Goal: Task Accomplishment & Management: Use online tool/utility

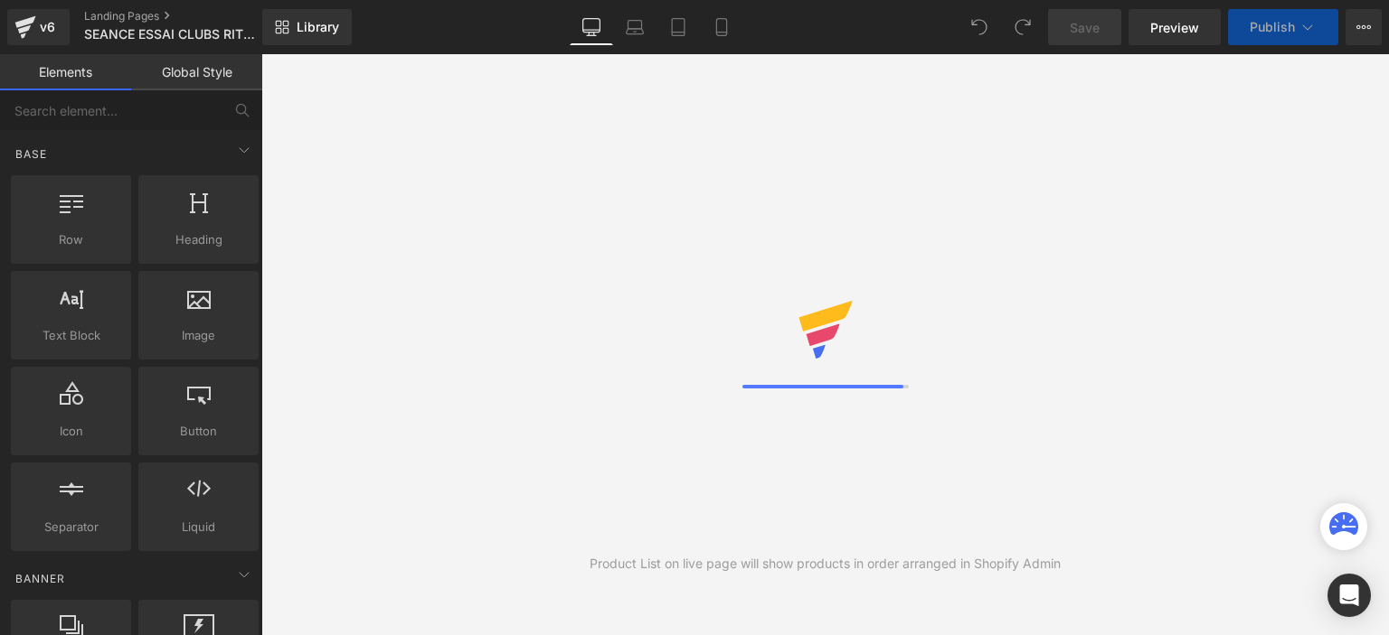
click at [34, 30] on icon at bounding box center [25, 27] width 22 height 45
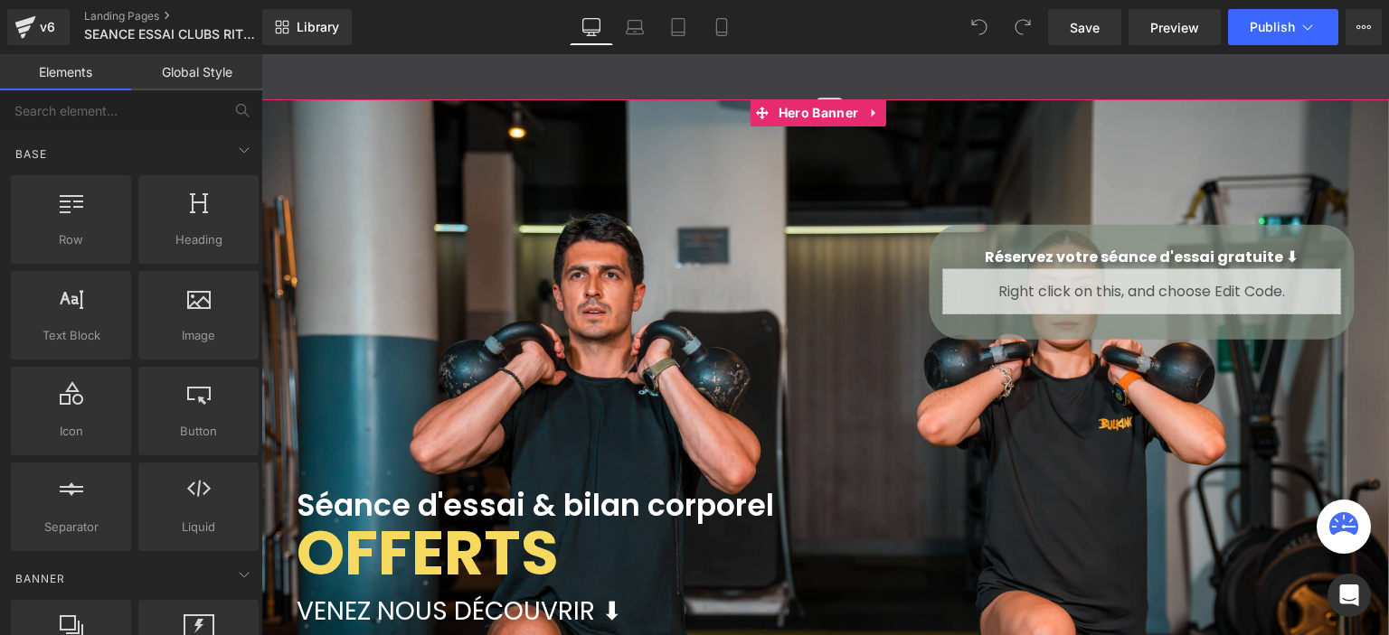
scroll to position [3996, 1114]
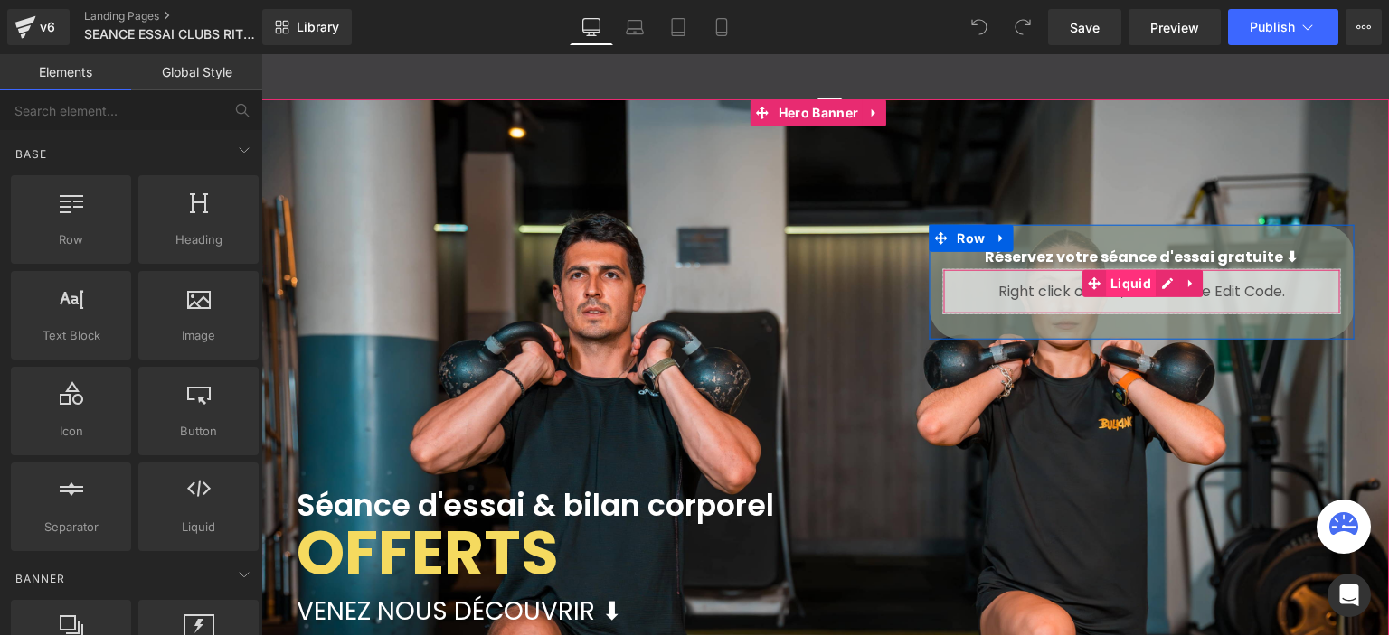
click at [1132, 278] on span "Liquid" at bounding box center [1131, 282] width 50 height 27
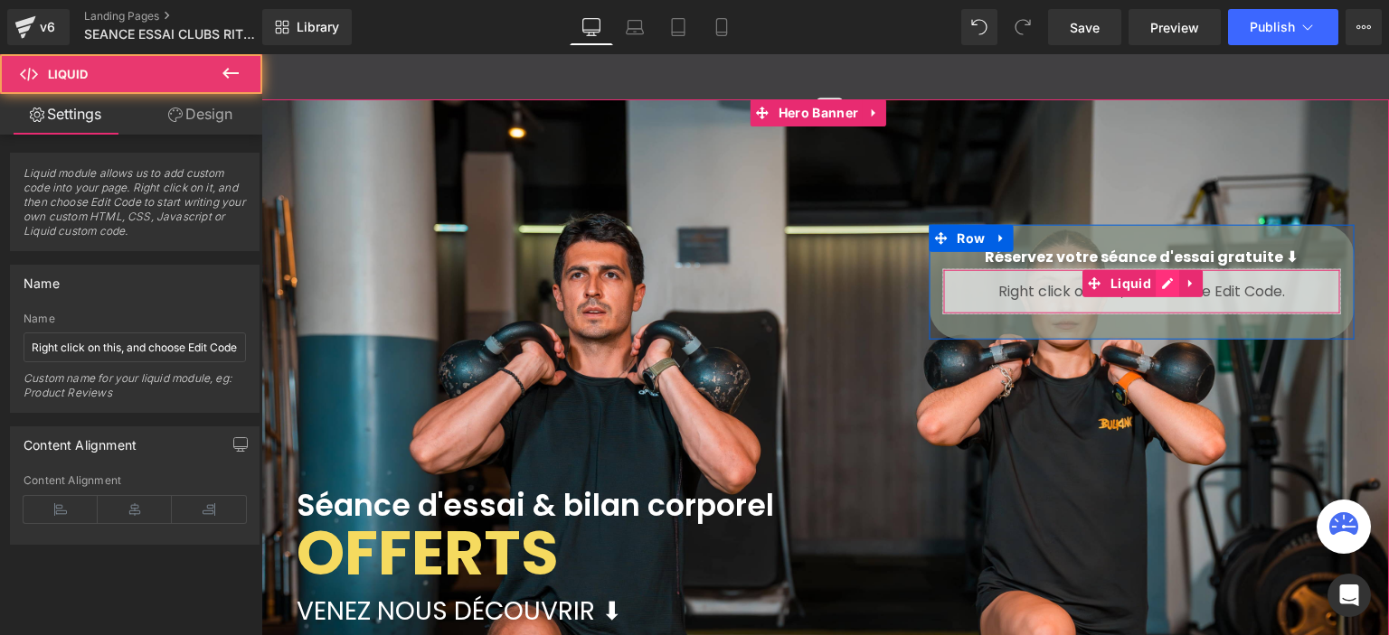
click at [1153, 283] on div "Liquid" at bounding box center [1141, 290] width 398 height 45
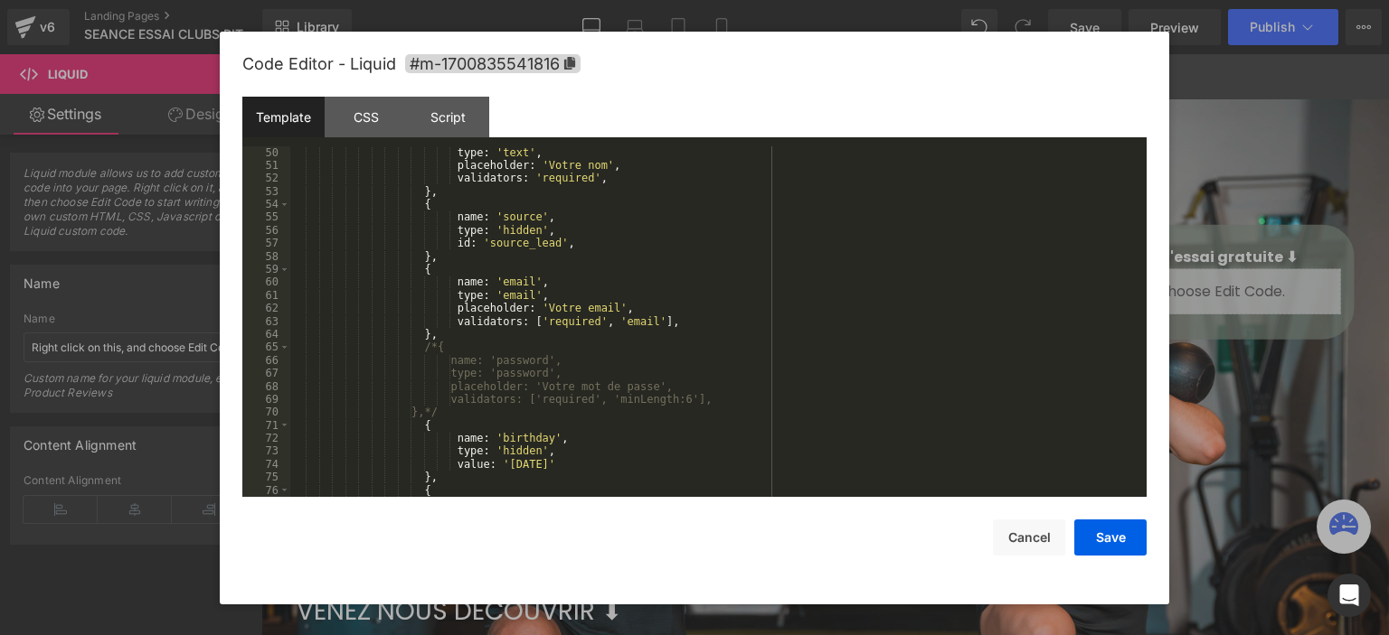
scroll to position [651, 0]
click at [568, 394] on div "name : 'lastName' , type : 'text' , placeholder : 'Votre nom' , validators : 'r…" at bounding box center [714, 322] width 849 height 378
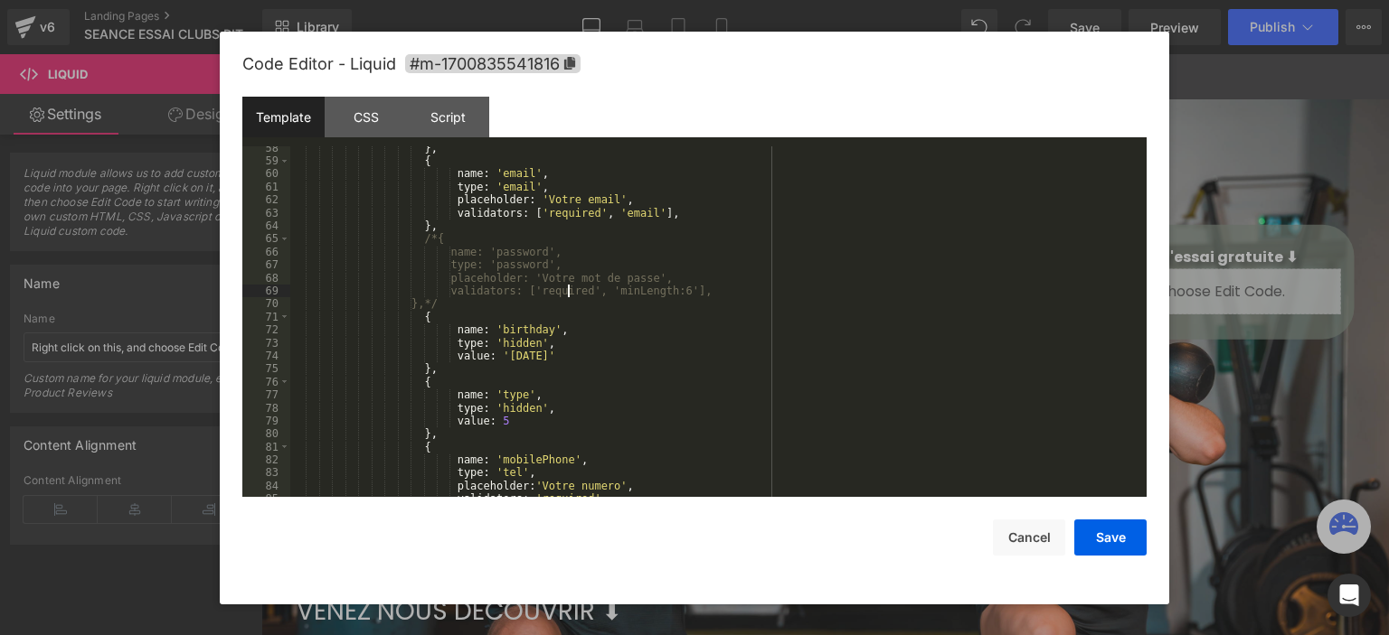
click at [539, 342] on div "} , { name : 'email' , type : 'email' , placeholder : 'Votre email' , validator…" at bounding box center [714, 331] width 849 height 378
drag, startPoint x: 485, startPoint y: 328, endPoint x: 532, endPoint y: 328, distance: 47.0
click at [532, 328] on div "} , { name : 'email' , type : 'email' , placeholder : 'Votre email' , validator…" at bounding box center [714, 331] width 849 height 378
click at [499, 339] on div "} , { name : 'email' , type : 'email' , placeholder : 'Votre email' , validator…" at bounding box center [714, 331] width 849 height 378
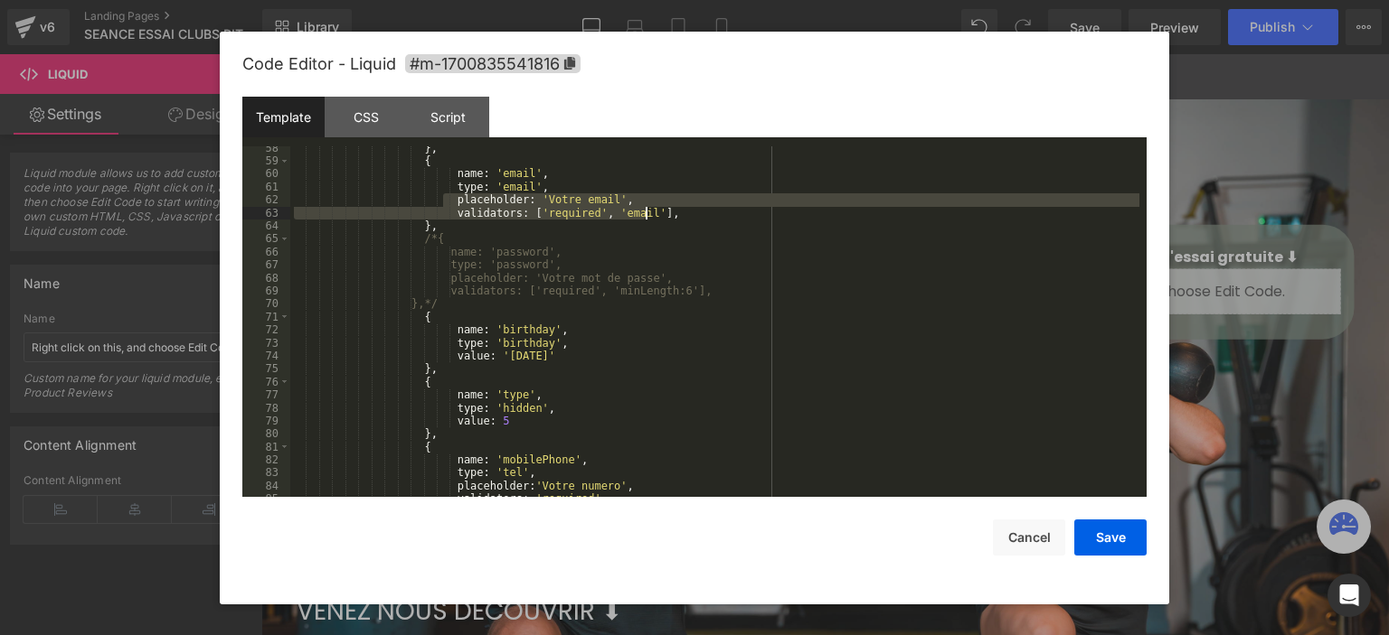
drag, startPoint x: 440, startPoint y: 201, endPoint x: 644, endPoint y: 216, distance: 204.0
click at [644, 216] on div "} , { name : 'email' , type : 'email' , placeholder : 'Votre email' , validator…" at bounding box center [714, 331] width 849 height 378
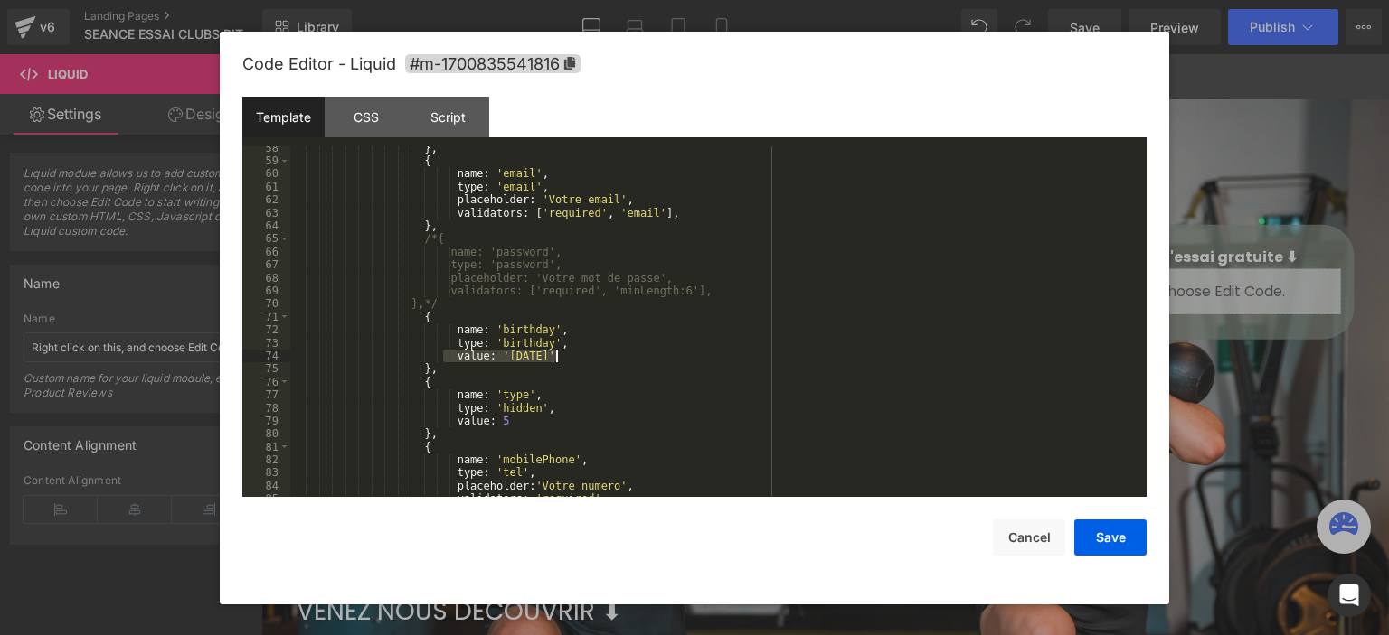
drag, startPoint x: 441, startPoint y: 357, endPoint x: 560, endPoint y: 360, distance: 119.4
click at [560, 360] on div "} , { name : 'email' , type : 'email' , placeholder : 'Votre email' , validator…" at bounding box center [714, 331] width 849 height 378
drag, startPoint x: 563, startPoint y: 353, endPoint x: 592, endPoint y: 354, distance: 29.0
click at [592, 354] on div "} , { name : 'email' , type : 'email' , placeholder : 'Votre email' , validator…" at bounding box center [714, 331] width 849 height 378
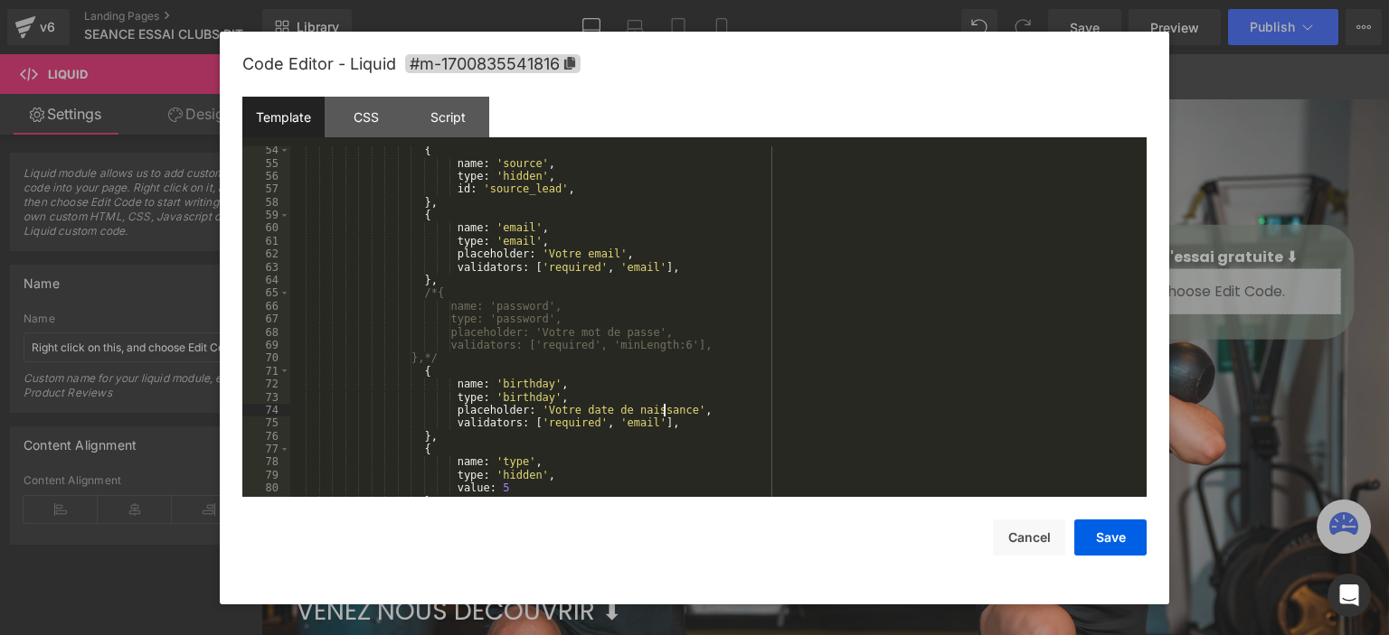
scroll to position [705, 0]
click at [495, 395] on div "{ name : 'source' , type : 'hidden' , id : 'source_lead' , } , { name : 'email'…" at bounding box center [714, 333] width 849 height 378
click at [611, 424] on div "{ name : 'source' , type : 'hidden' , id : 'source_lead' , } , { name : 'email'…" at bounding box center [714, 333] width 849 height 378
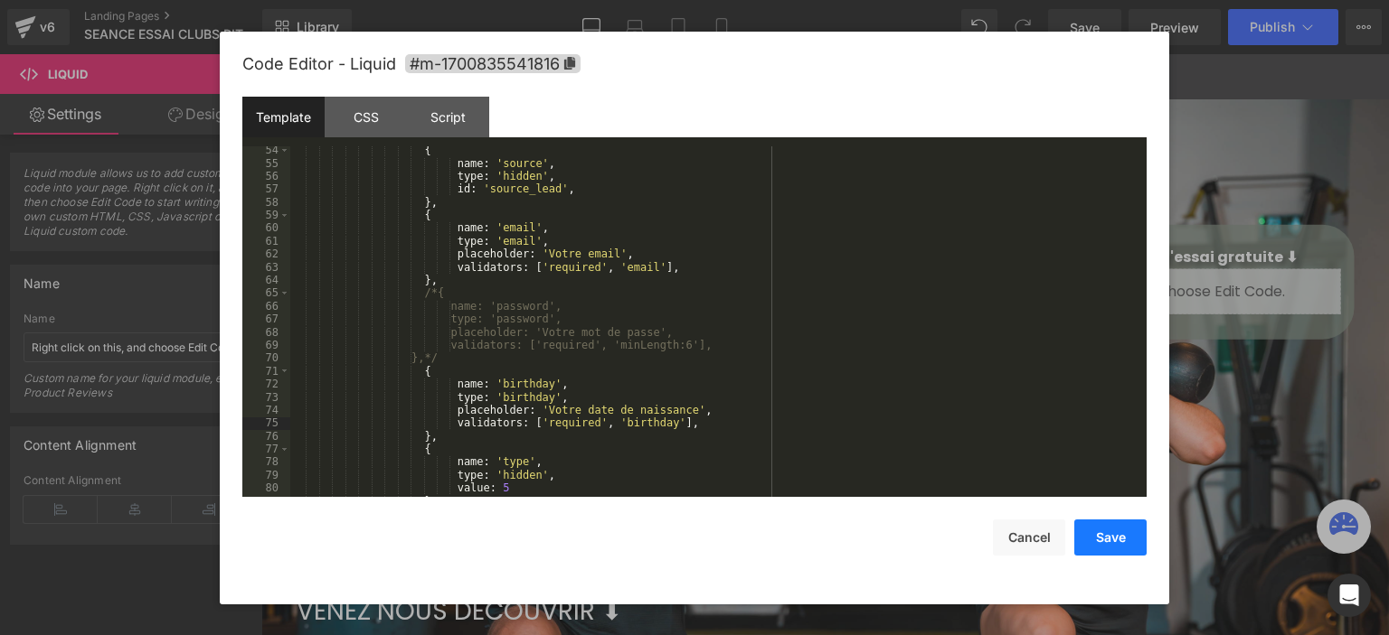
click at [1087, 523] on button "Save" at bounding box center [1110, 538] width 72 height 36
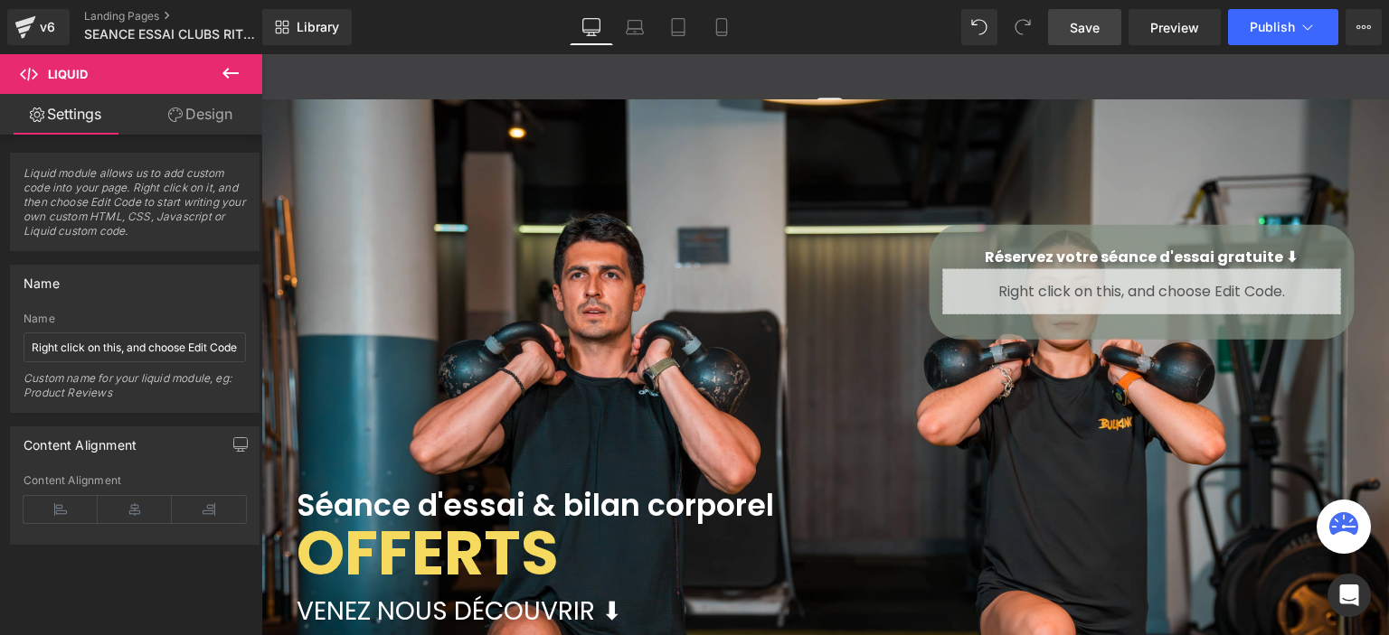
click at [1102, 30] on link "Save" at bounding box center [1084, 27] width 73 height 36
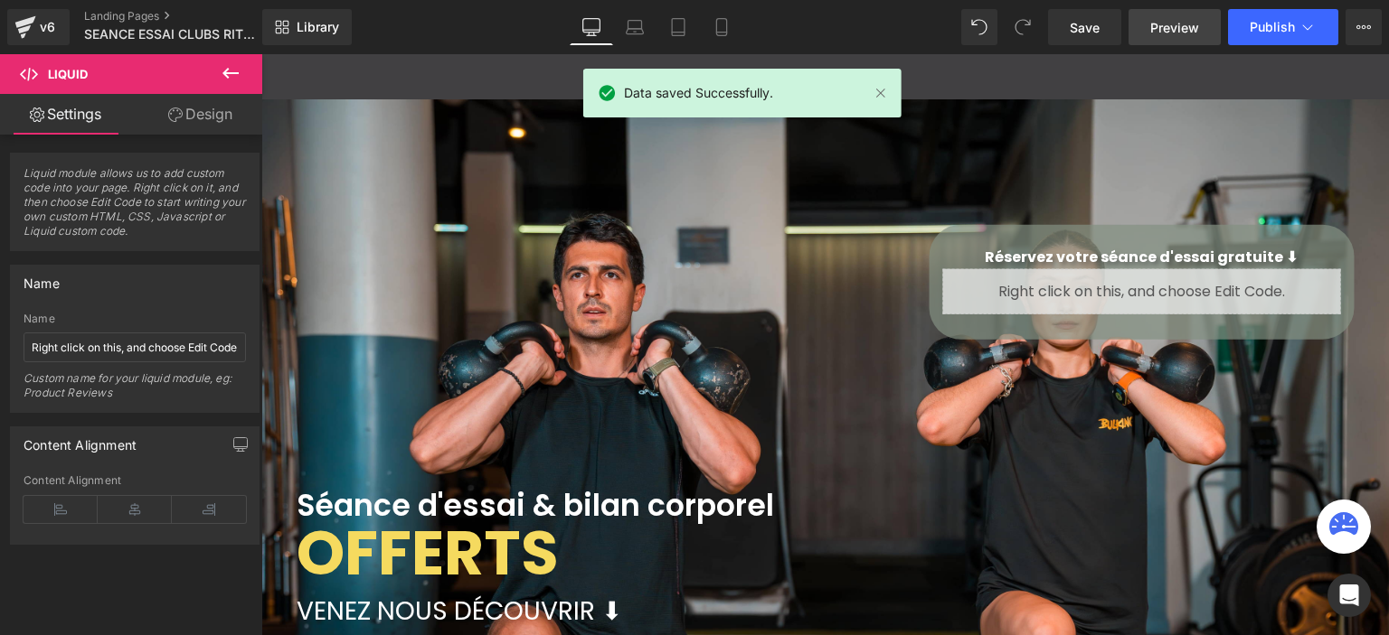
click at [1173, 24] on span "Preview" at bounding box center [1174, 27] width 49 height 19
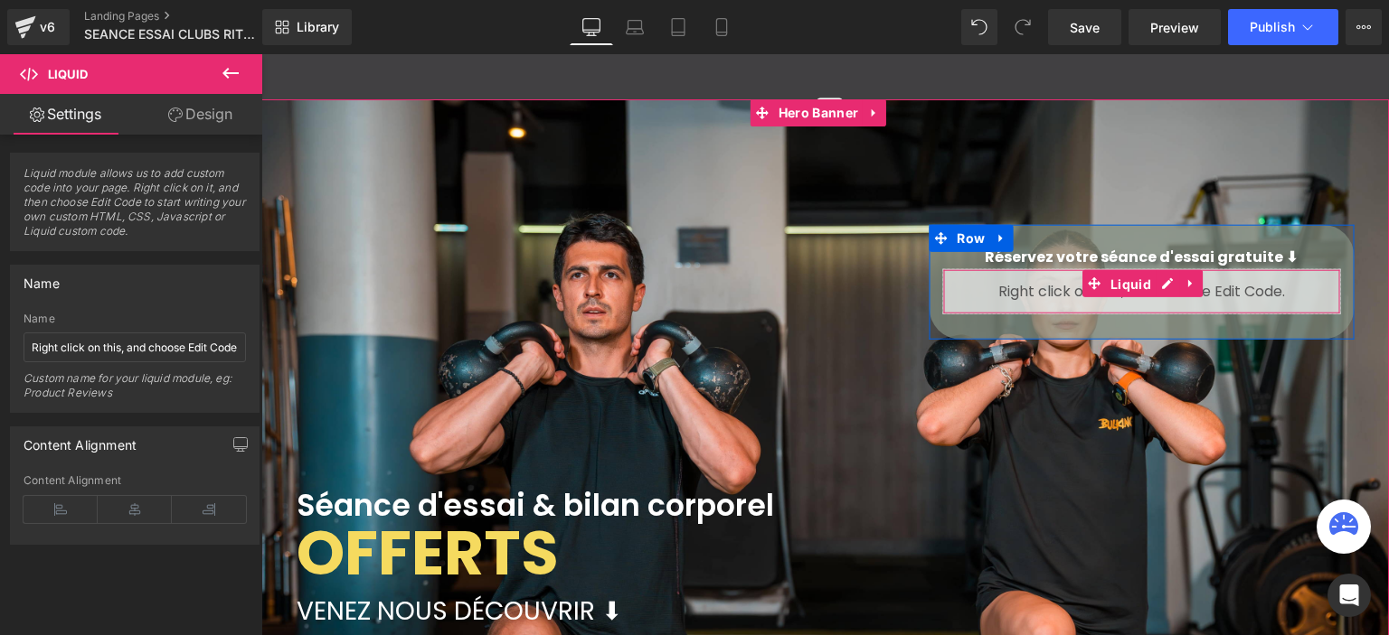
click at [1139, 281] on span "Liquid" at bounding box center [1131, 283] width 50 height 27
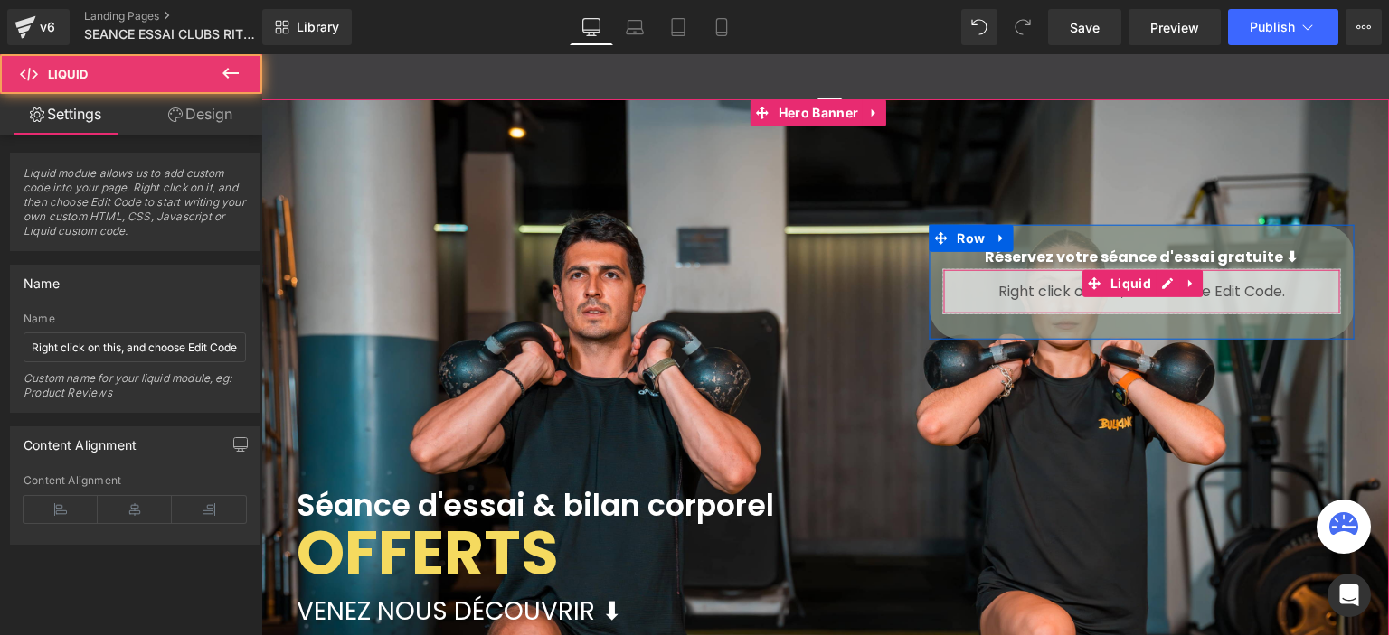
click at [1152, 279] on div "Liquid" at bounding box center [1141, 290] width 398 height 45
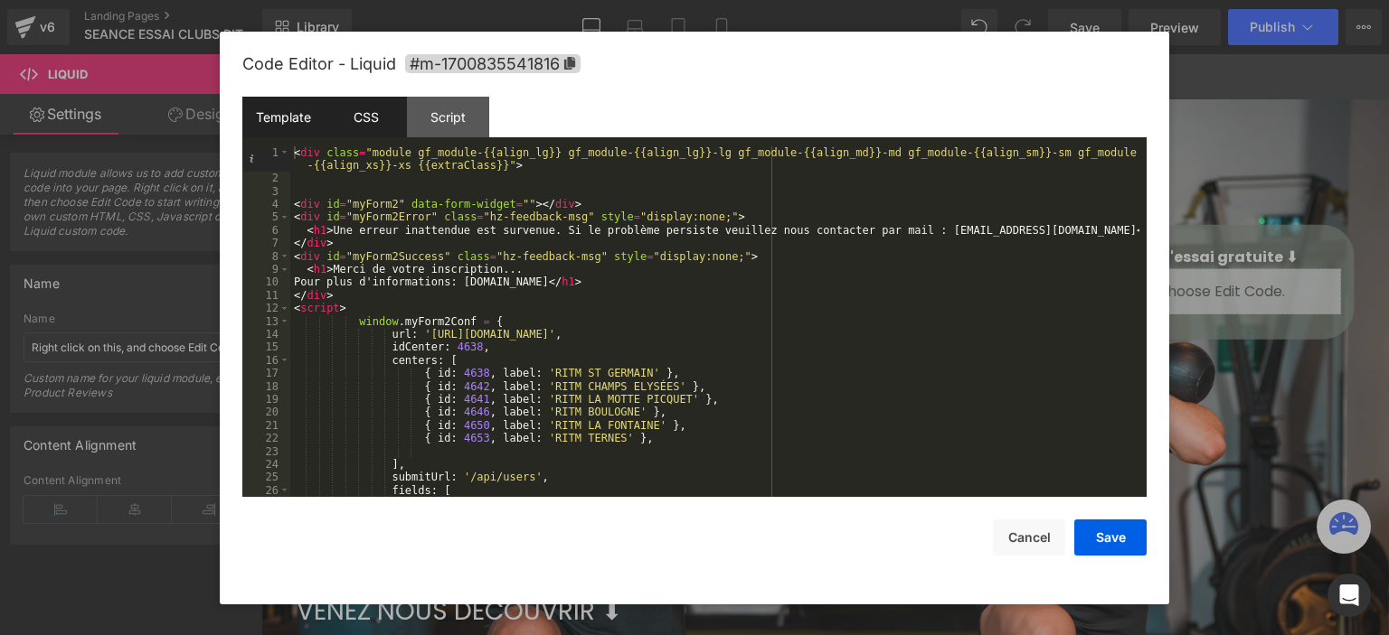
click at [347, 110] on div "CSS" at bounding box center [366, 117] width 82 height 41
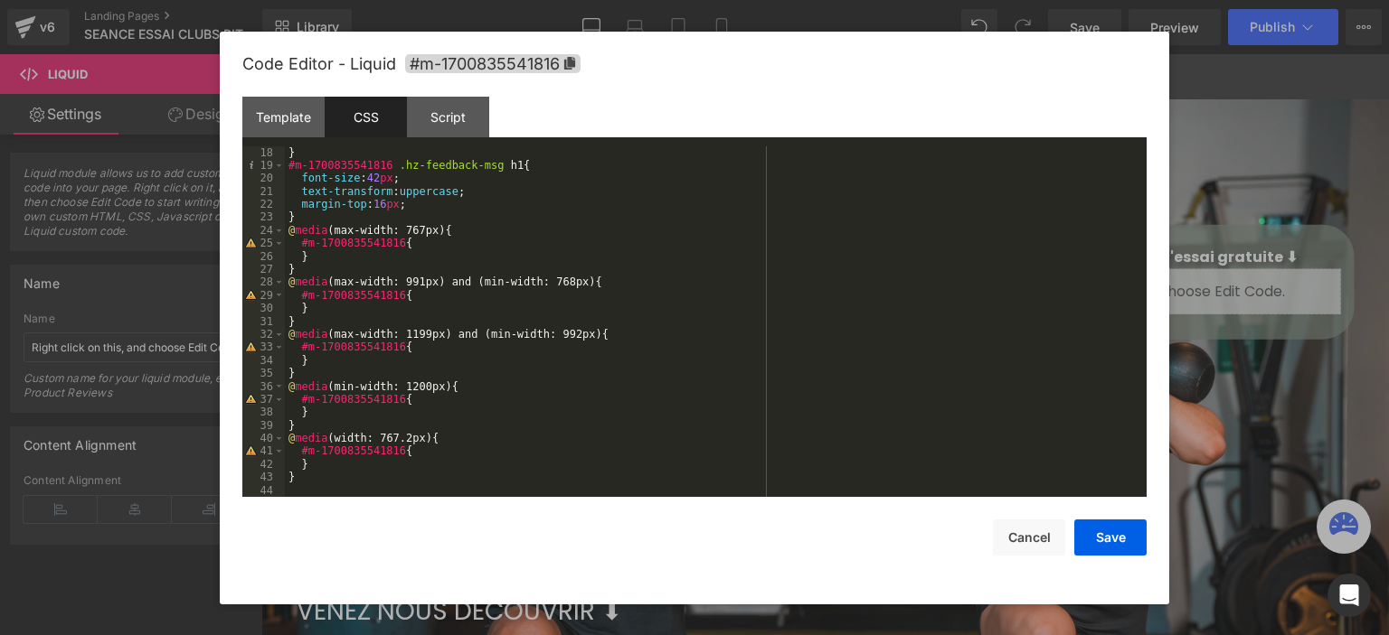
scroll to position [166, 0]
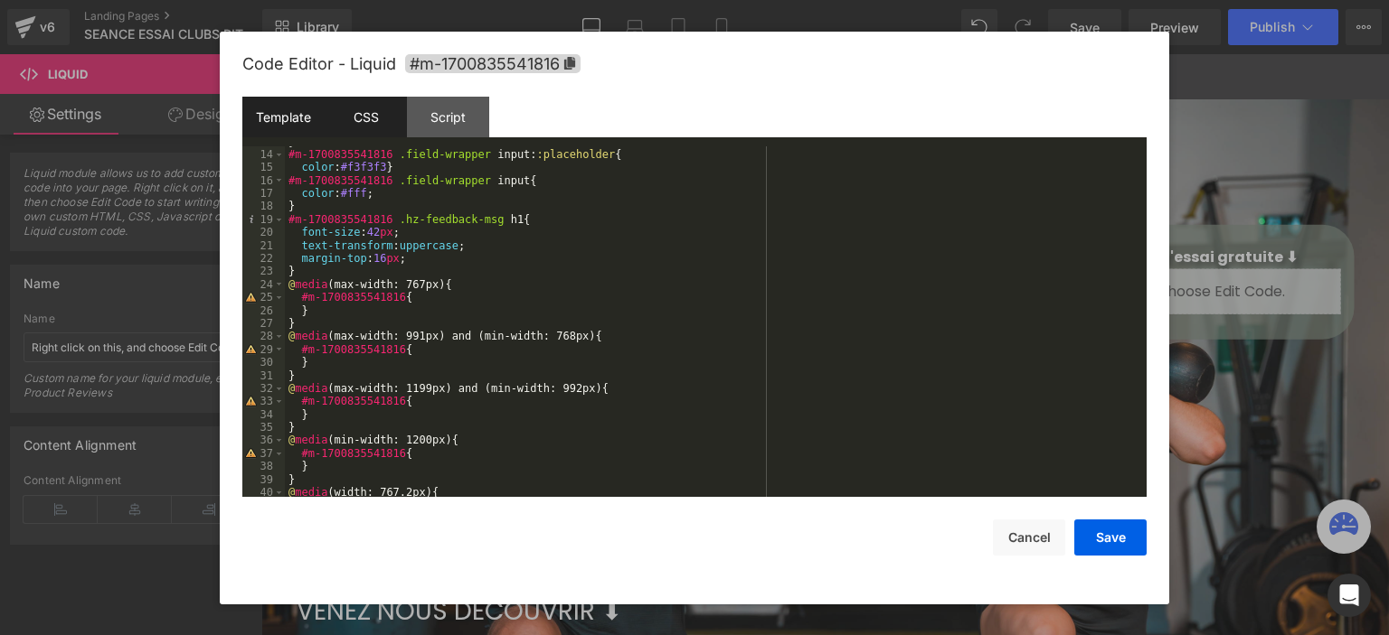
click at [291, 121] on div "Template" at bounding box center [283, 117] width 82 height 41
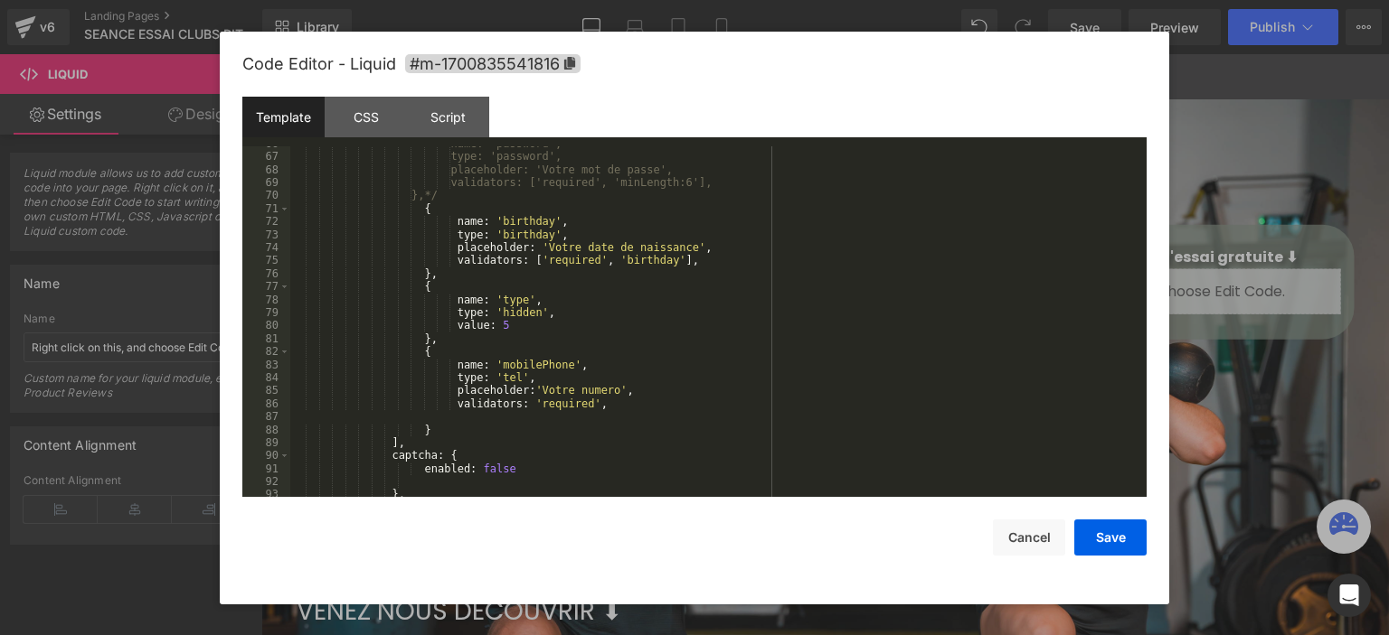
scroll to position [1031, 0]
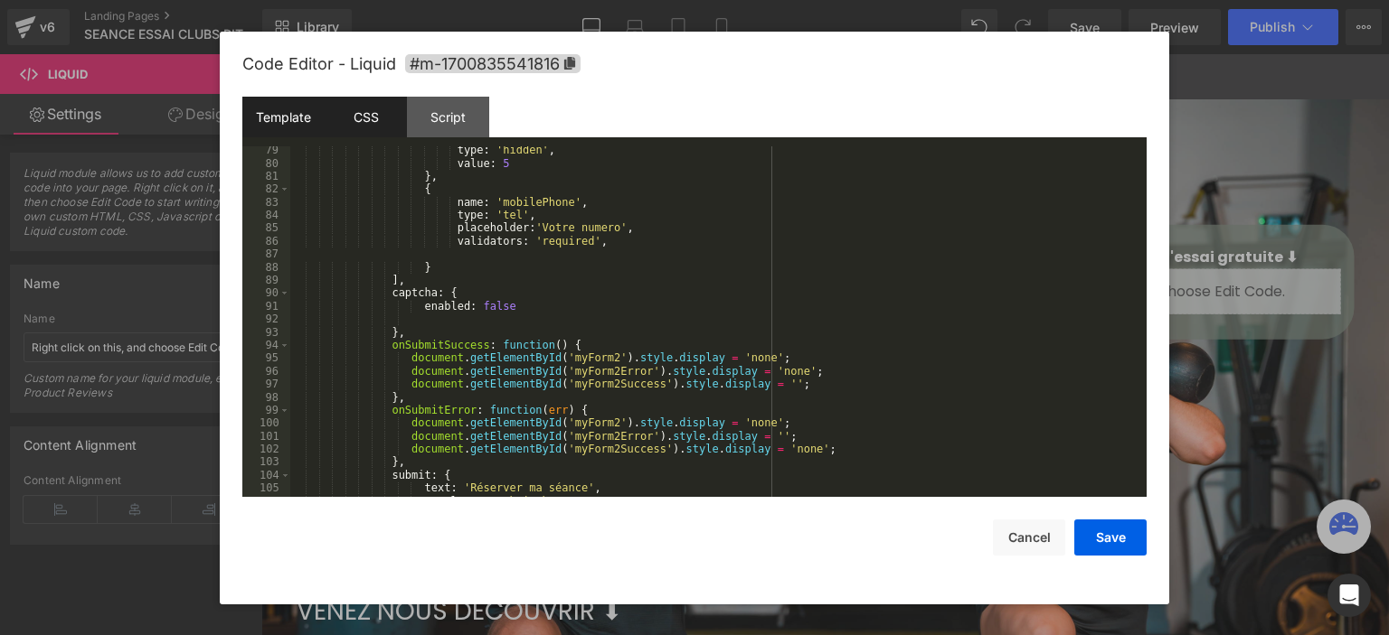
click at [353, 118] on div "CSS" at bounding box center [366, 117] width 82 height 41
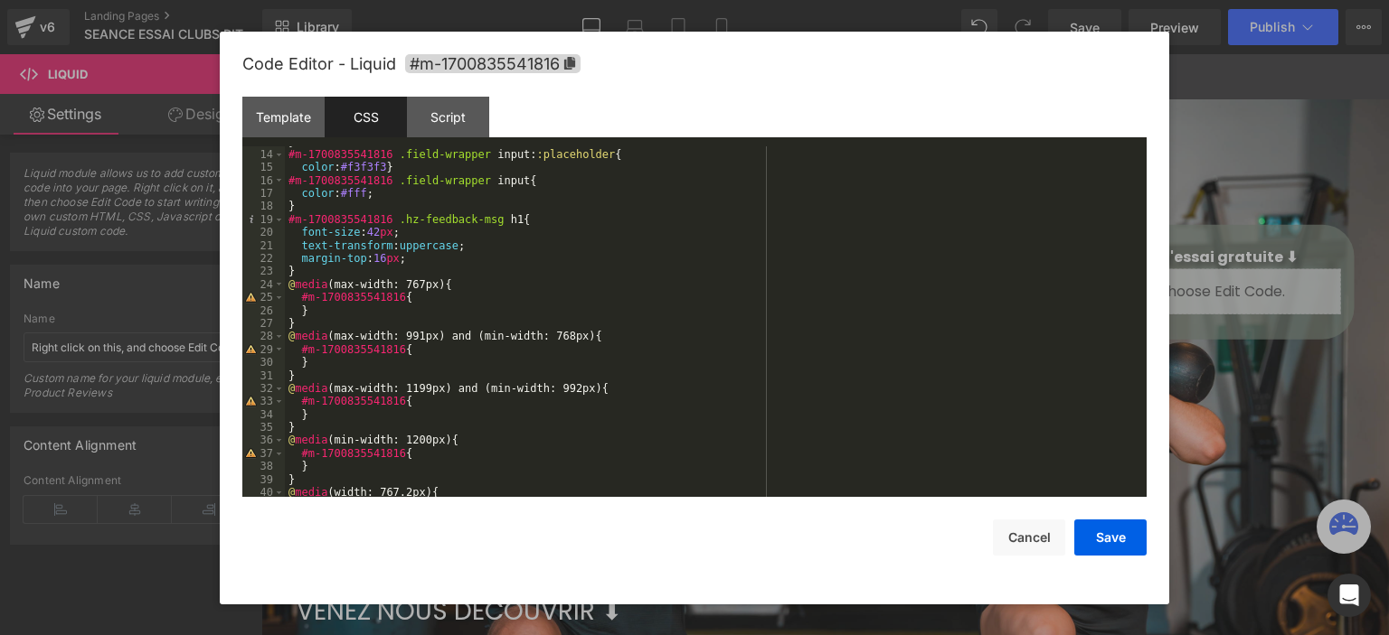
scroll to position [0, 0]
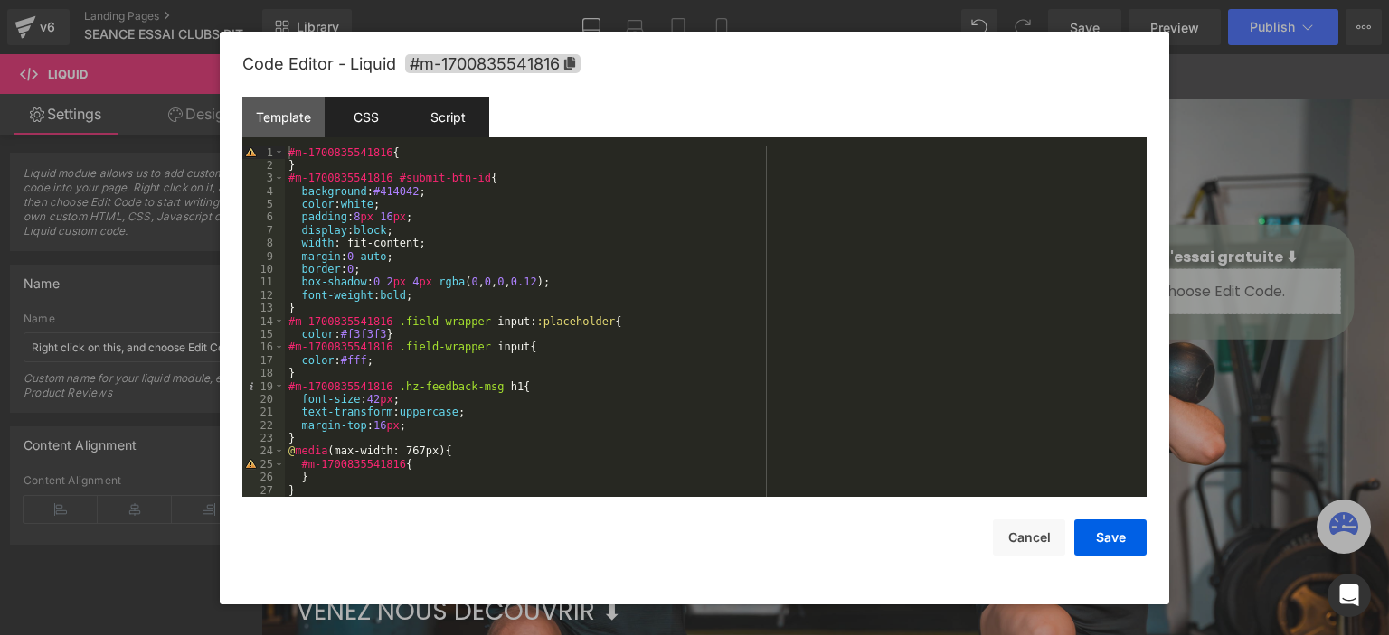
click at [440, 118] on div "Script" at bounding box center [448, 117] width 82 height 41
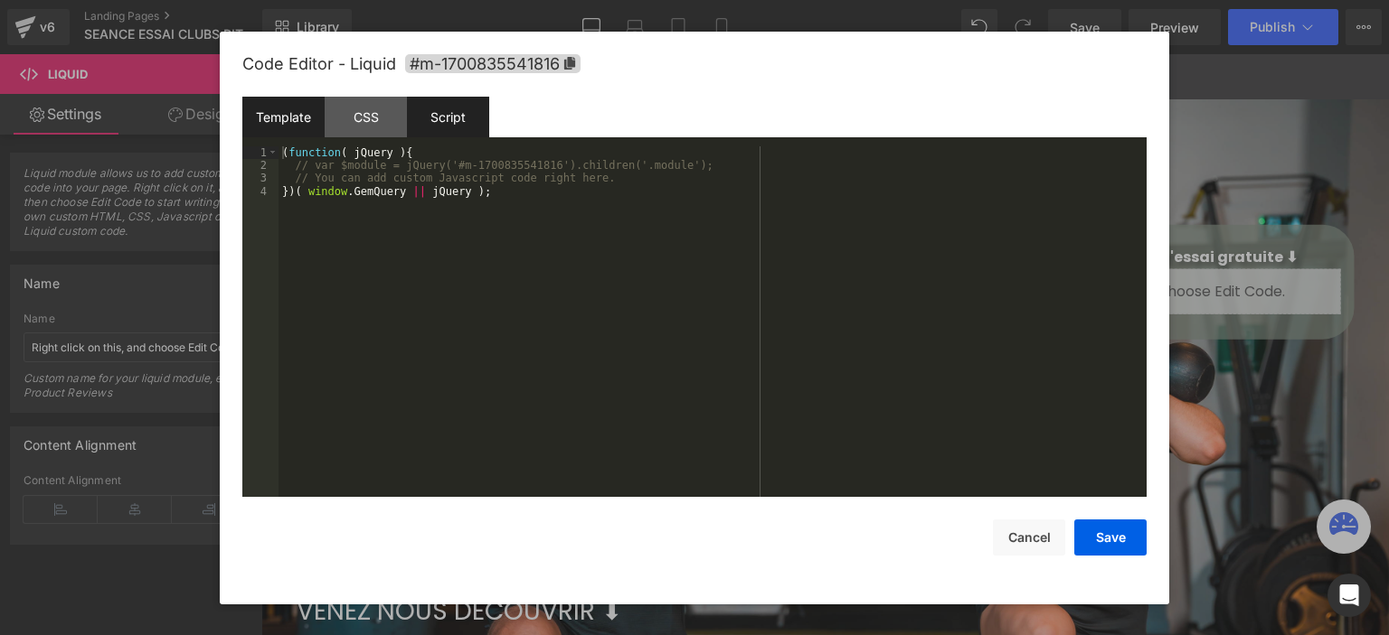
drag, startPoint x: 287, startPoint y: 111, endPoint x: 309, endPoint y: 108, distance: 22.0
click at [288, 111] on div "Template" at bounding box center [283, 117] width 82 height 41
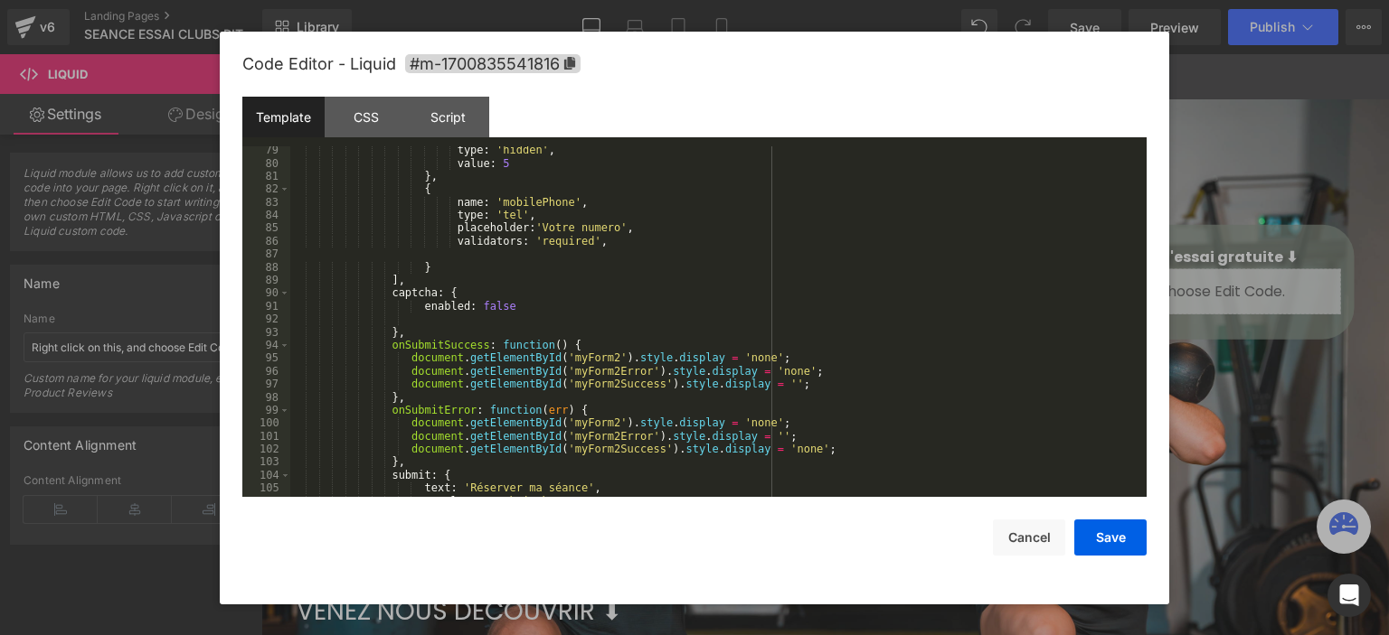
scroll to position [1132, 0]
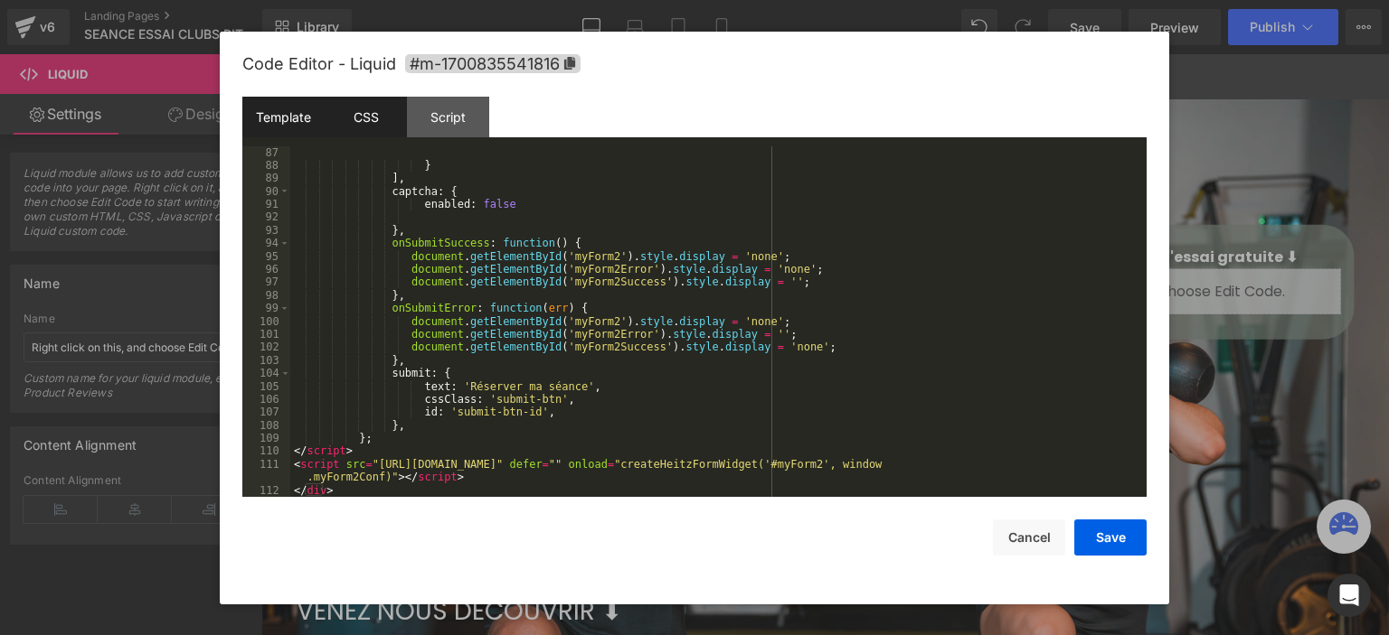
click at [364, 132] on div "CSS" at bounding box center [366, 117] width 82 height 41
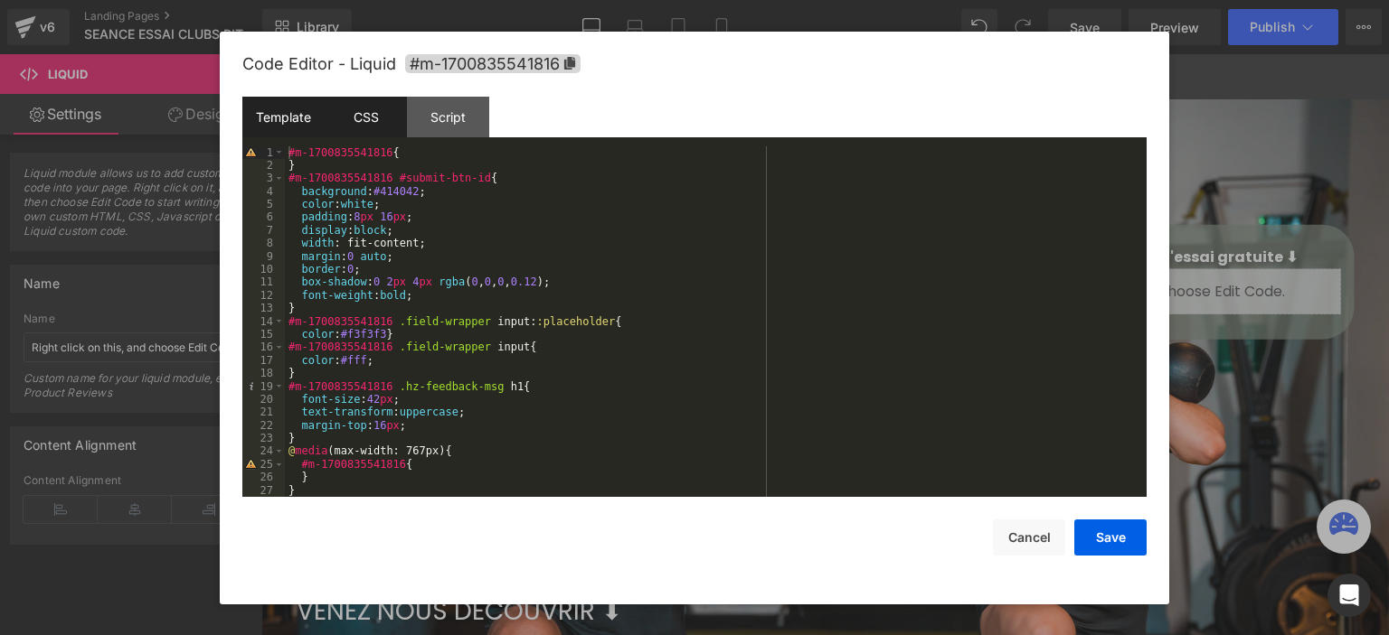
click at [282, 115] on div "Template" at bounding box center [283, 117] width 82 height 41
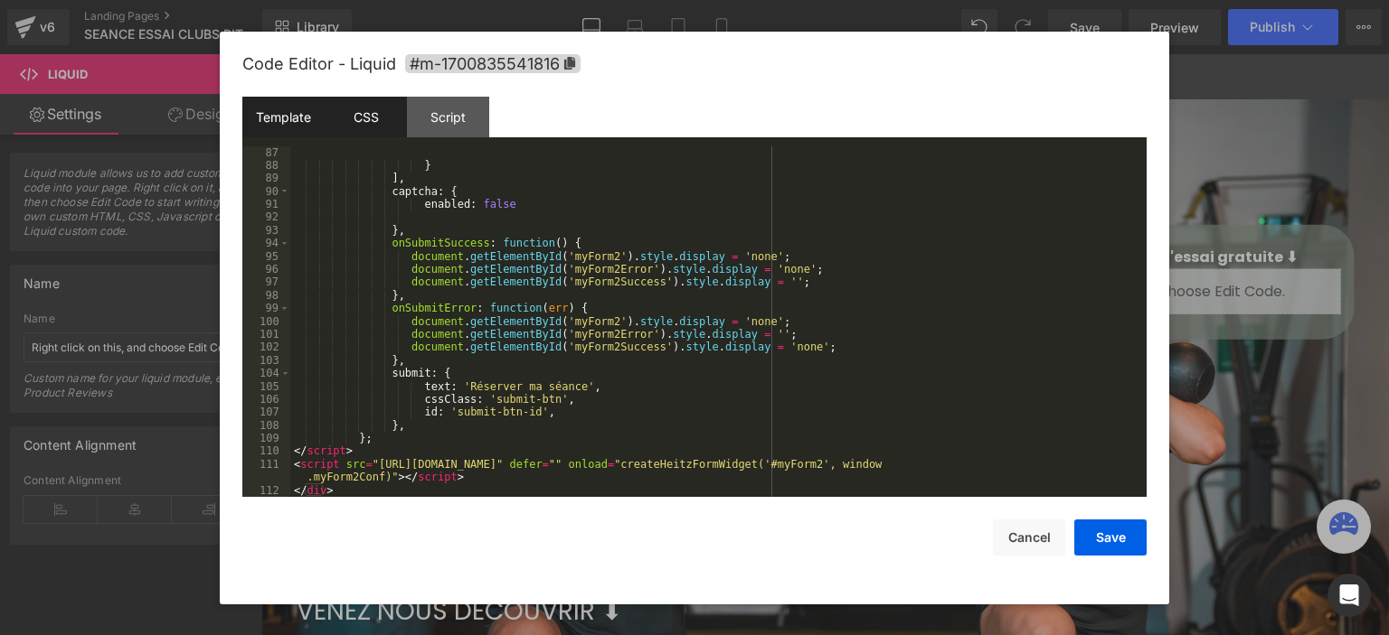
click at [382, 118] on div "CSS" at bounding box center [366, 117] width 82 height 41
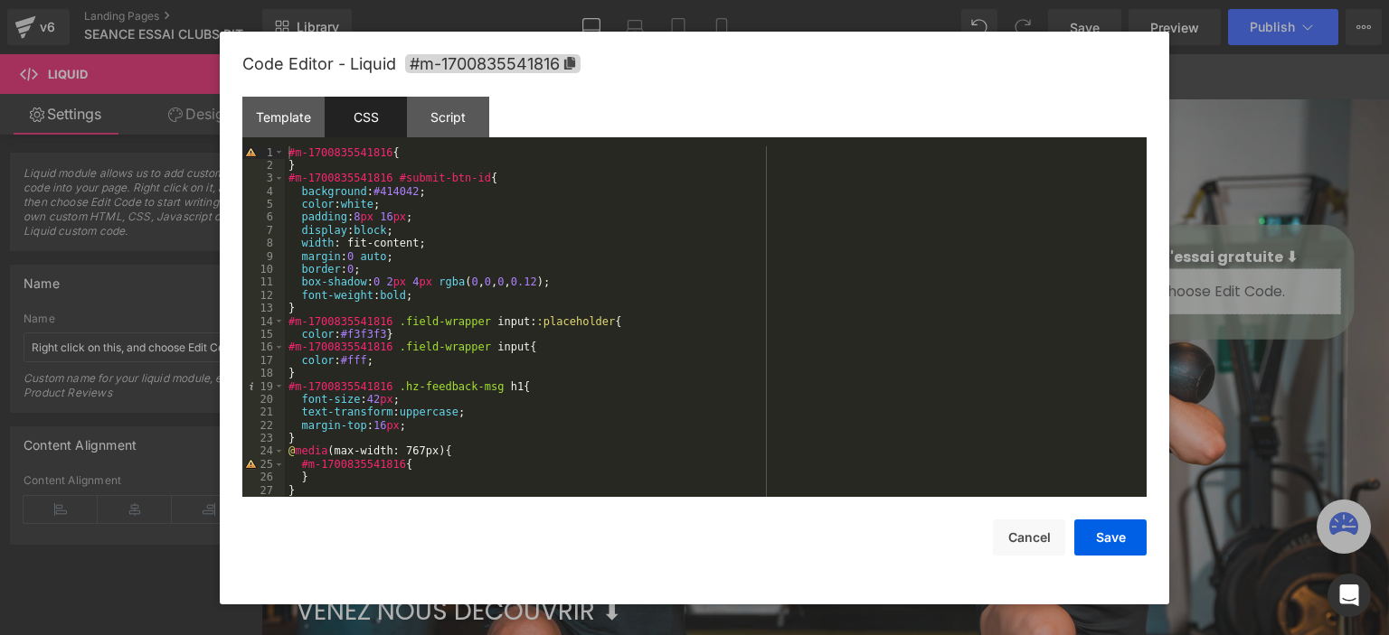
scroll to position [0, 0]
click at [365, 205] on div "#m-1700835541816 { } #m-1700835541816 #submit-btn-id { background : #414042 ; c…" at bounding box center [712, 335] width 854 height 378
click at [311, 114] on div "Template" at bounding box center [283, 117] width 82 height 41
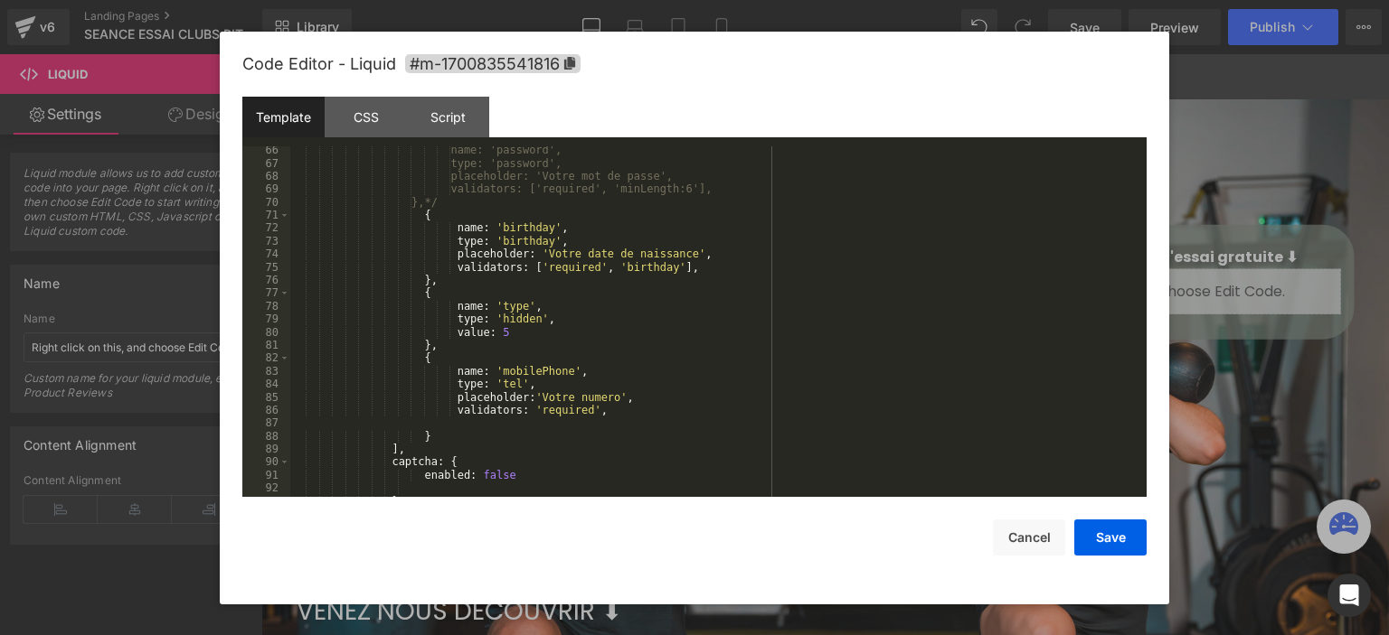
scroll to position [861, 0]
click at [507, 256] on div "name: 'password', type: 'password', placeholder: 'Votre mot de passe', validato…" at bounding box center [714, 333] width 849 height 378
click at [666, 252] on div "name: 'password', type: 'password', placeholder: 'Votre mot de passe', validato…" at bounding box center [714, 333] width 849 height 378
click at [514, 259] on div "name: 'password', type: 'password', placeholder: 'Votre mot de passe', validato…" at bounding box center [714, 333] width 849 height 378
click at [620, 251] on div "name: 'password', type: 'password', placeholder: 'Votre mot de passe', validato…" at bounding box center [714, 333] width 849 height 378
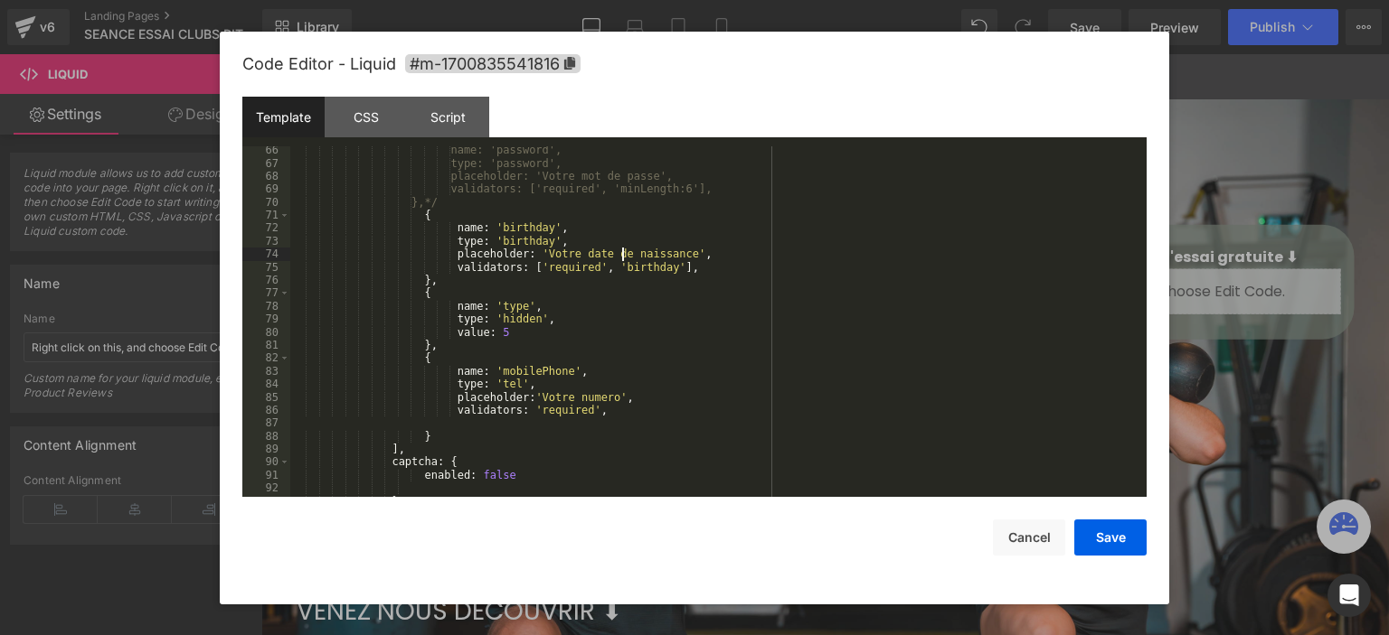
click at [658, 269] on div "name: 'password', type: 'password', placeholder: 'Votre mot de passe', validato…" at bounding box center [714, 333] width 849 height 378
click at [520, 267] on div "name: 'password', type: 'password', placeholder: 'Votre mot de passe', validato…" at bounding box center [714, 333] width 849 height 378
drag, startPoint x: 1079, startPoint y: 547, endPoint x: 723, endPoint y: 504, distance: 358.7
click at [1062, 548] on div "Save Cancel" at bounding box center [694, 526] width 904 height 59
click at [1134, 532] on button "Save" at bounding box center [1110, 538] width 72 height 36
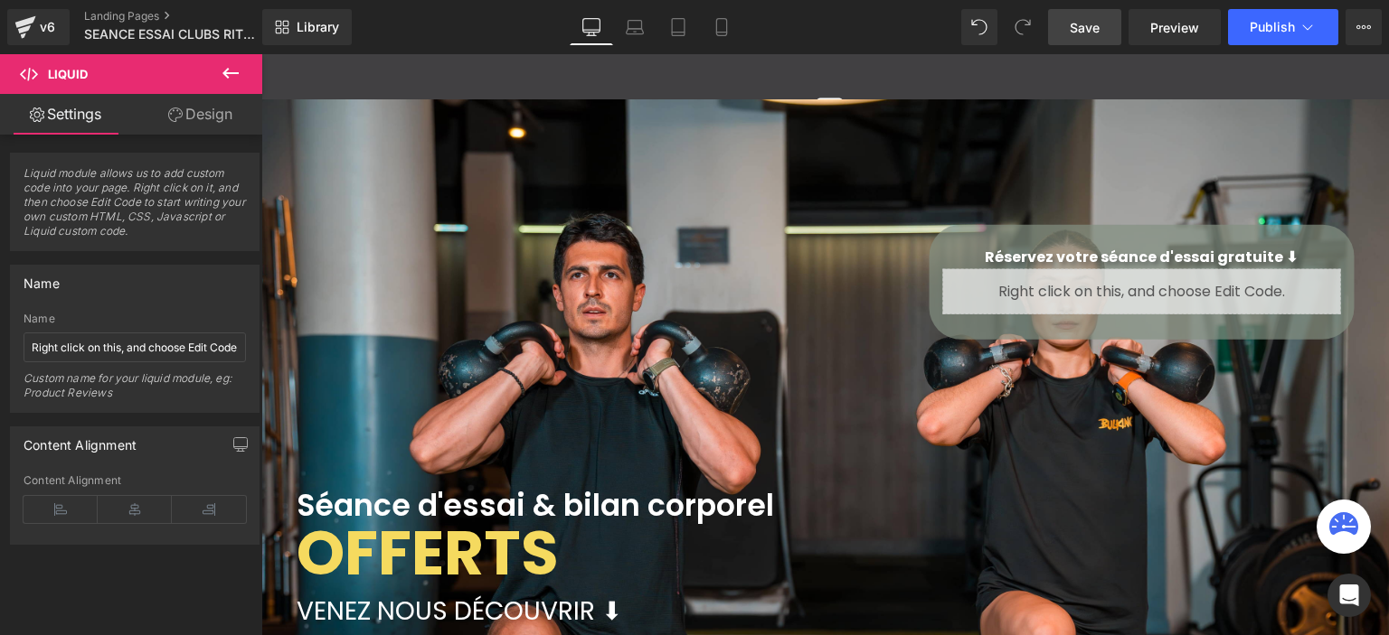
drag, startPoint x: 1084, startPoint y: 32, endPoint x: 1102, endPoint y: 33, distance: 18.1
click at [1085, 33] on span "Save" at bounding box center [1084, 27] width 30 height 19
click at [1168, 28] on span "Preview" at bounding box center [1174, 27] width 49 height 19
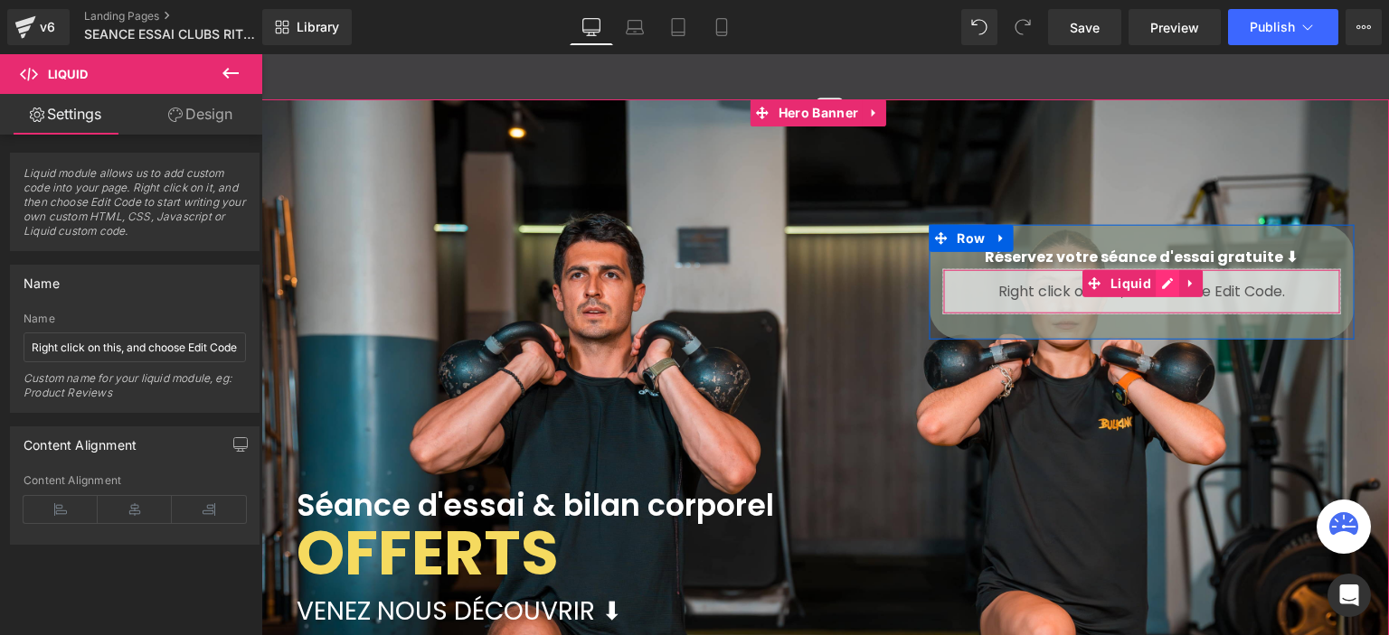
click at [1157, 285] on div "Liquid" at bounding box center [1141, 290] width 398 height 45
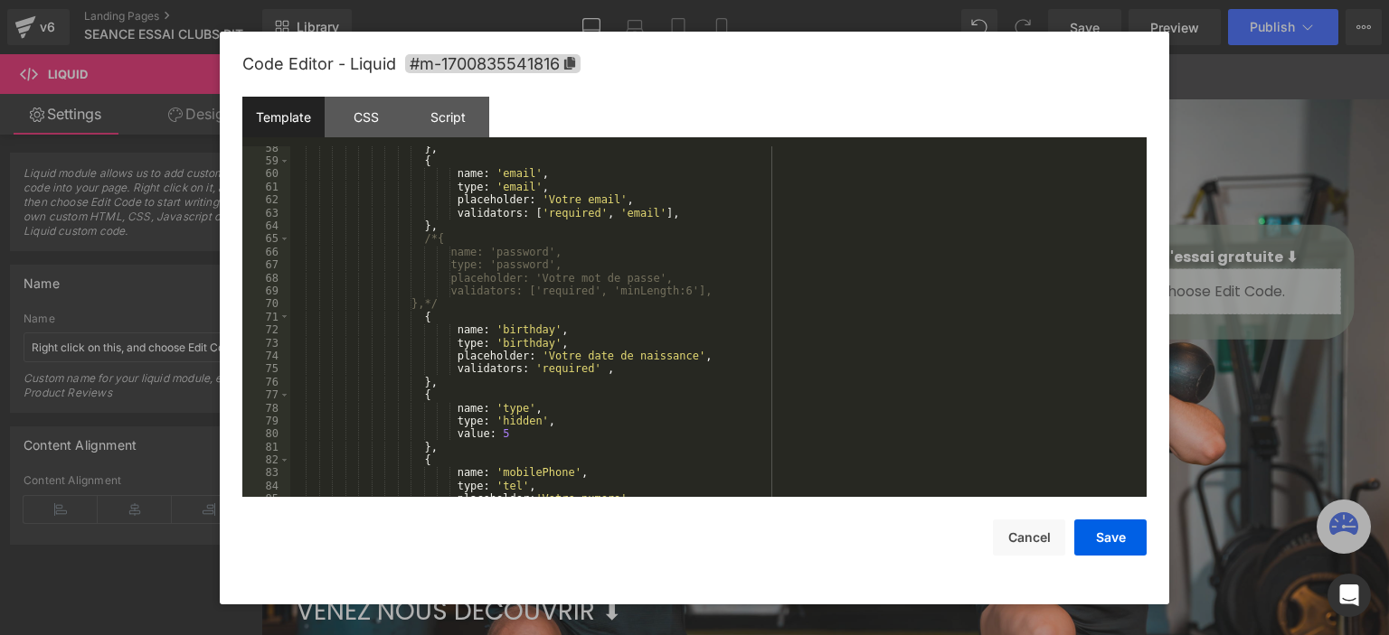
scroll to position [759, 0]
click at [380, 125] on div "CSS" at bounding box center [366, 117] width 82 height 41
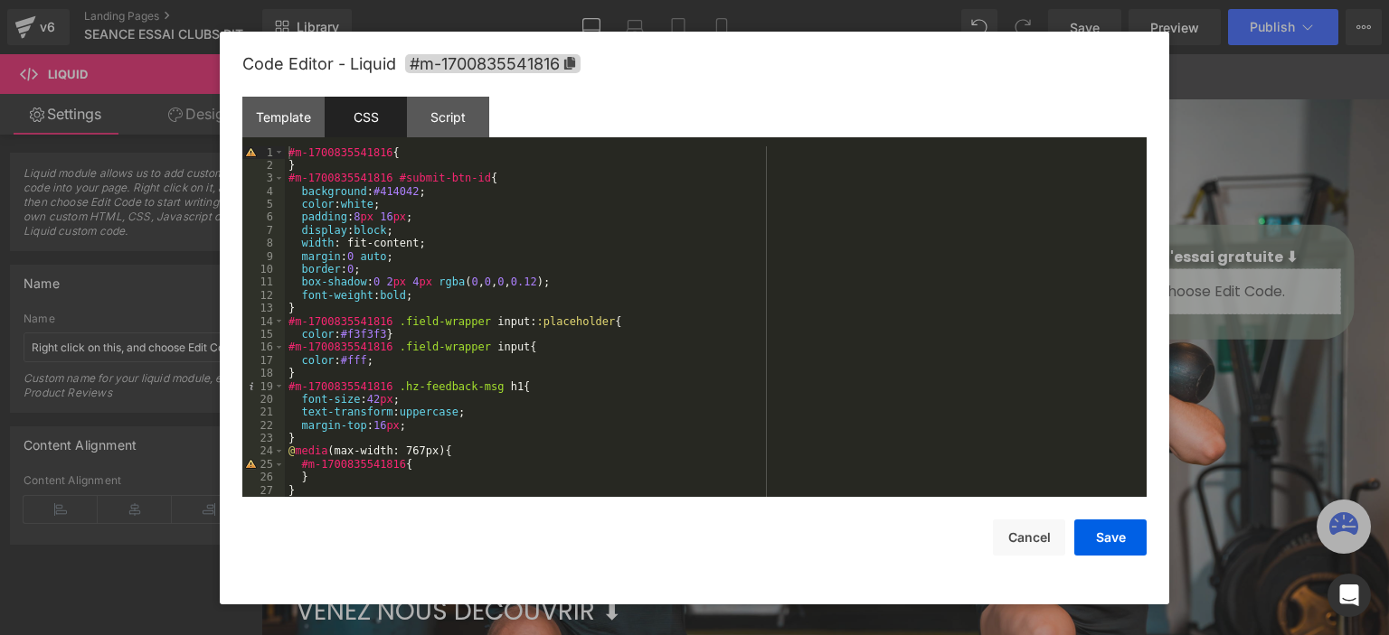
click at [511, 315] on div "#m-1700835541816 { } #m-1700835541816 #submit-btn-id { background : #414042 ; c…" at bounding box center [712, 335] width 854 height 378
click at [568, 334] on div "#m-1700835541816 { } #m-1700835541816 #submit-btn-id { background : #414042 ; c…" at bounding box center [712, 335] width 854 height 378
click at [561, 317] on div "#m-1700835541816 { } #m-1700835541816 #submit-btn-id { background : #414042 ; c…" at bounding box center [712, 335] width 854 height 378
click at [584, 325] on div "#m-1700835541816 { } #m-1700835541816 #submit-btn-id { background : #414042 ; c…" at bounding box center [712, 335] width 854 height 378
click at [587, 323] on div "#m-1700835541816 { } #m-1700835541816 #submit-btn-id { background : #414042 ; c…" at bounding box center [712, 322] width 854 height 352
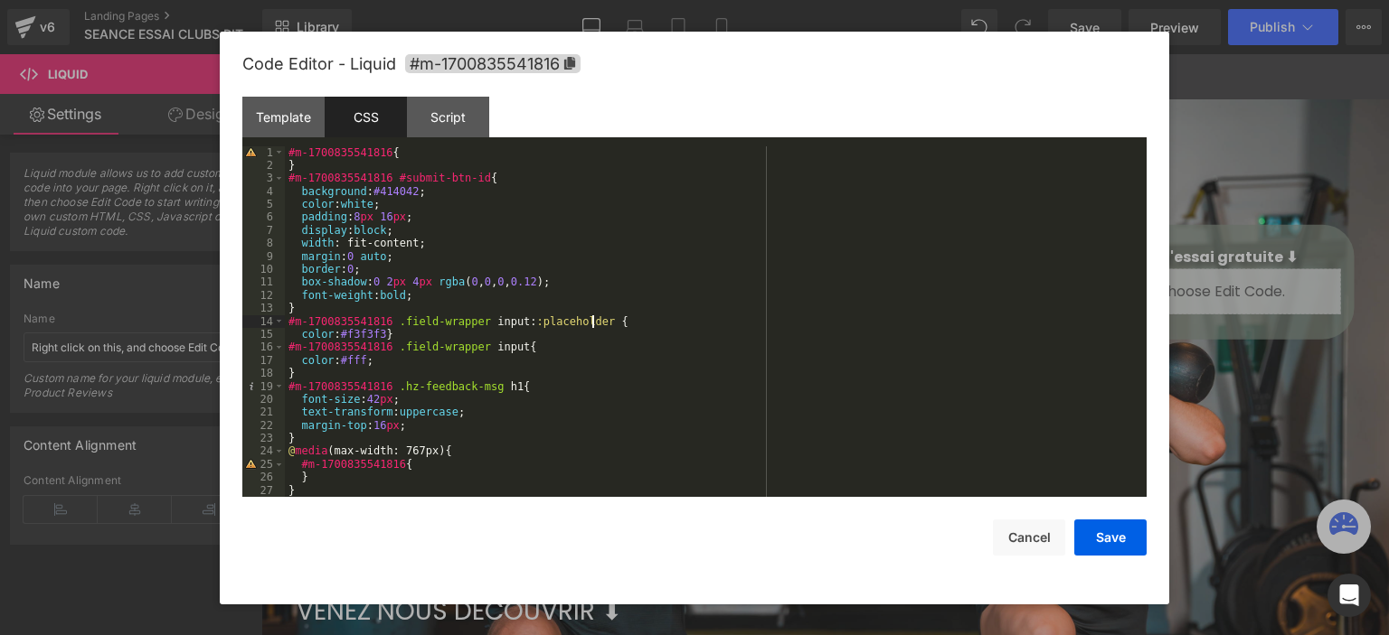
click at [585, 321] on div "#m-1700835541816 { } #m-1700835541816 #submit-btn-id { background : #414042 ; c…" at bounding box center [712, 335] width 854 height 378
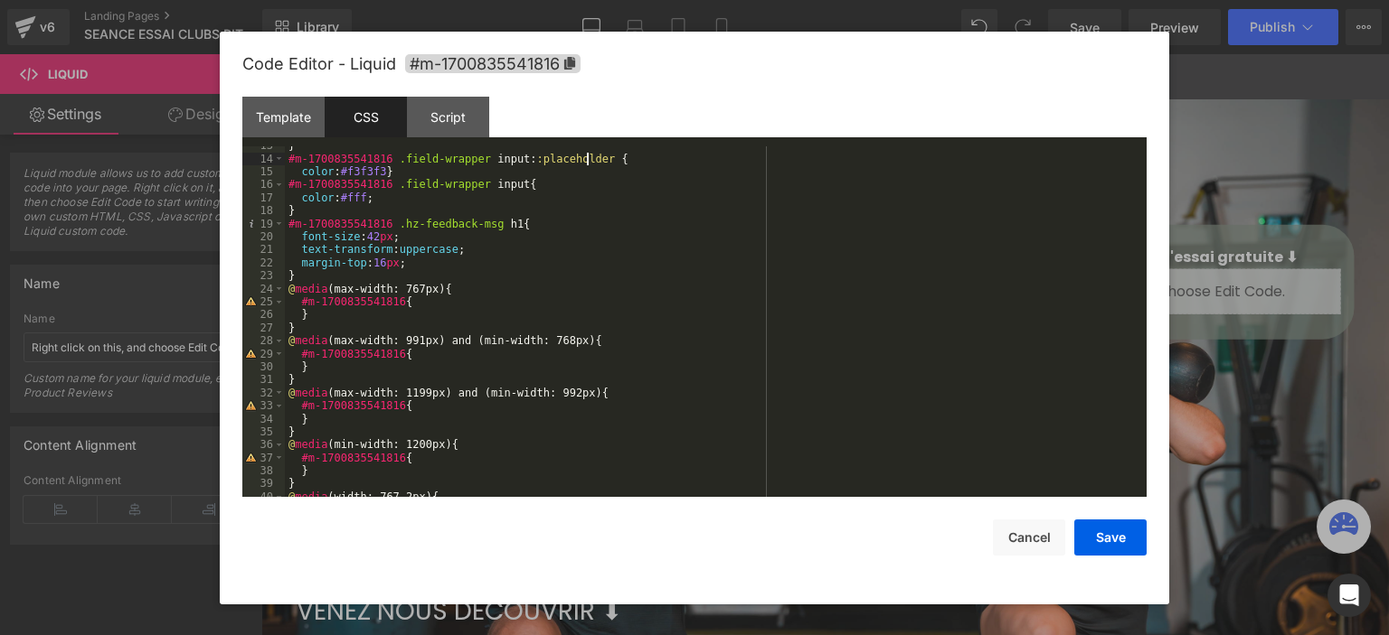
scroll to position [221, 0]
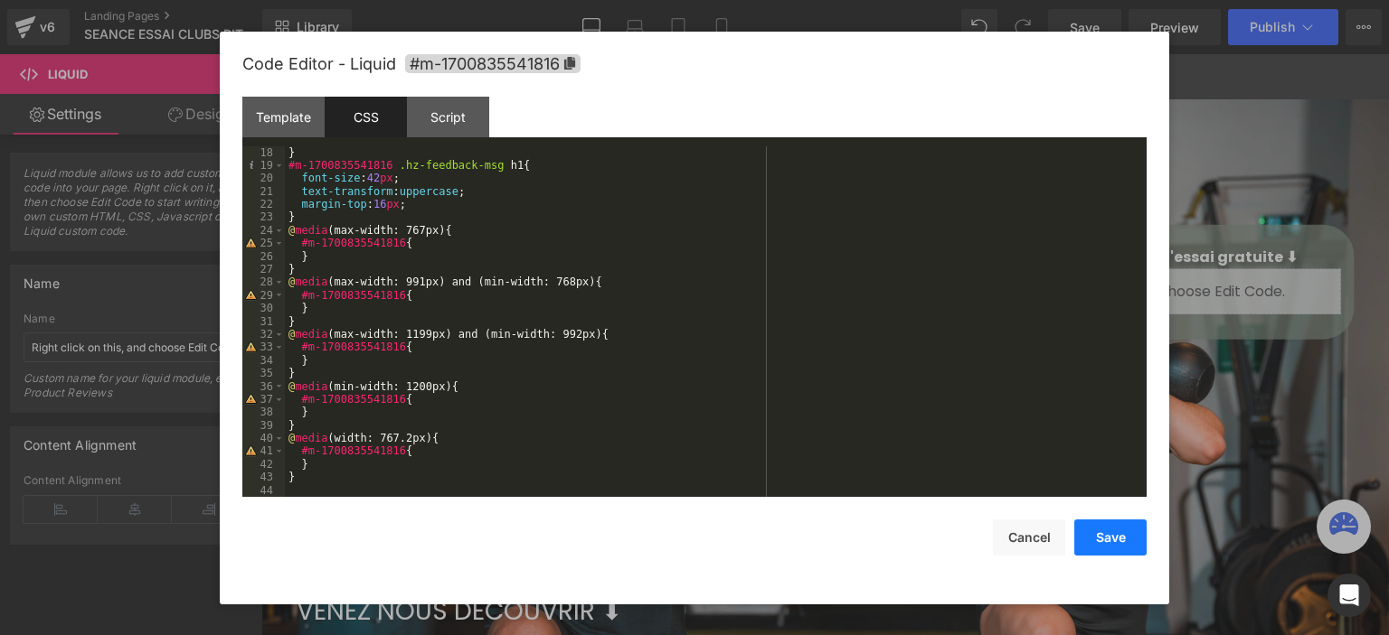
click at [1093, 543] on button "Save" at bounding box center [1110, 538] width 72 height 36
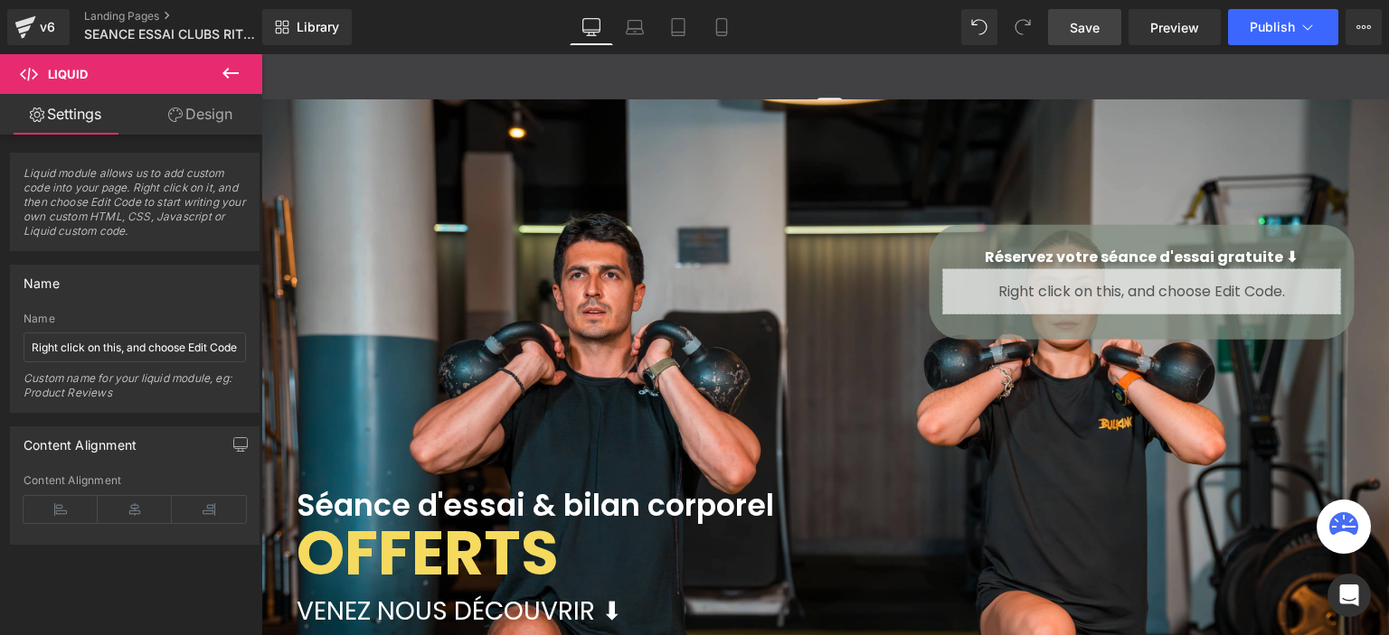
drag, startPoint x: 828, startPoint y: 116, endPoint x: 1059, endPoint y: 14, distance: 252.1
click at [1094, 33] on span "Save" at bounding box center [1084, 27] width 30 height 19
click at [1079, 34] on span "Save" at bounding box center [1084, 27] width 30 height 19
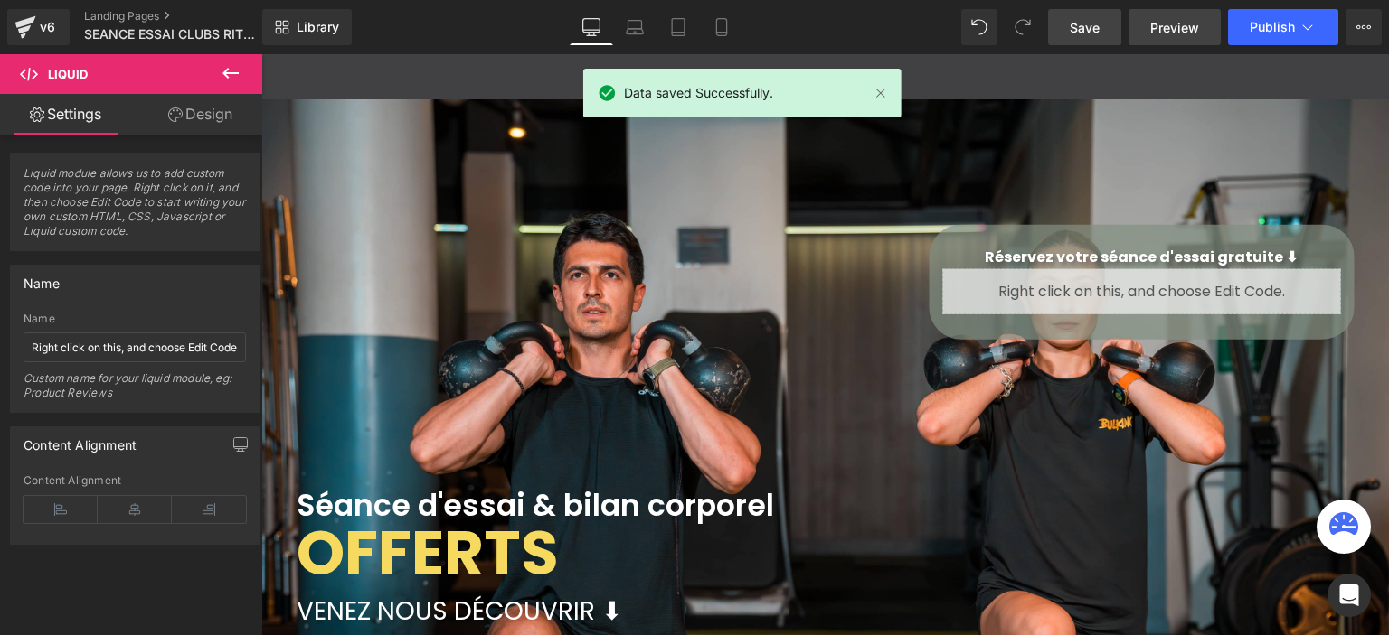
click at [1159, 29] on span "Preview" at bounding box center [1174, 27] width 49 height 19
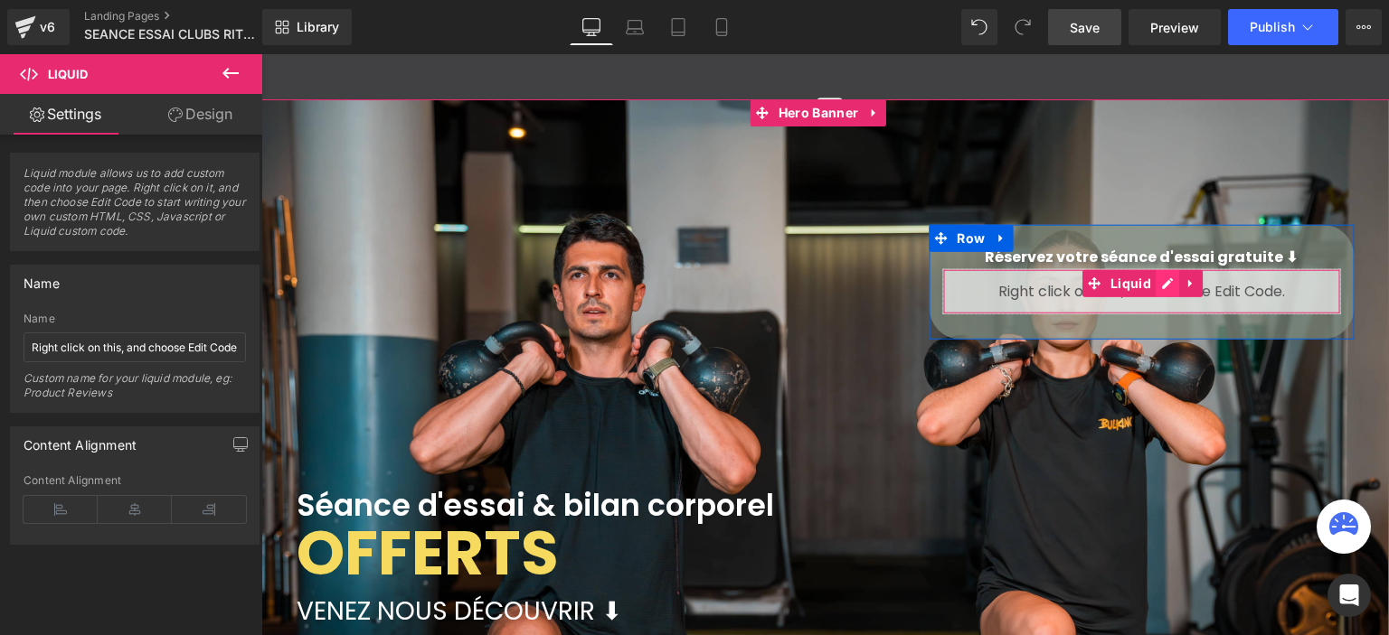
click at [1163, 283] on div "Liquid" at bounding box center [1141, 290] width 398 height 45
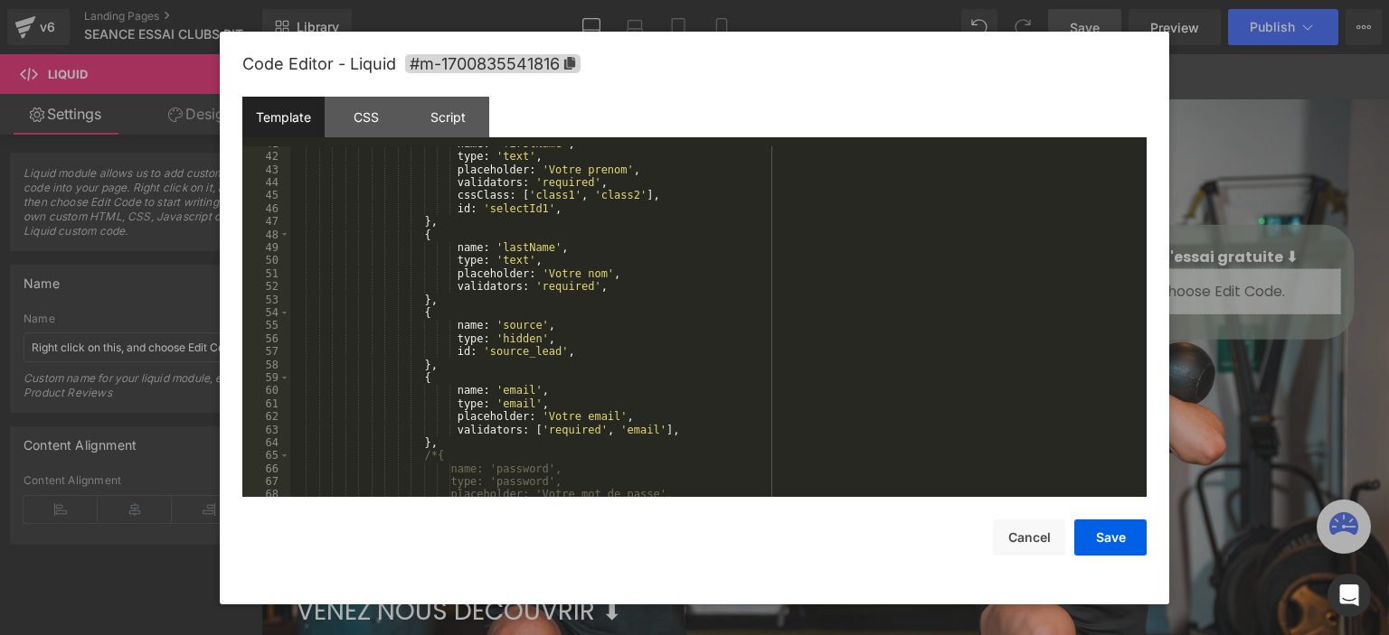
scroll to position [542, 0]
drag, startPoint x: 1022, startPoint y: 535, endPoint x: 1276, endPoint y: 39, distance: 557.1
click at [1022, 534] on button "Cancel" at bounding box center [1029, 538] width 72 height 36
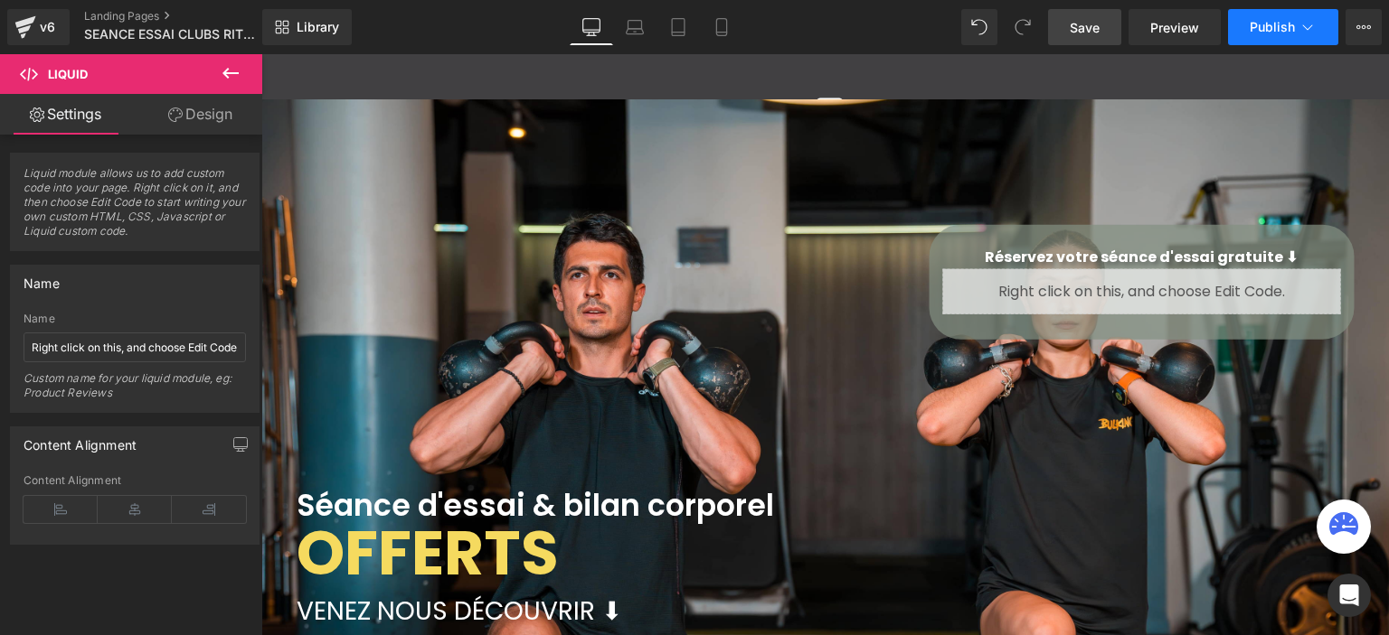
click at [1266, 32] on span "Publish" at bounding box center [1271, 27] width 45 height 14
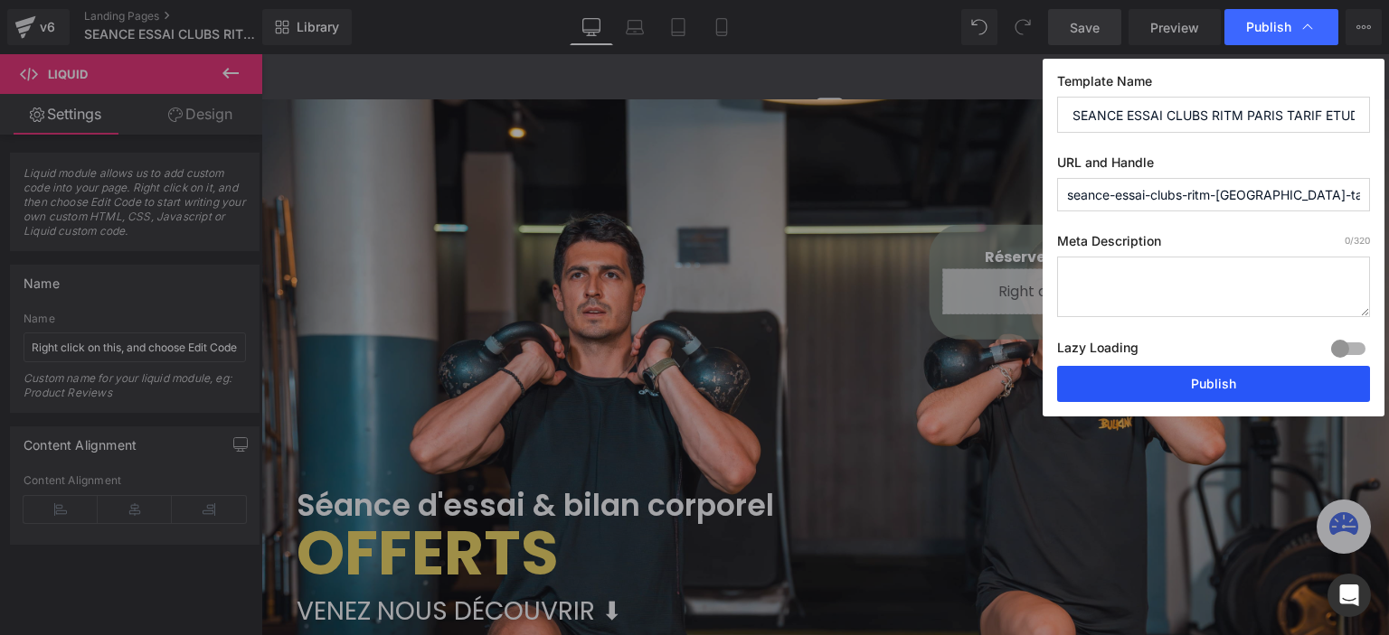
drag, startPoint x: 1132, startPoint y: 384, endPoint x: 116, endPoint y: 176, distance: 1037.1
click at [1128, 383] on button "Publish" at bounding box center [1213, 384] width 313 height 36
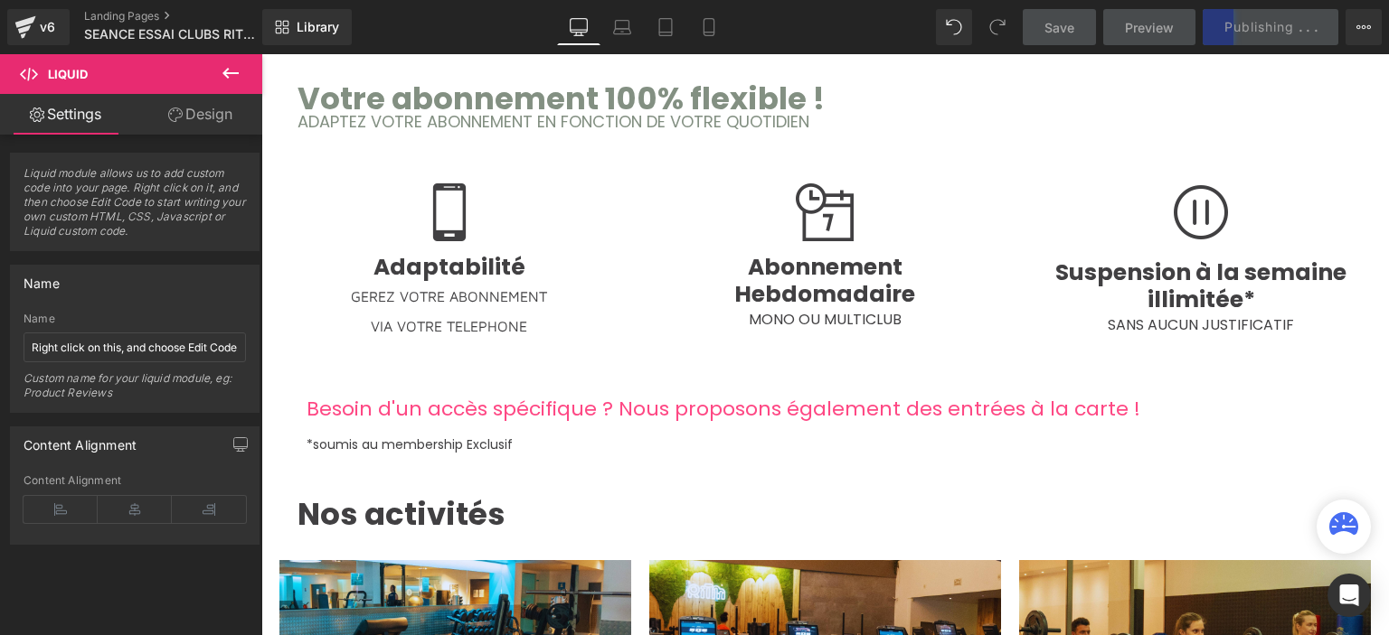
scroll to position [1446, 0]
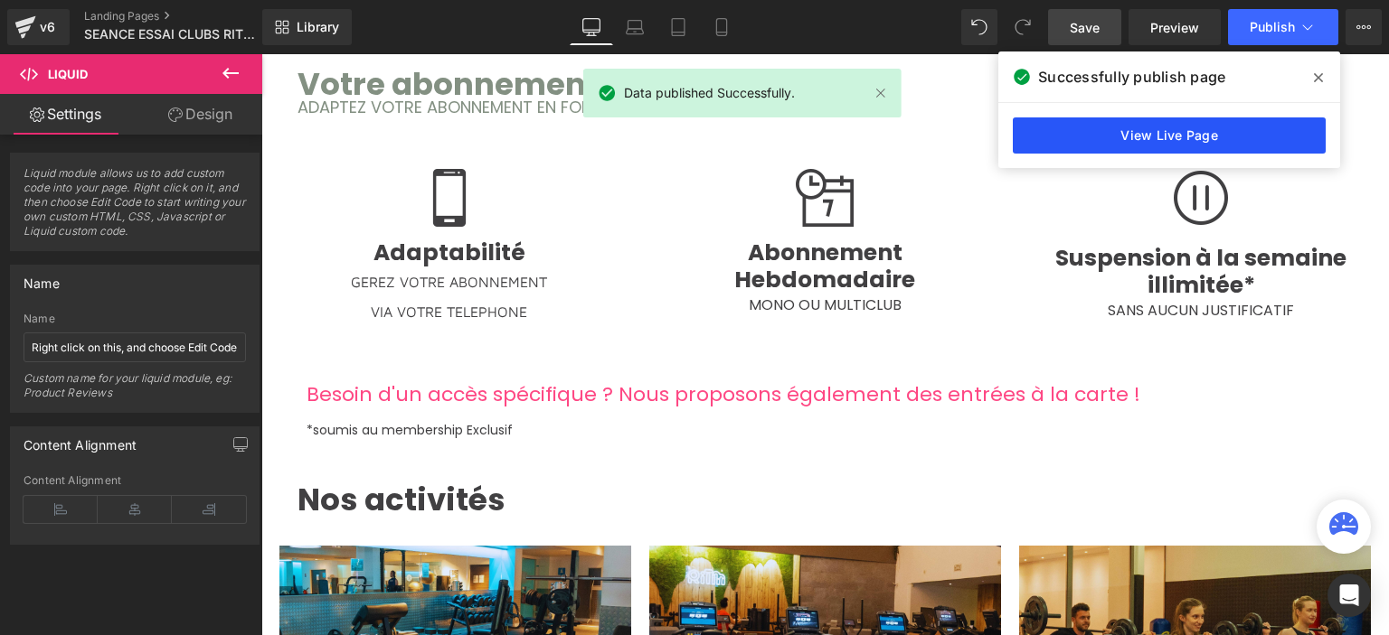
click at [1199, 134] on link "View Live Page" at bounding box center [1168, 136] width 313 height 36
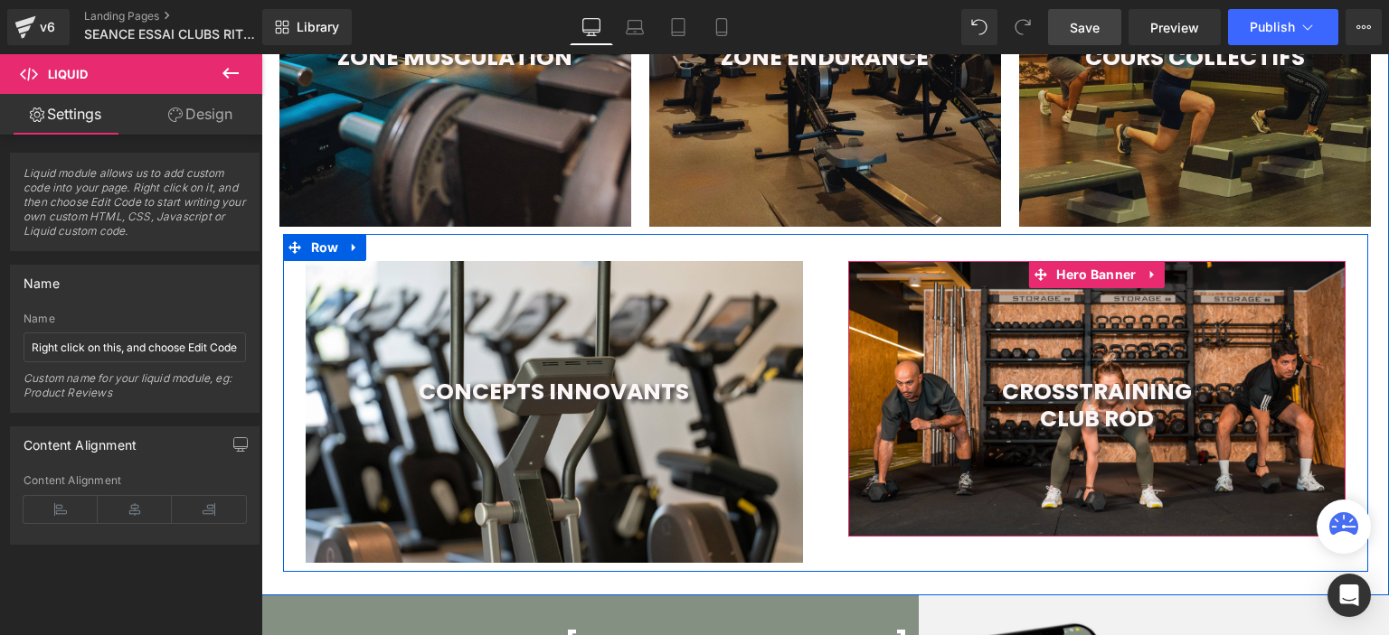
scroll to position [1898, 0]
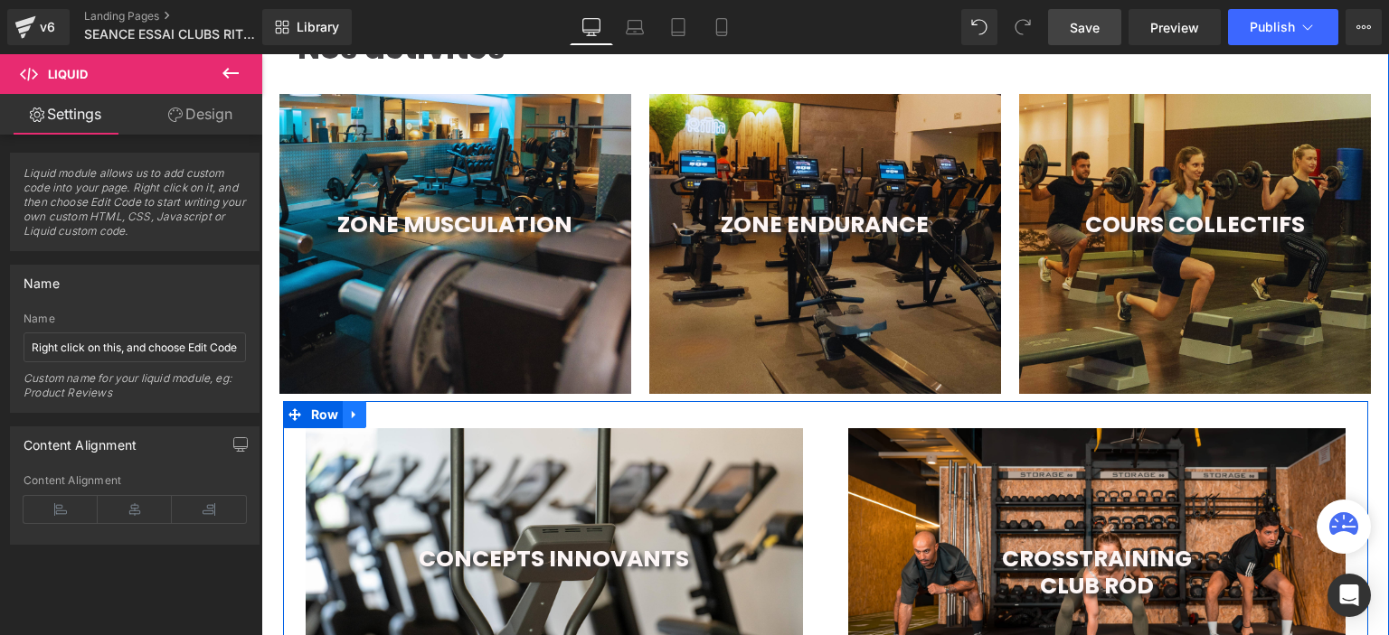
click at [348, 408] on icon at bounding box center [354, 415] width 13 height 14
click at [398, 411] on icon at bounding box center [401, 415] width 13 height 14
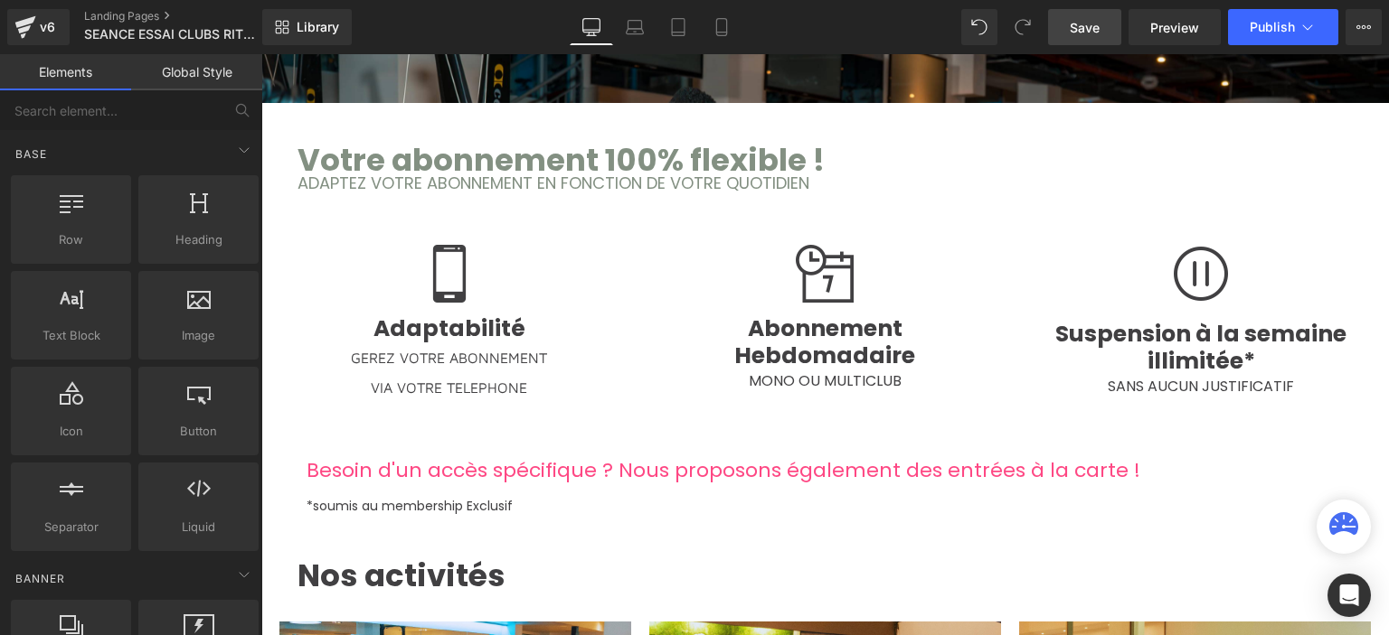
scroll to position [1294, 0]
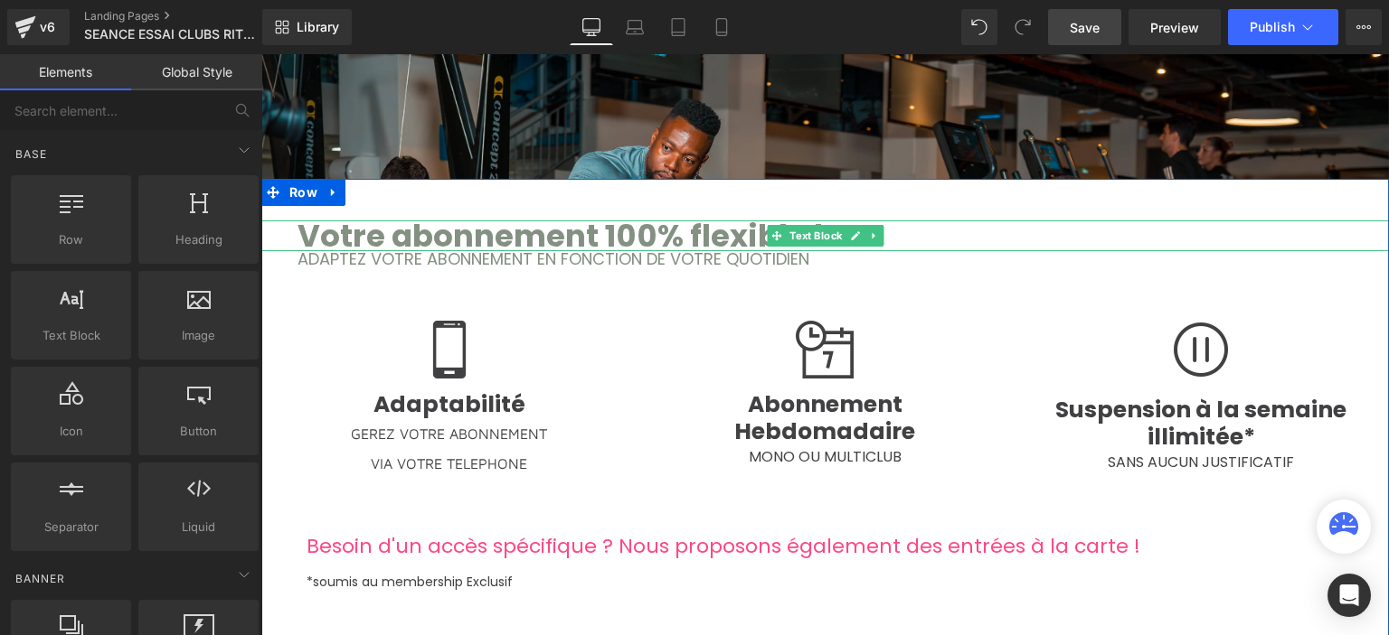
click at [550, 228] on span "Votre abonnement 100% flexible !" at bounding box center [560, 235] width 527 height 43
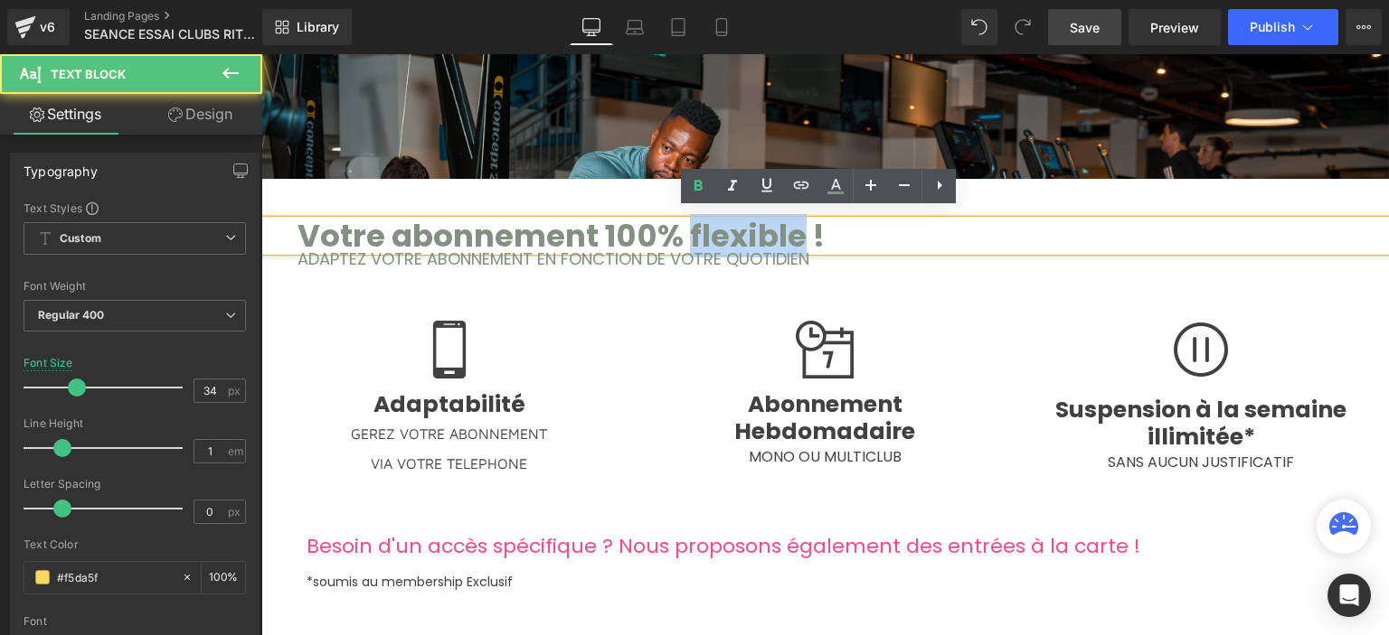
drag, startPoint x: 680, startPoint y: 224, endPoint x: 796, endPoint y: 228, distance: 116.7
click at [796, 228] on span "Votre abonnement 100% flexible !" at bounding box center [560, 235] width 527 height 43
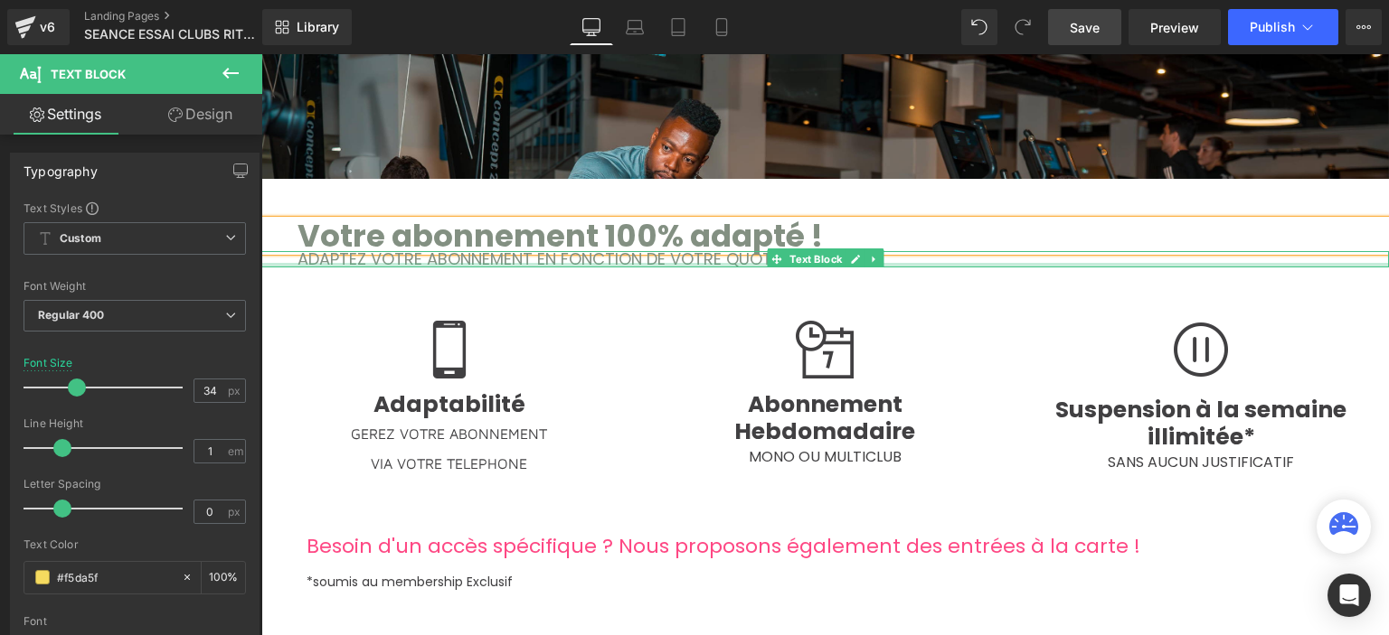
click at [721, 263] on div at bounding box center [824, 265] width 1127 height 5
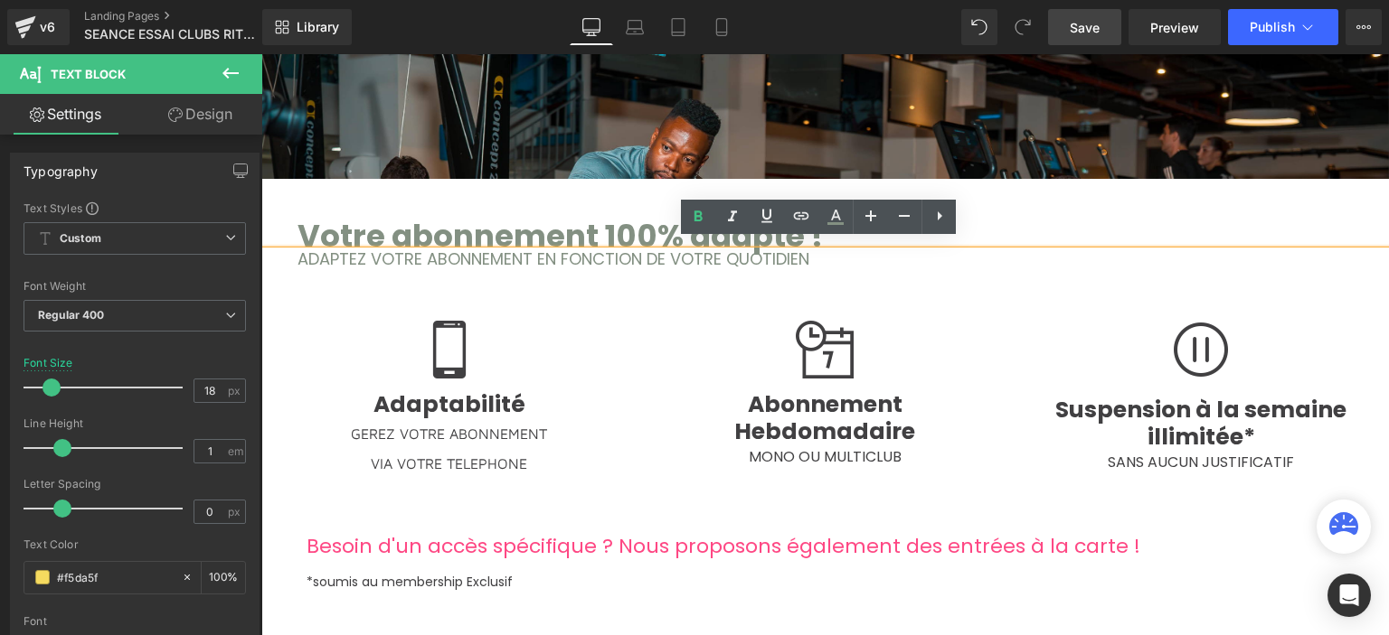
click at [426, 249] on span "ADAPTEZ VOTRE ABONNEMENT EN FONCTION DE VOTRE QUOTIDIEN" at bounding box center [553, 259] width 512 height 23
click at [774, 249] on span "ADAPTEZ VOTRE ABONNEMENT EN FONCTION DE VOTRE QUOTIDIEN" at bounding box center [553, 259] width 512 height 23
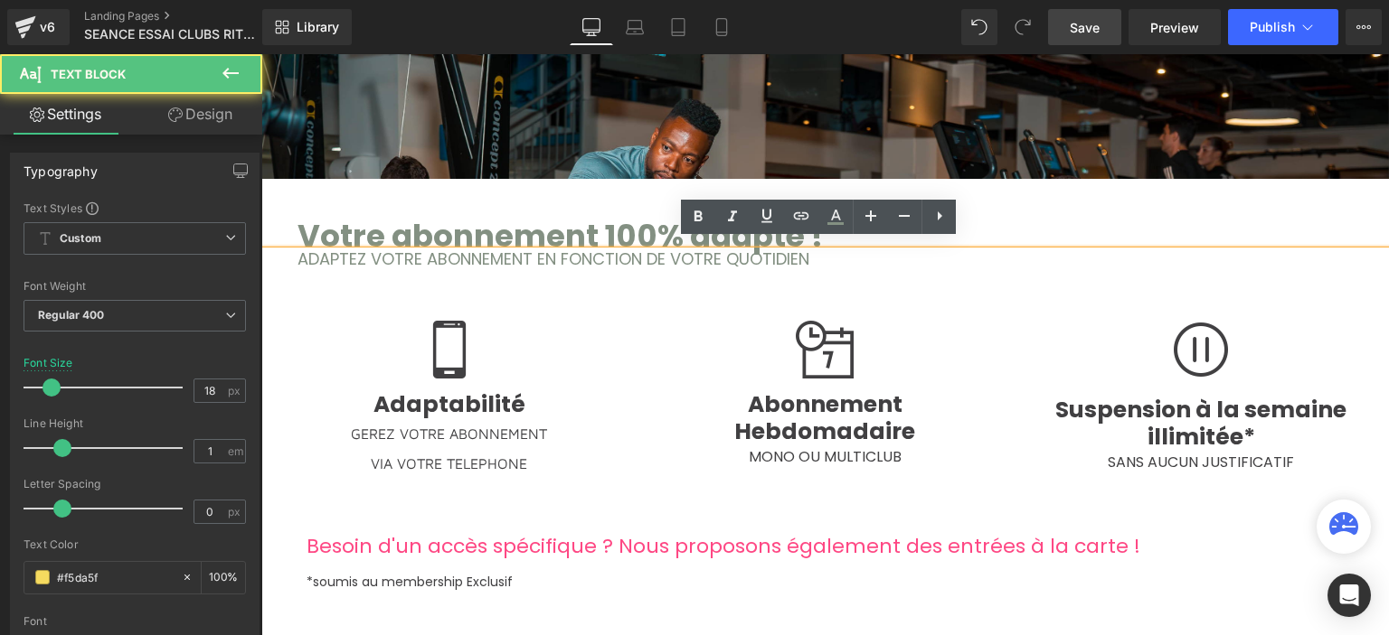
drag, startPoint x: 858, startPoint y: 248, endPoint x: 728, endPoint y: 250, distance: 130.2
click at [857, 251] on p "ADAPTEZ VOTRE ABONNEMENT EN FONCTION DE VOTRE QUOTIDIEN" at bounding box center [842, 259] width 1091 height 16
drag, startPoint x: 596, startPoint y: 263, endPoint x: 550, endPoint y: 263, distance: 46.1
click at [261, 54] on div "59px" at bounding box center [261, 54] width 0 height 0
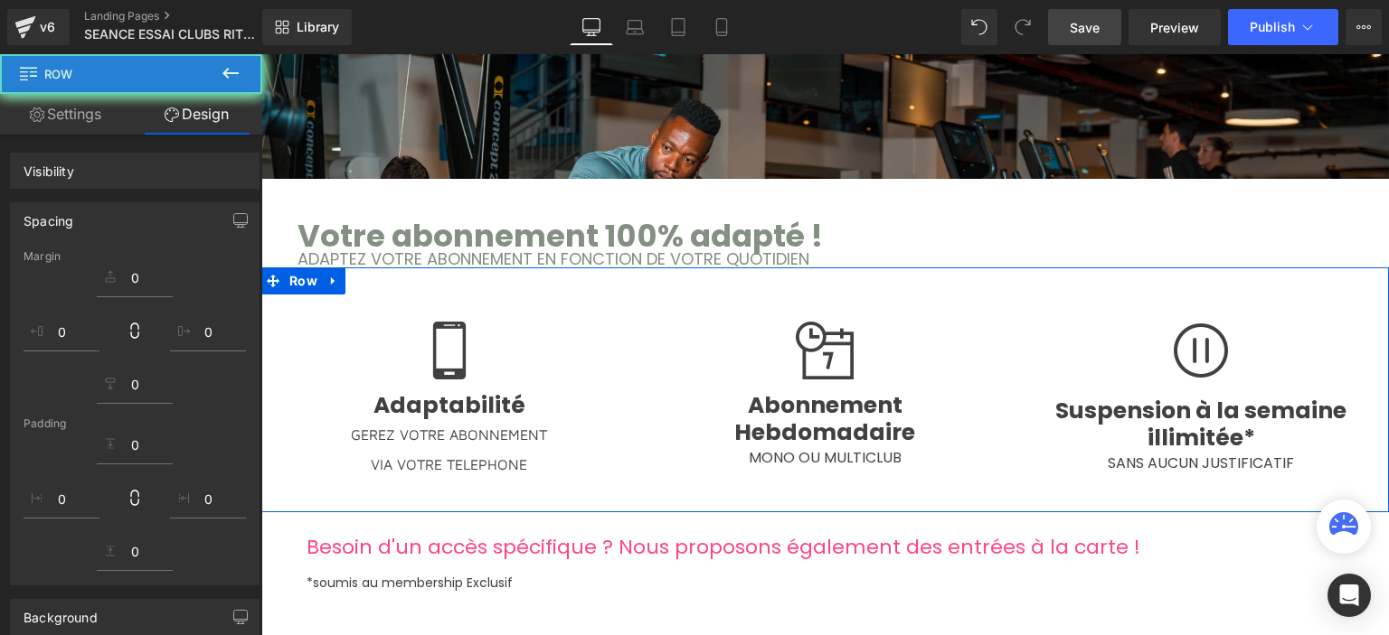
scroll to position [3658, 1114]
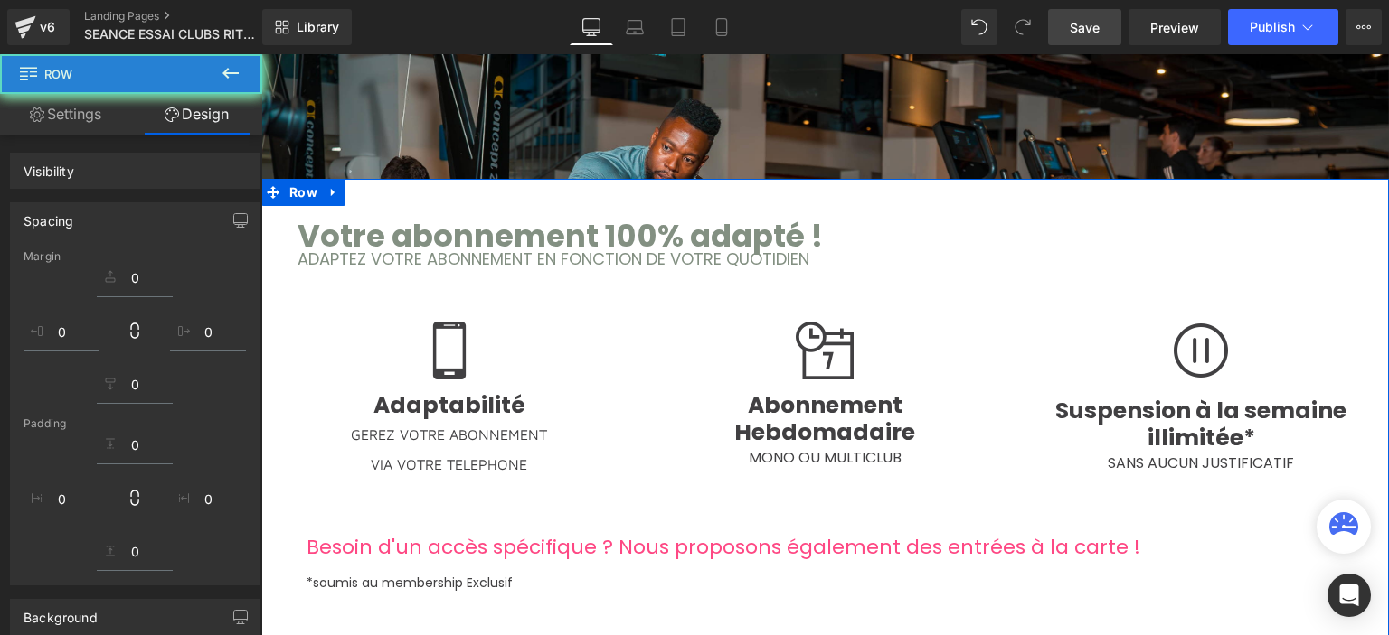
click at [608, 221] on span "Votre abonnement 100% adapté !" at bounding box center [559, 235] width 525 height 43
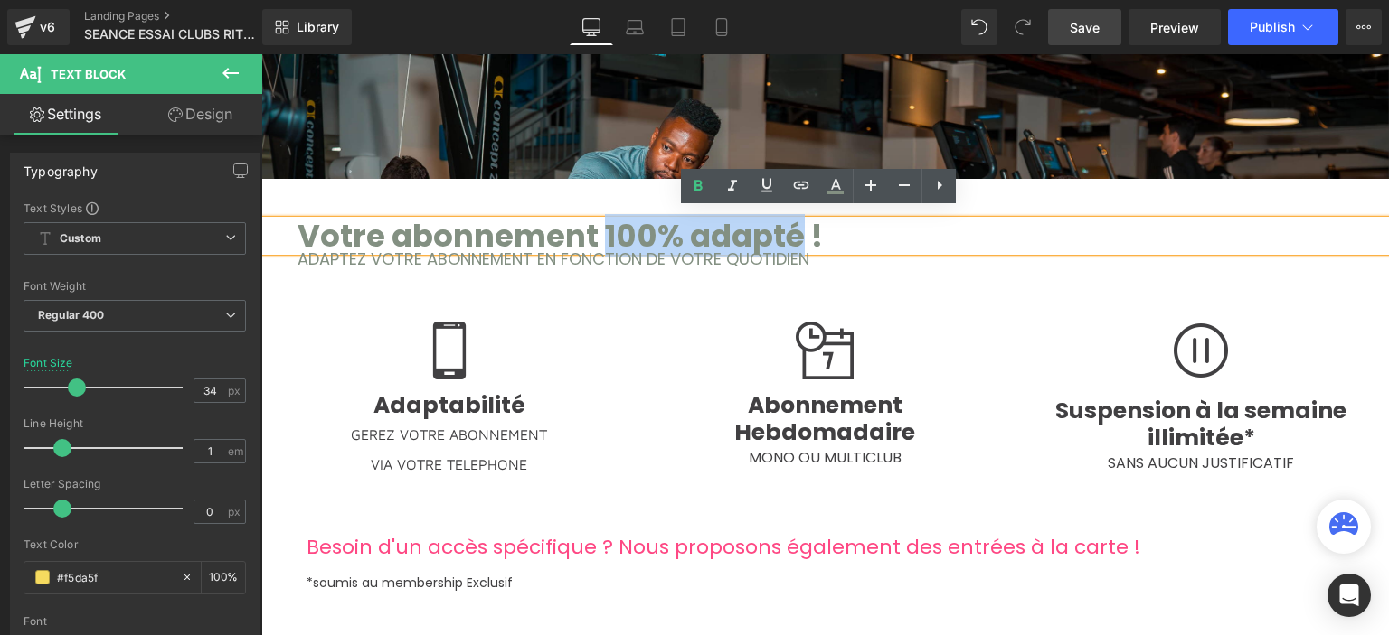
drag, startPoint x: 597, startPoint y: 224, endPoint x: 794, endPoint y: 224, distance: 197.1
click at [794, 224] on span "Votre abonnement 100% adapté !" at bounding box center [559, 235] width 525 height 43
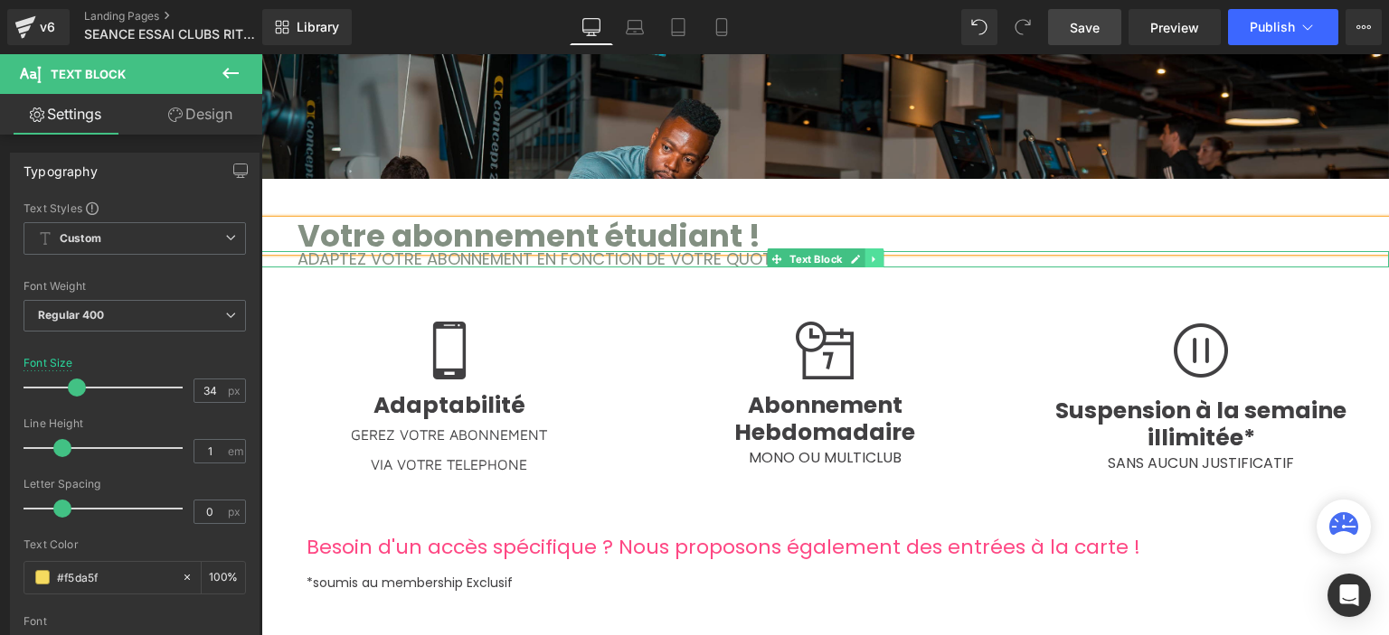
click at [864, 255] on link at bounding box center [873, 260] width 19 height 22
click at [877, 255] on link at bounding box center [883, 260] width 19 height 22
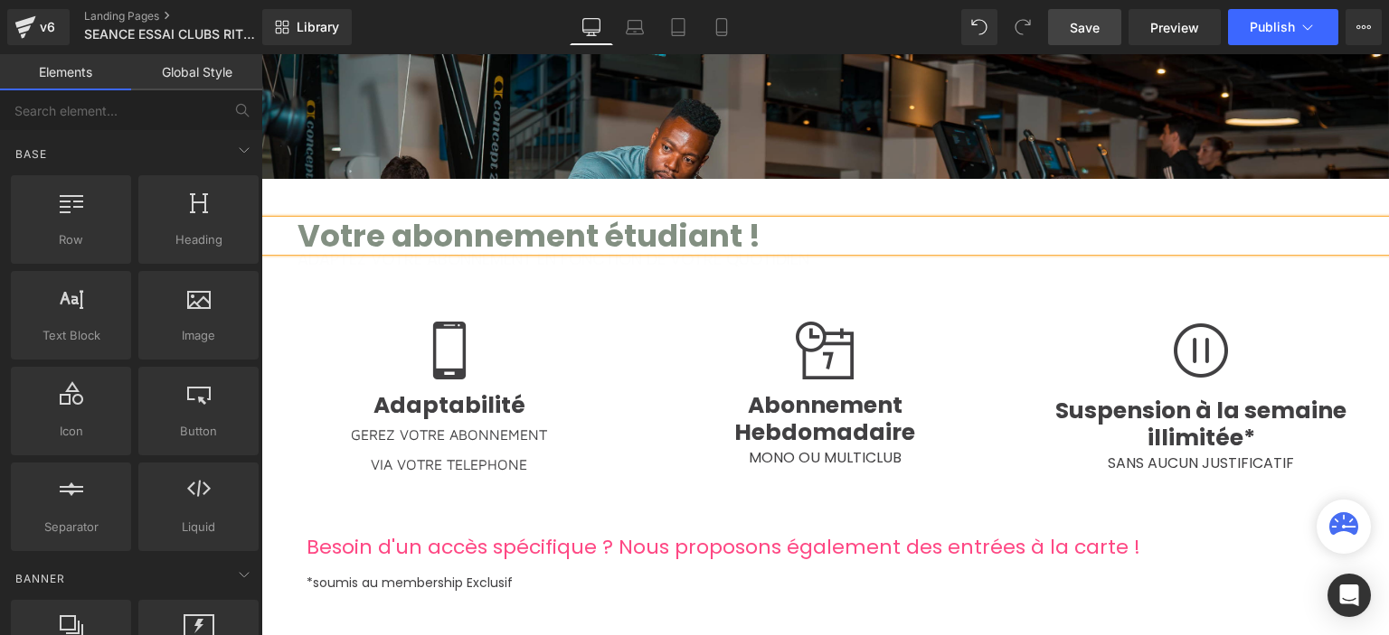
scroll to position [9, 9]
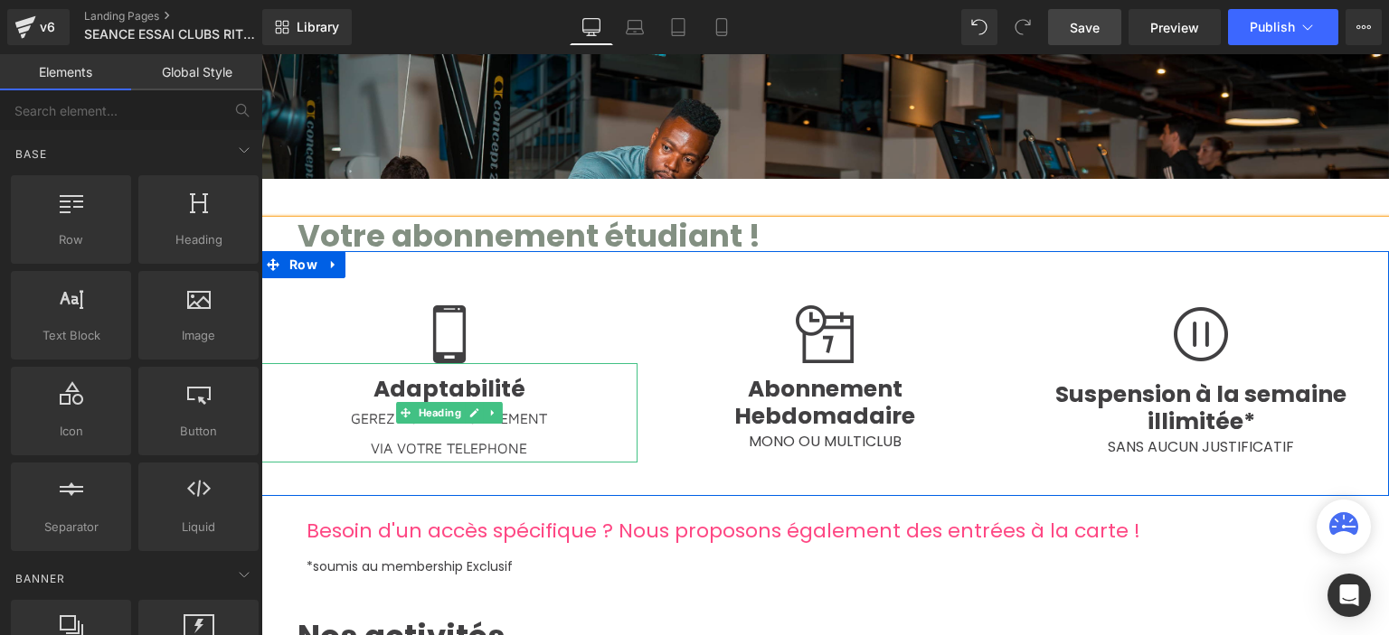
click at [437, 375] on span "Adaptabilité" at bounding box center [449, 389] width 152 height 32
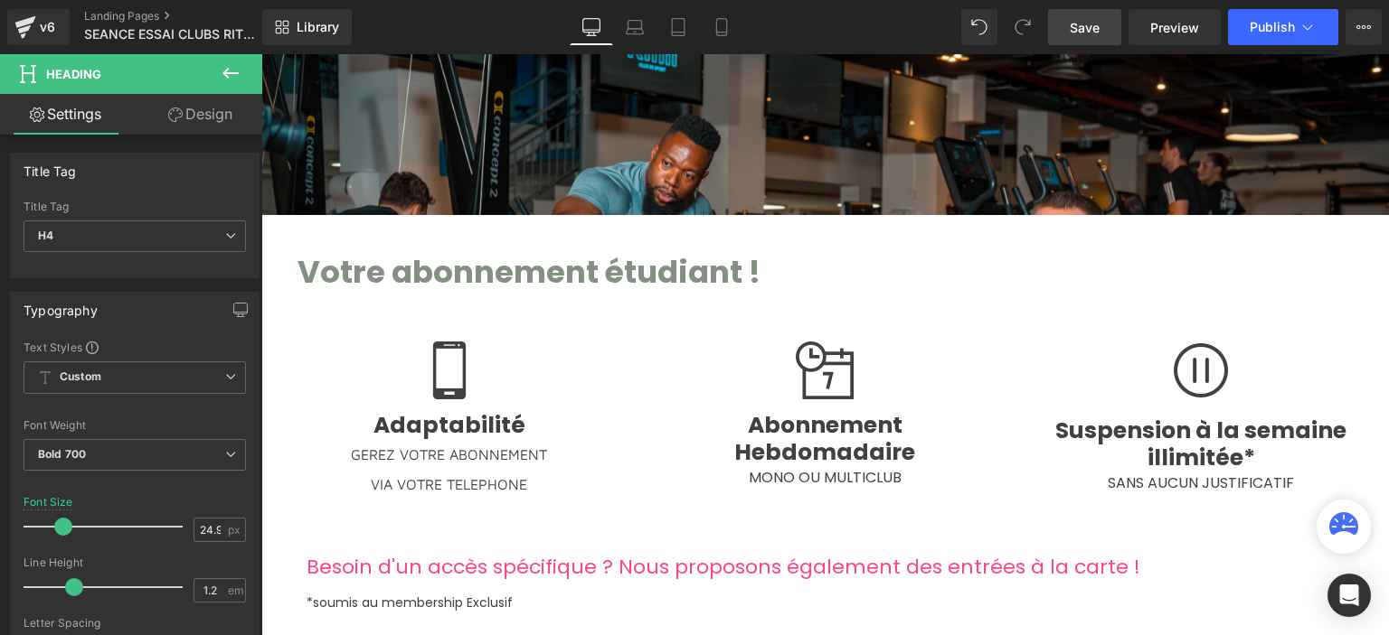
scroll to position [1266, 0]
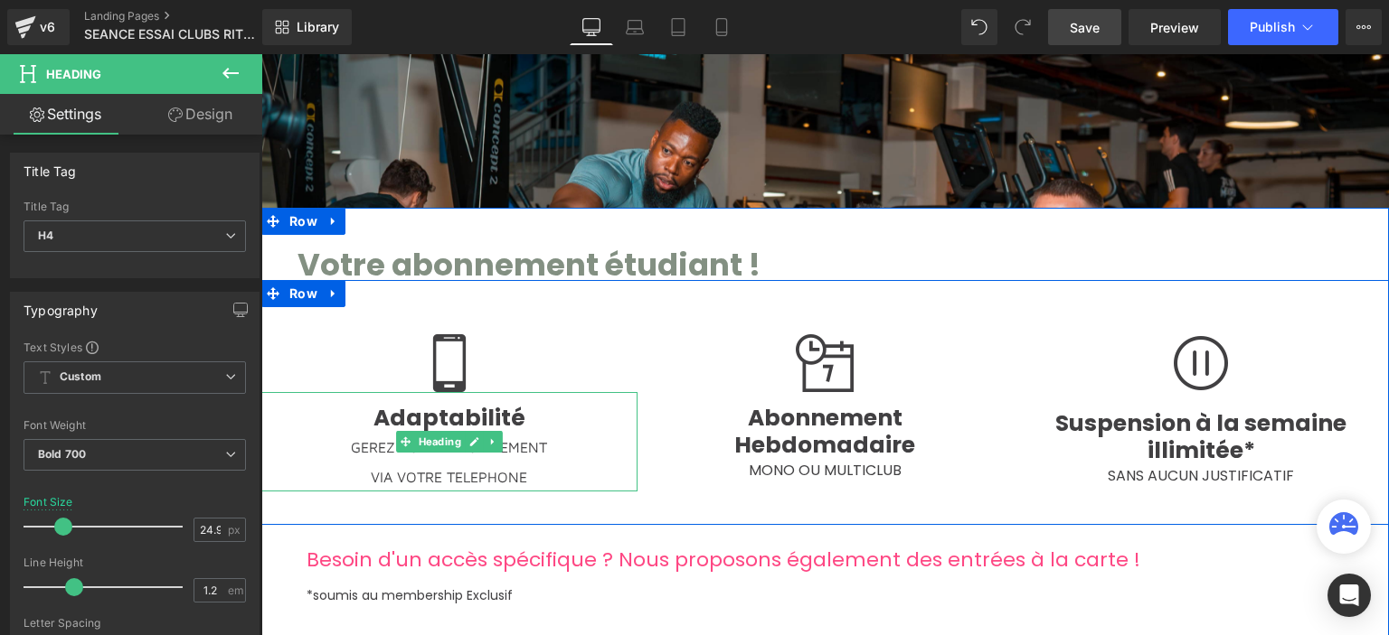
click at [441, 402] on span "Adaptabilité" at bounding box center [449, 418] width 152 height 32
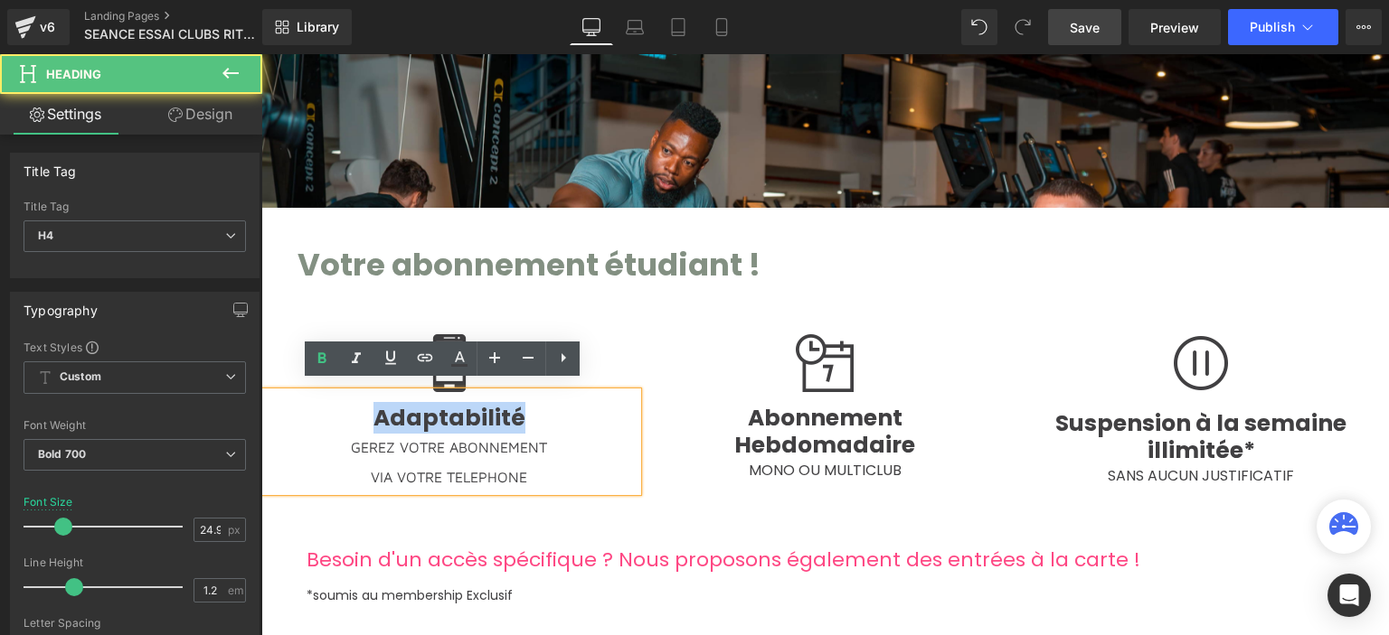
click at [441, 402] on span "Adaptabilité" at bounding box center [449, 418] width 152 height 32
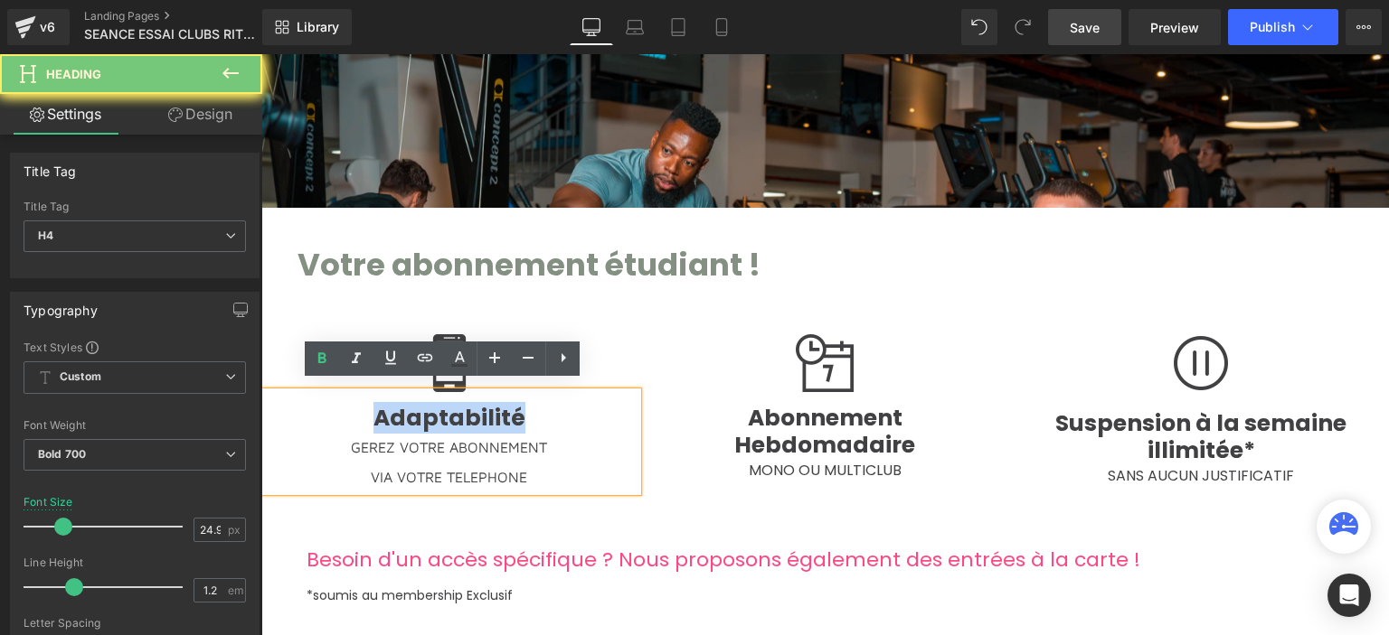
click at [441, 402] on span "Adaptabilité" at bounding box center [449, 418] width 152 height 32
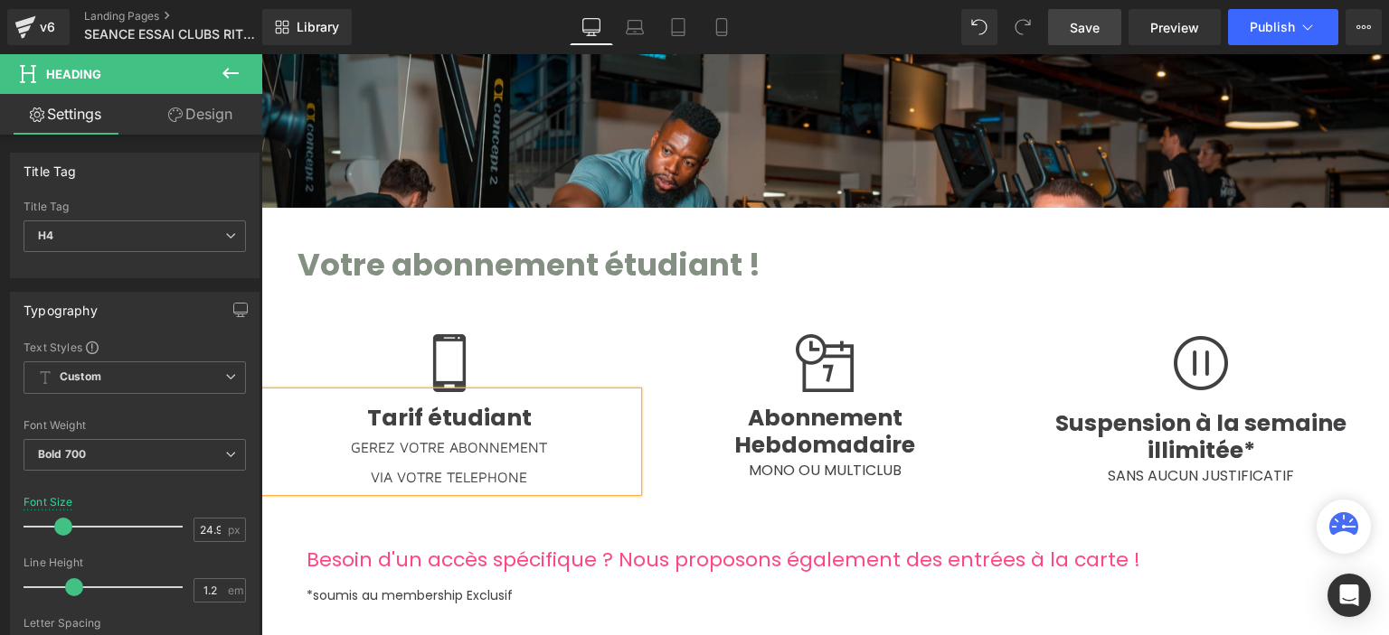
scroll to position [3642, 1114]
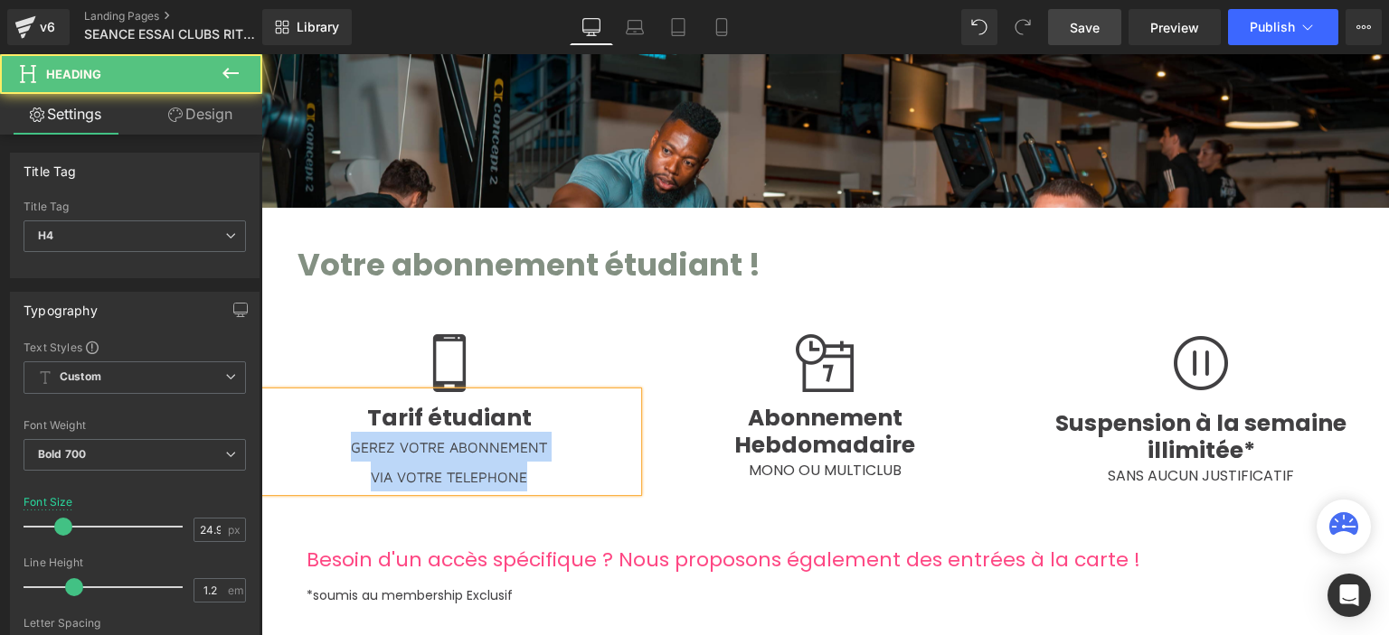
drag, startPoint x: 338, startPoint y: 434, endPoint x: 587, endPoint y: 474, distance: 251.8
click at [587, 474] on div "Tarif étudiant GEREZ VOTRE ABONNEMENT VIA VOTRE TELEPHONE" at bounding box center [449, 441] width 376 height 99
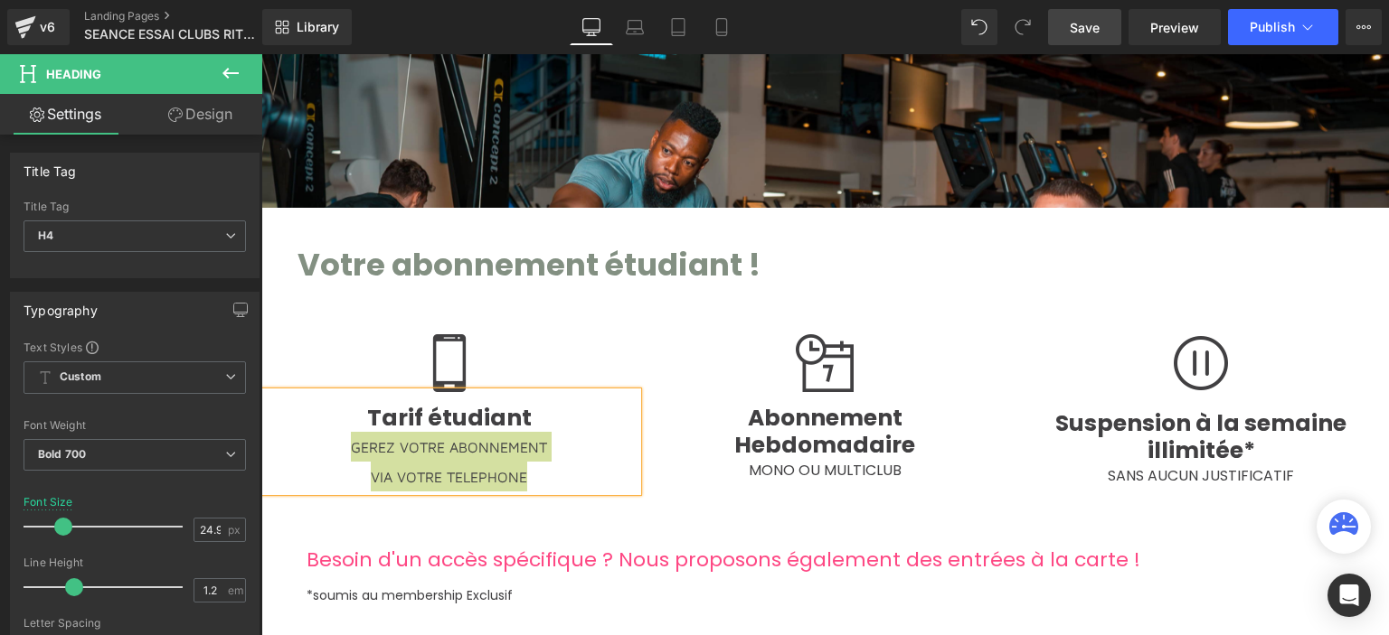
click at [687, 554] on div "Rendering Content" at bounding box center [694, 564] width 111 height 20
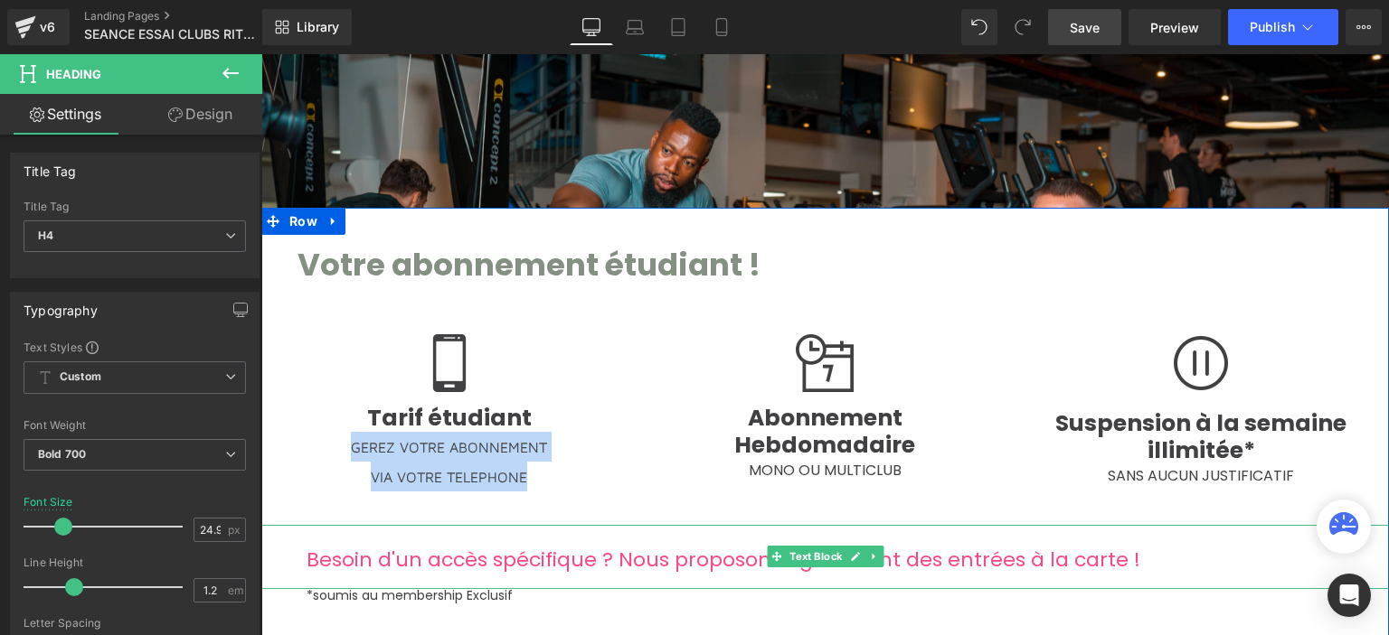
drag, startPoint x: 522, startPoint y: 556, endPoint x: 785, endPoint y: 556, distance: 262.2
click at [522, 556] on span "Besoin d'un accès spécifique ? Nous proposons également des entrées à la carte !" at bounding box center [722, 560] width 833 height 28
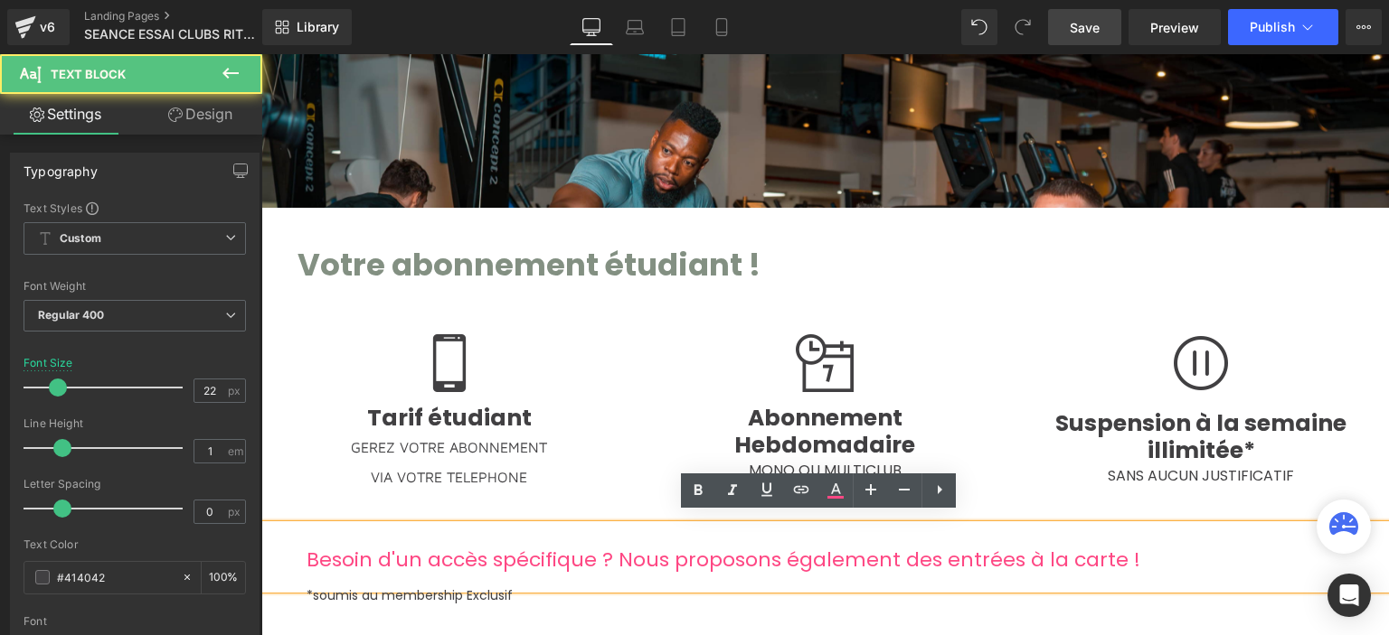
click at [261, 54] on div at bounding box center [261, 54] width 0 height 0
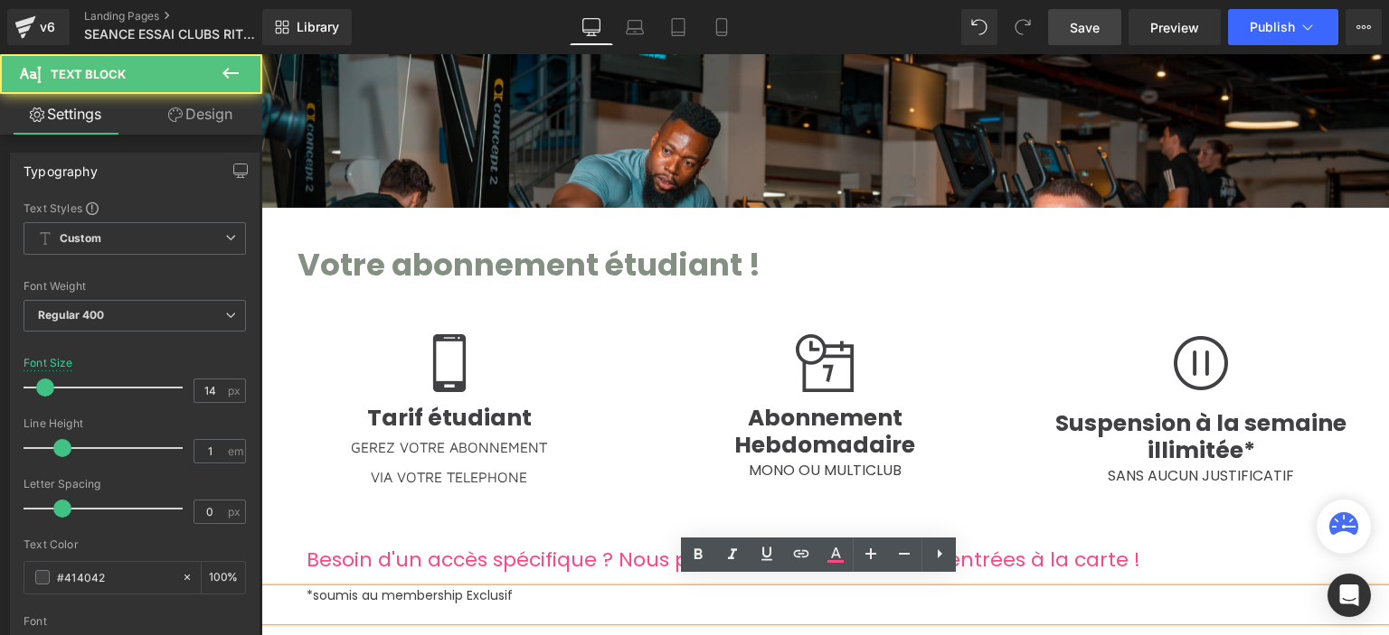
click at [925, 479] on div "Image [PERSON_NAME] étudiant GEREZ VOTRE ABONNEMENT VIA VOTRE TELEPHONE Heading…" at bounding box center [824, 402] width 1127 height 245
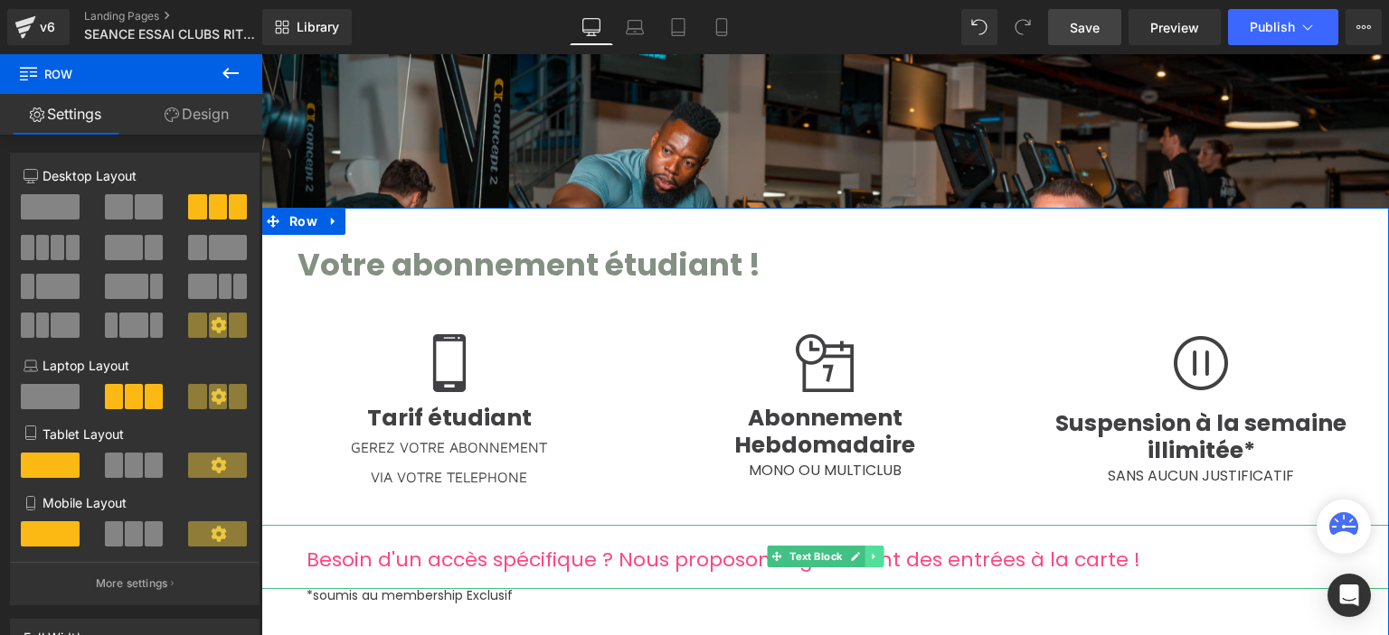
click at [873, 546] on link at bounding box center [873, 557] width 19 height 22
click at [878, 552] on icon at bounding box center [883, 557] width 10 height 10
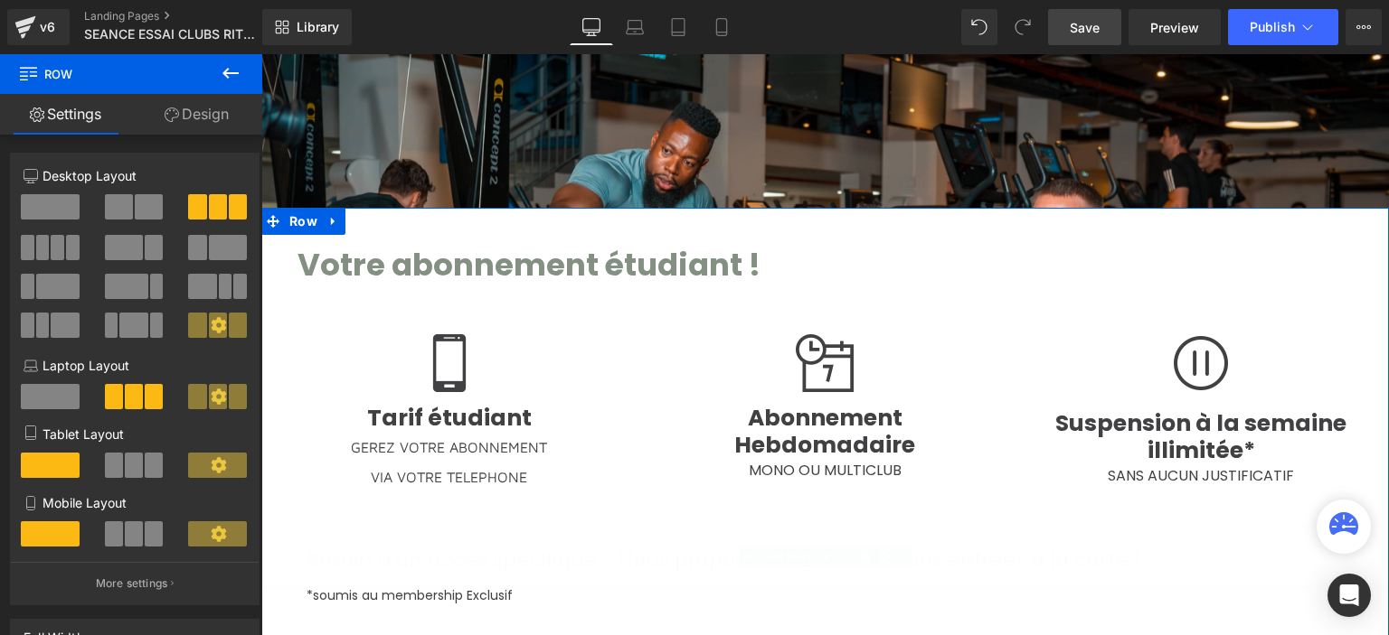
scroll to position [8, 9]
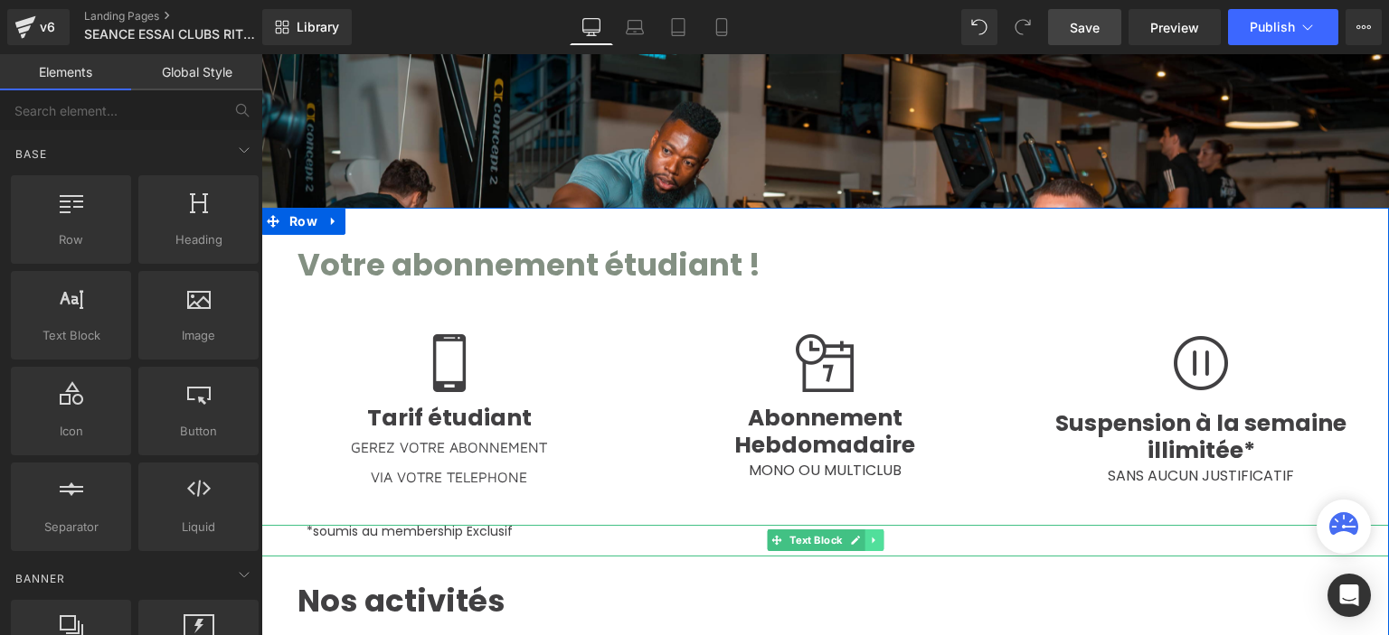
click at [871, 535] on icon at bounding box center [874, 540] width 10 height 11
click at [878, 535] on icon at bounding box center [883, 540] width 10 height 11
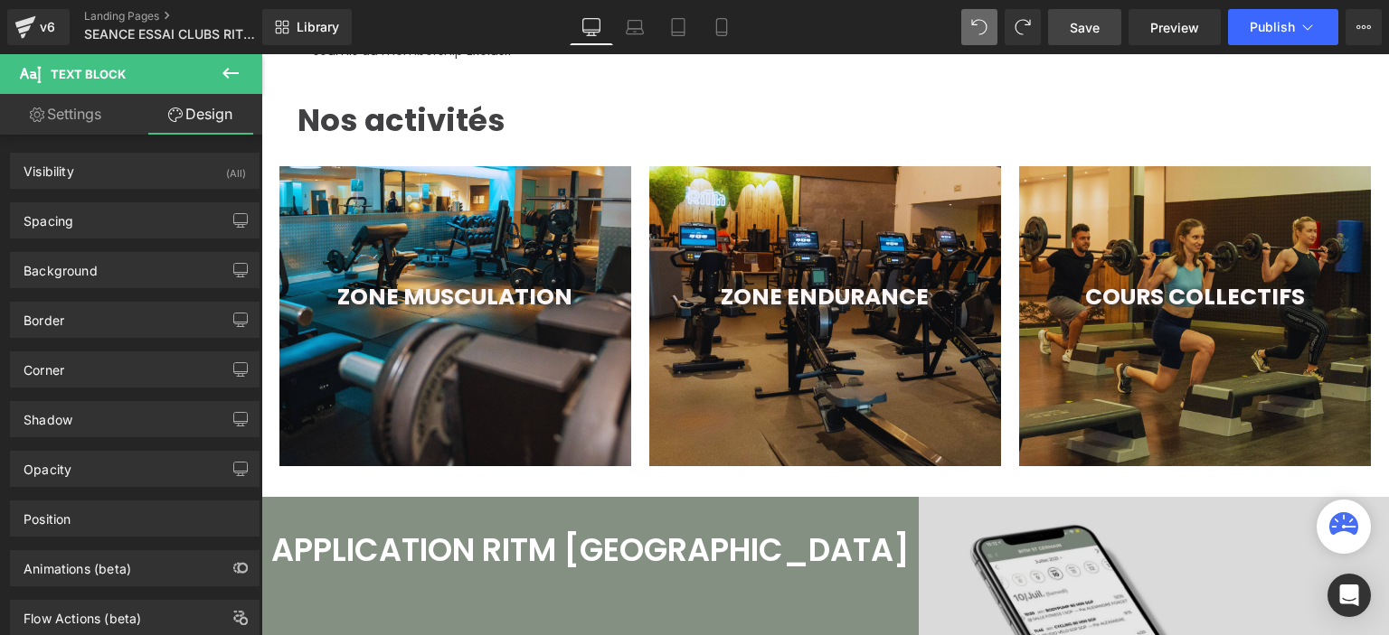
scroll to position [0, 0]
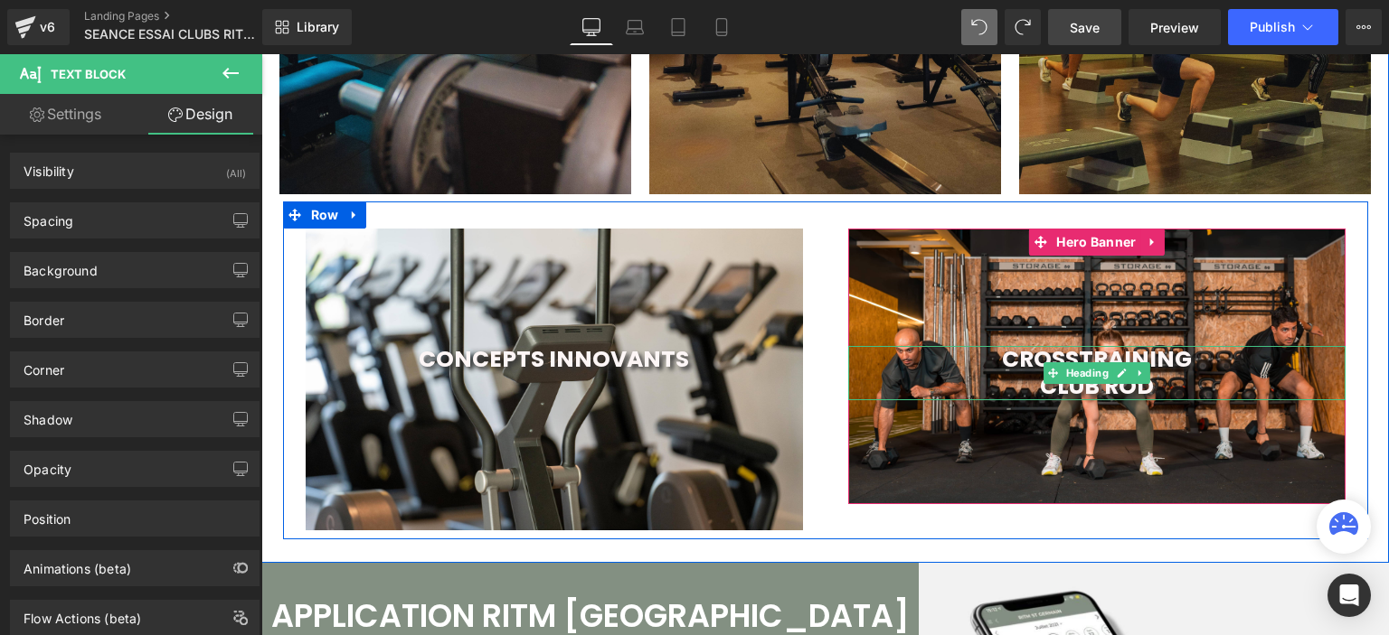
click at [1015, 348] on span "CROSSTRAINING" at bounding box center [1097, 360] width 190 height 32
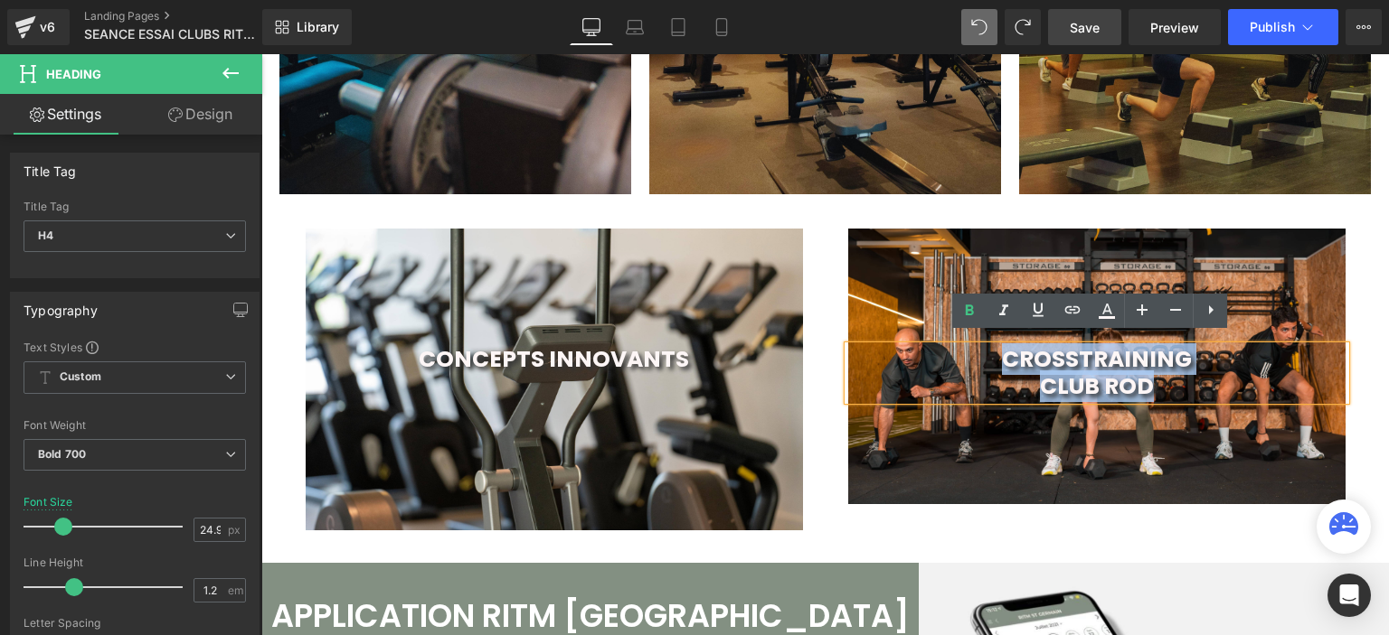
drag, startPoint x: 991, startPoint y: 344, endPoint x: 1154, endPoint y: 384, distance: 168.4
click at [1154, 385] on div "CROSSTRAINING CLUB ROD" at bounding box center [1096, 373] width 497 height 54
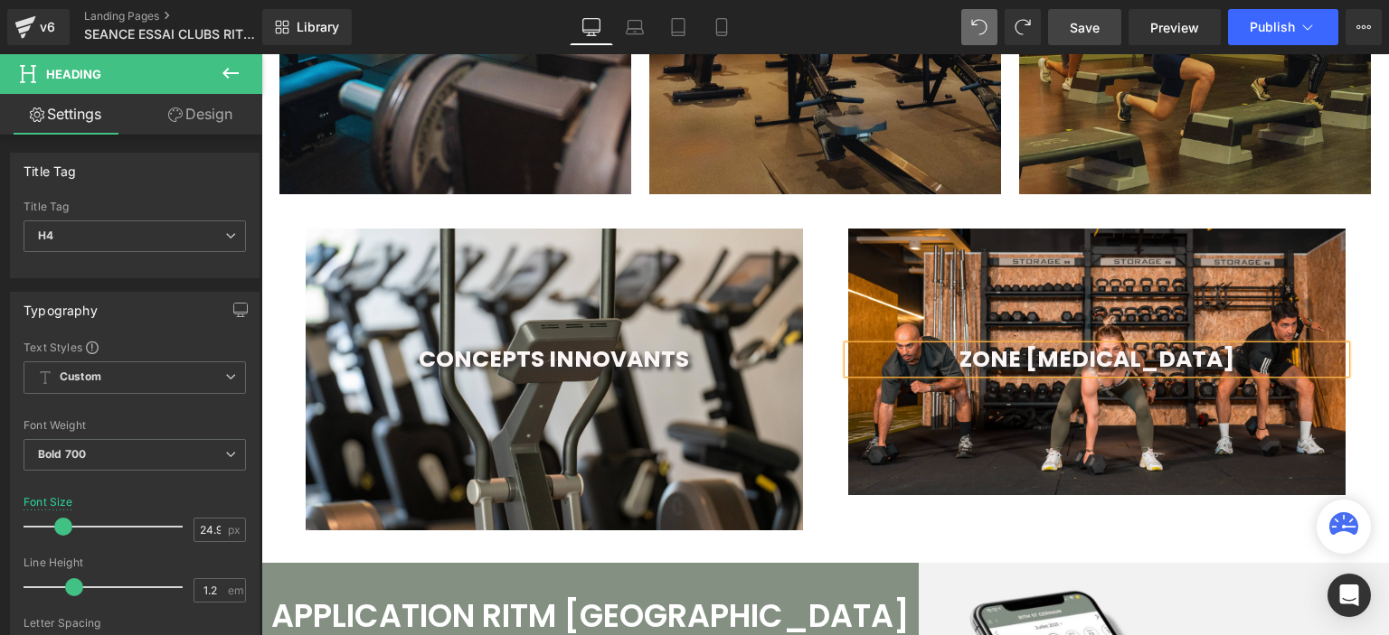
click at [1005, 484] on div at bounding box center [1096, 362] width 497 height 267
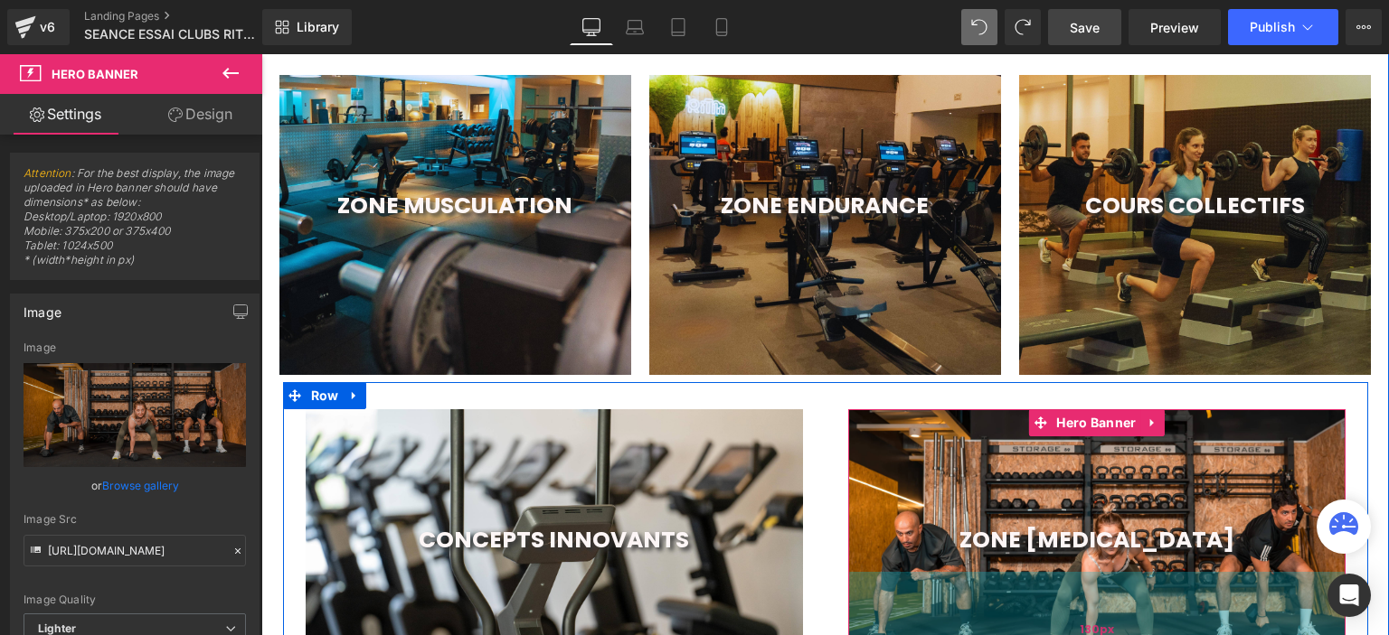
drag, startPoint x: 994, startPoint y: 577, endPoint x: 993, endPoint y: 590, distance: 13.7
click at [993, 590] on div "130px" at bounding box center [1096, 631] width 497 height 118
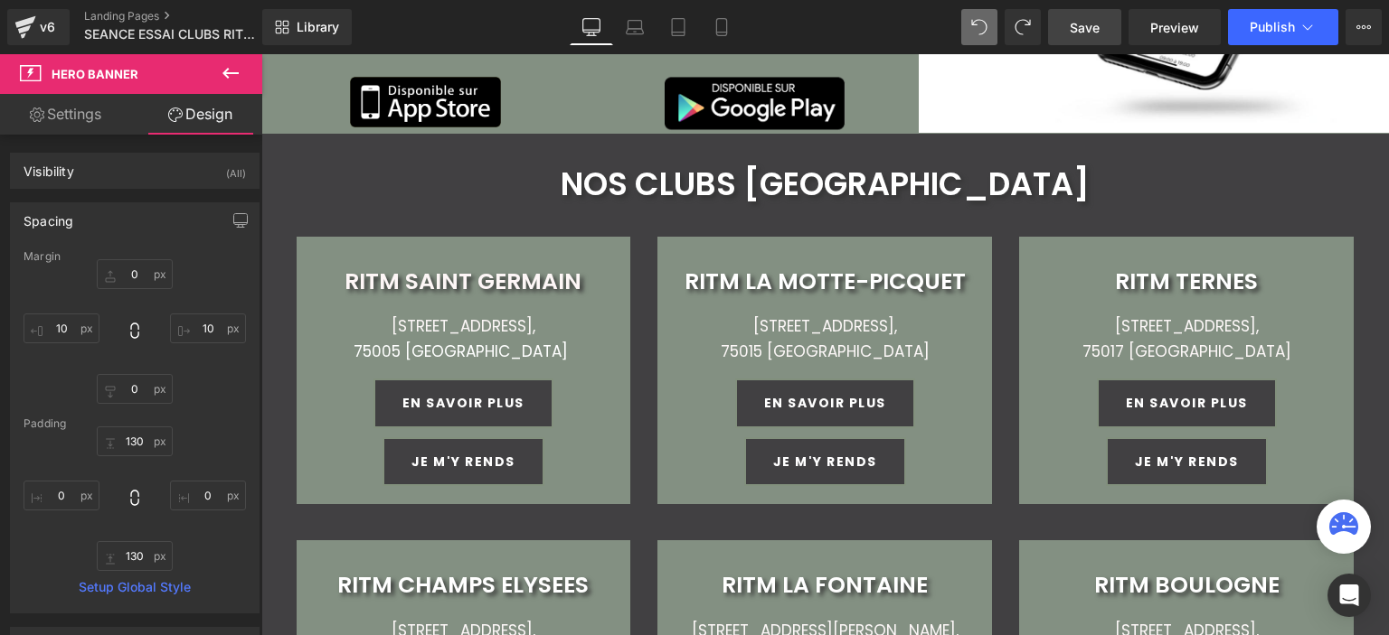
scroll to position [2913, 0]
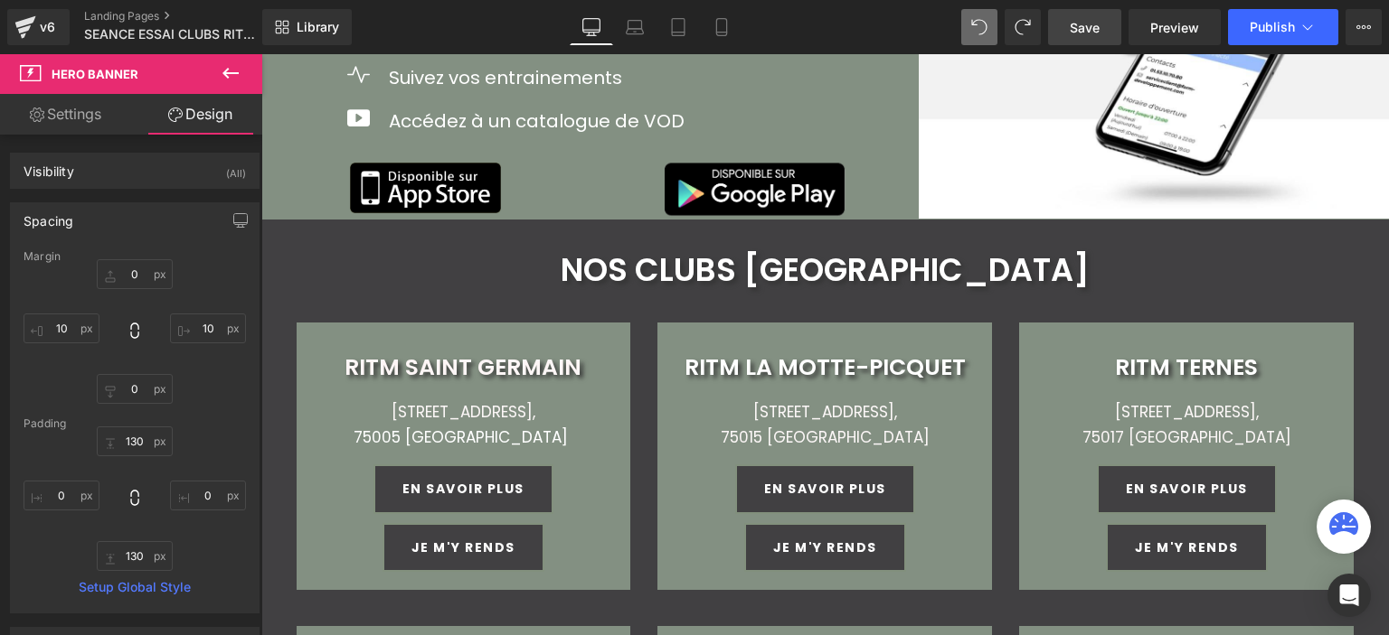
drag, startPoint x: 1107, startPoint y: 21, endPoint x: 1026, endPoint y: 153, distance: 155.0
click at [1107, 21] on link "Save" at bounding box center [1084, 27] width 73 height 36
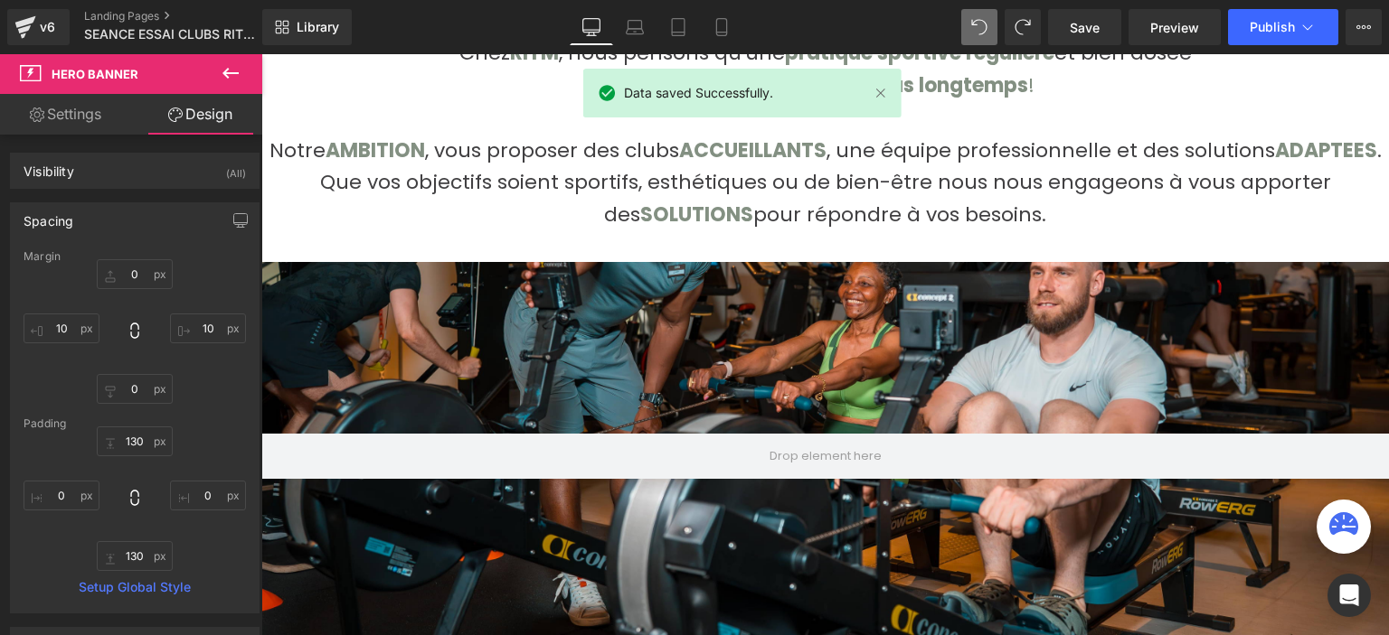
scroll to position [814, 0]
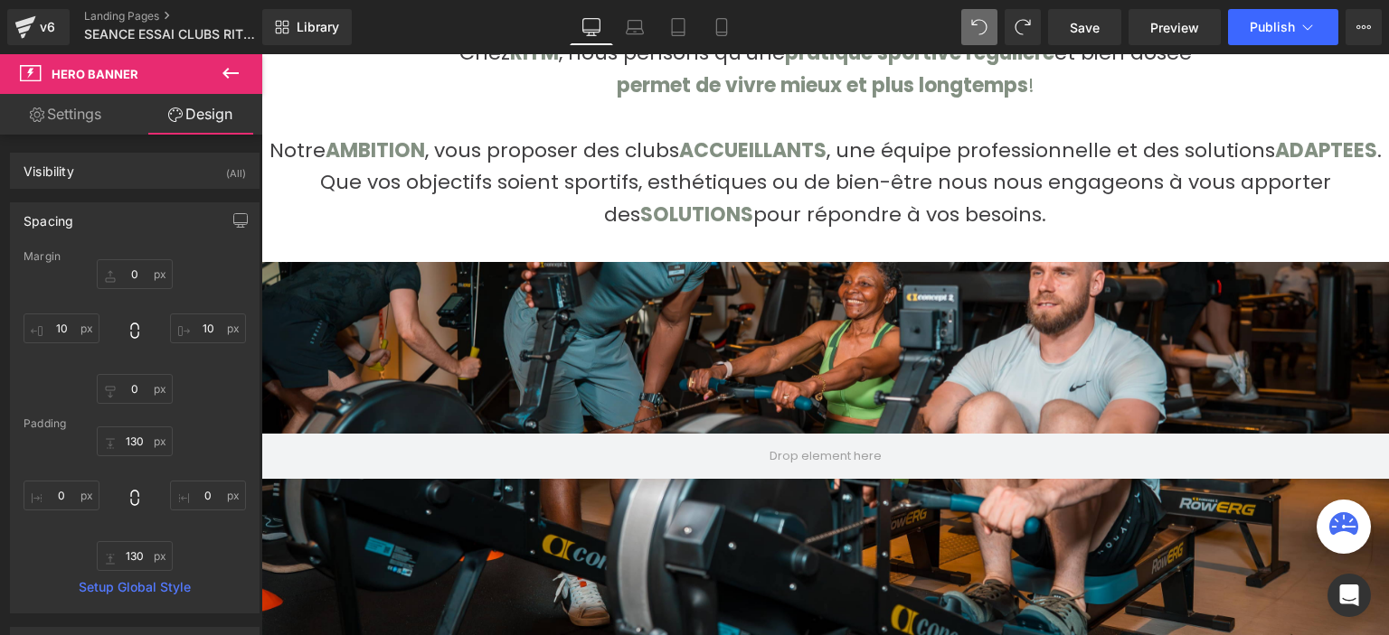
click at [867, 263] on div "Parallax 200px" at bounding box center [824, 461] width 1127 height 398
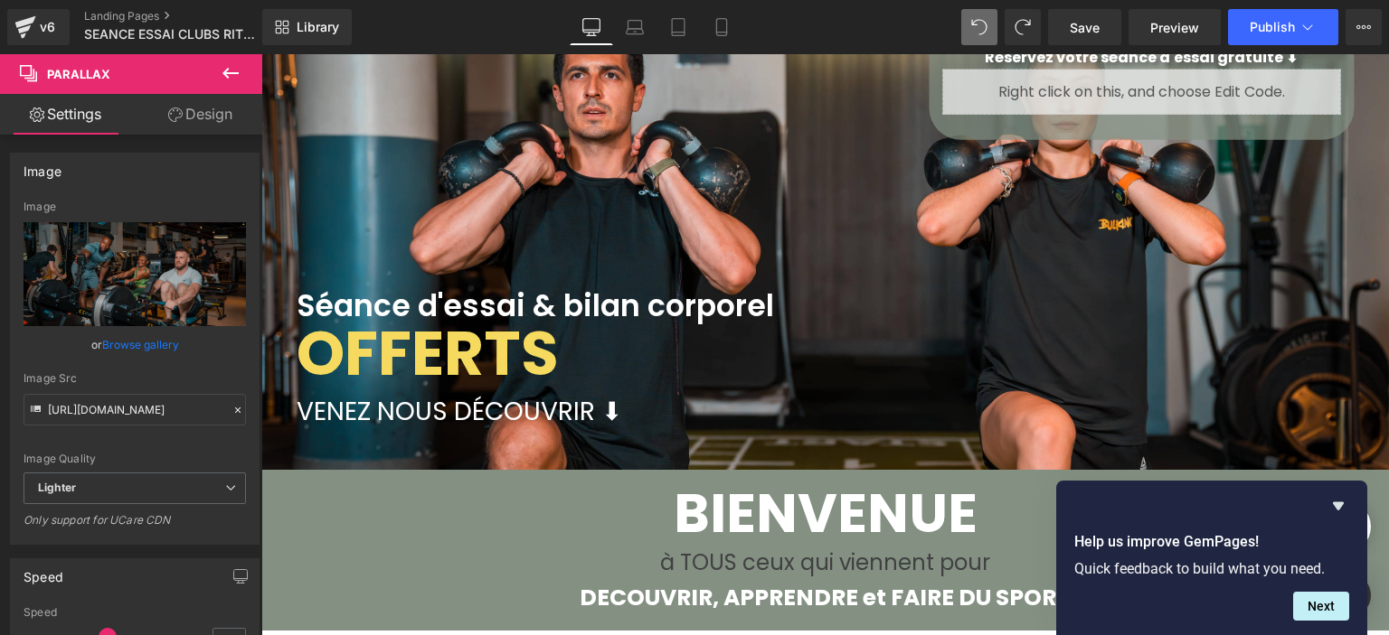
scroll to position [90, 0]
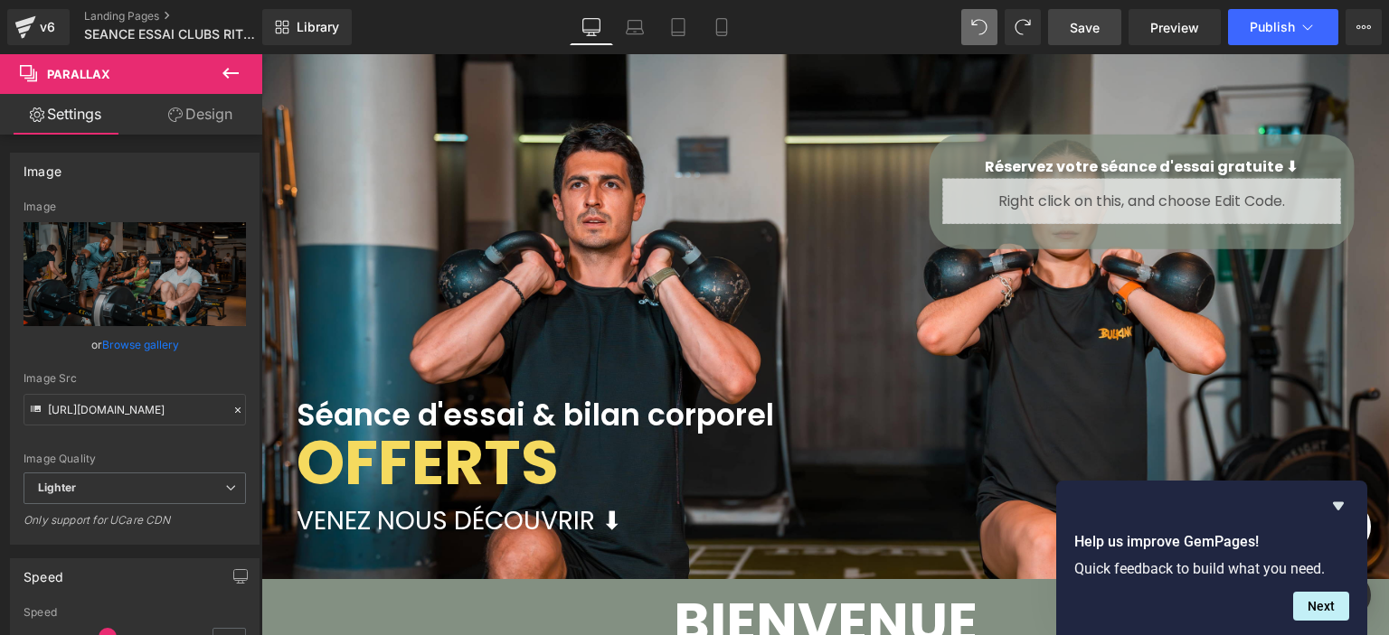
drag, startPoint x: 1079, startPoint y: 33, endPoint x: 1078, endPoint y: 49, distance: 16.4
click at [1079, 32] on span "Save" at bounding box center [1084, 27] width 30 height 19
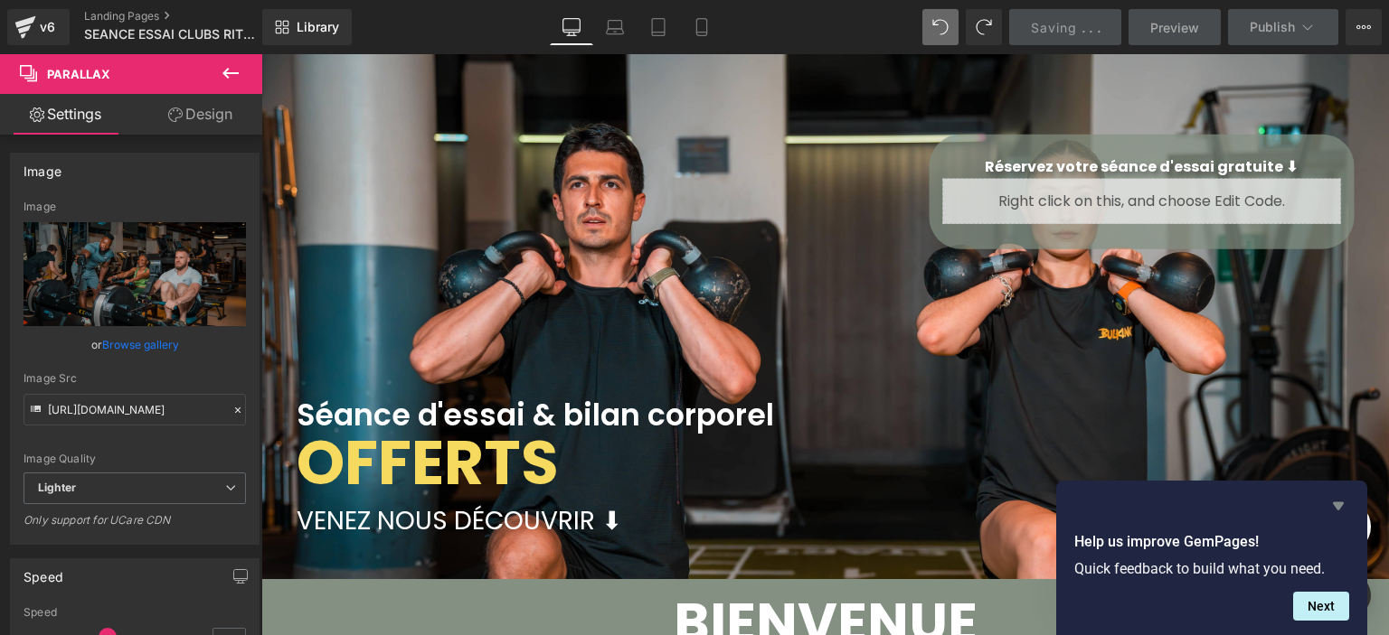
drag, startPoint x: 1335, startPoint y: 504, endPoint x: 1103, endPoint y: 507, distance: 232.3
click at [1334, 504] on icon "Hide survey" at bounding box center [1337, 507] width 11 height 8
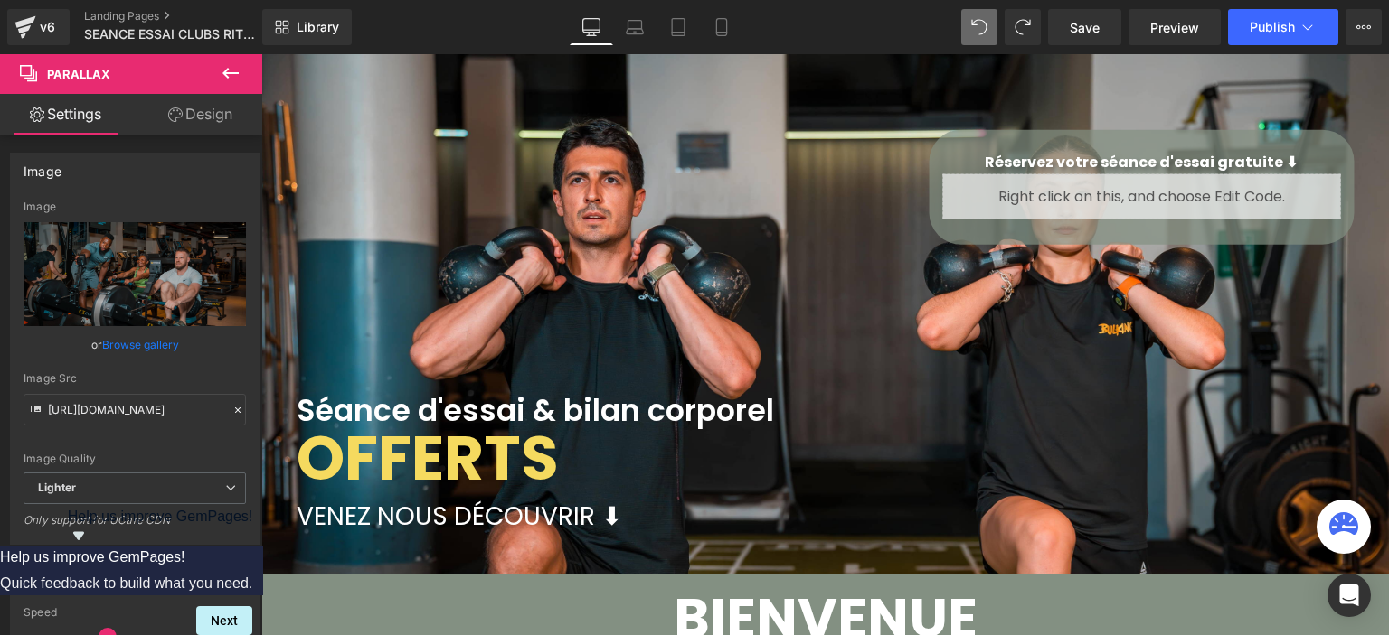
scroll to position [0, 0]
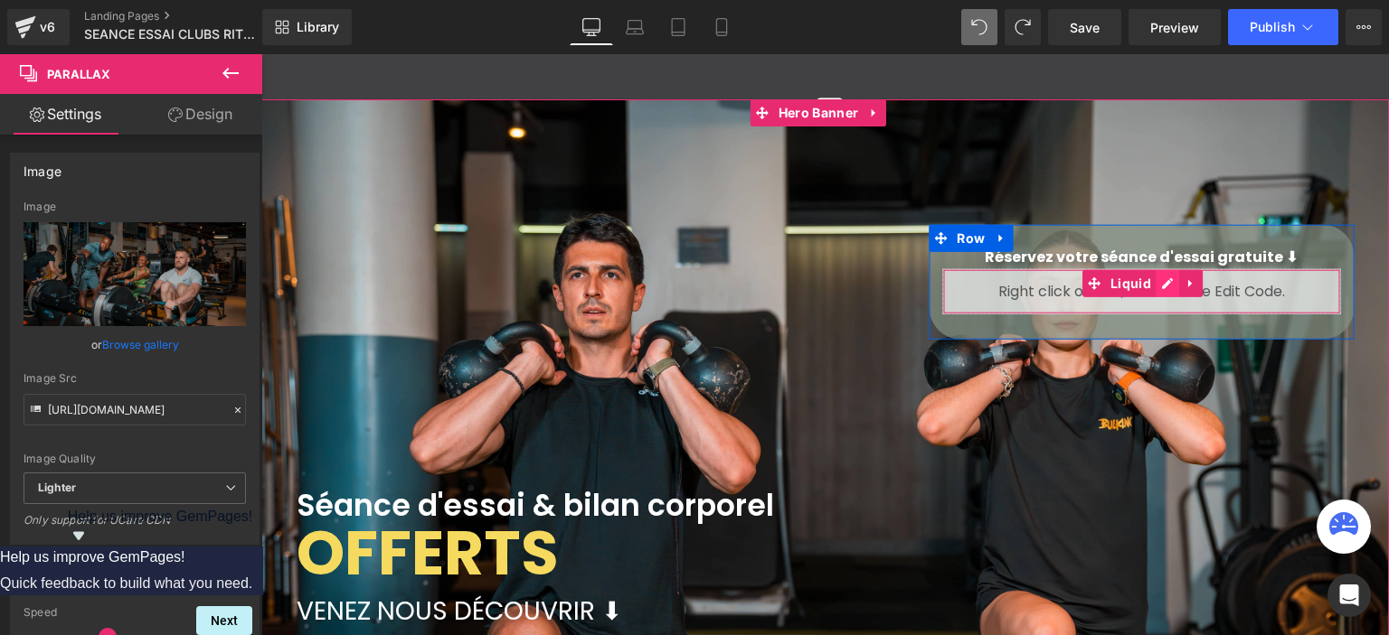
click at [1161, 281] on div "Liquid" at bounding box center [1141, 290] width 398 height 45
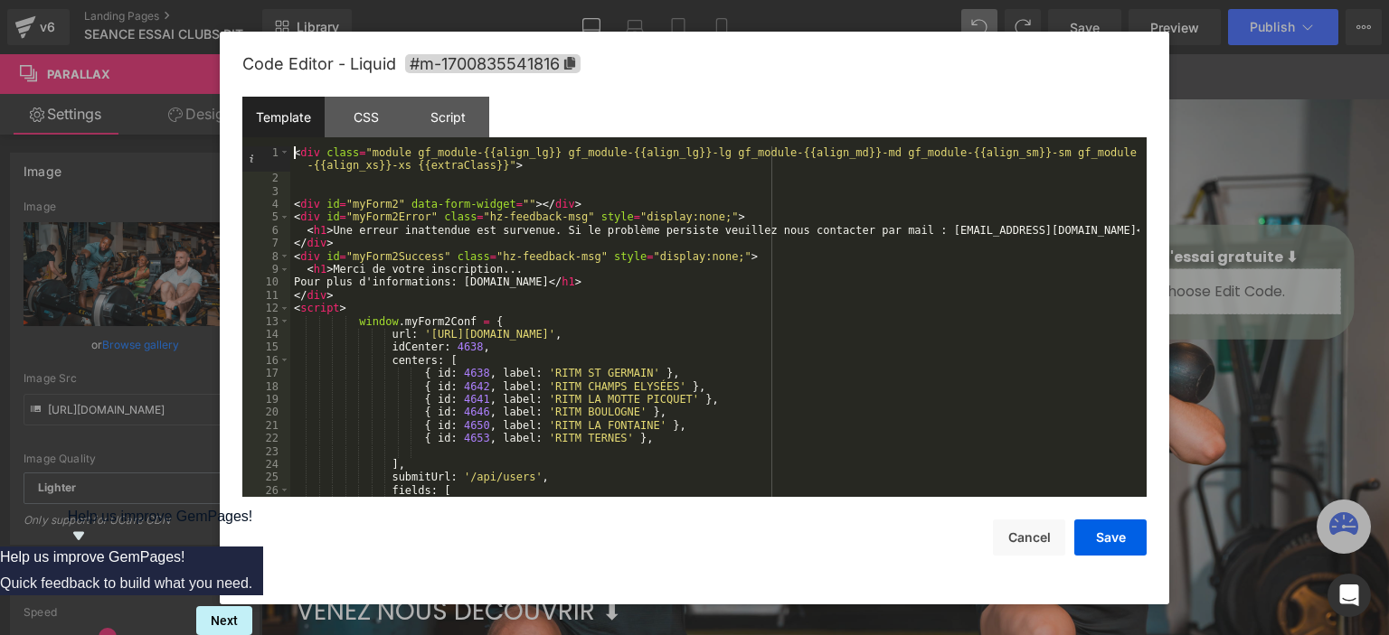
click at [293, 154] on div "< div class = "module gf_module-{{align_lg}} gf_module-{{align_lg}}-lg gf_modul…" at bounding box center [714, 341] width 849 height 391
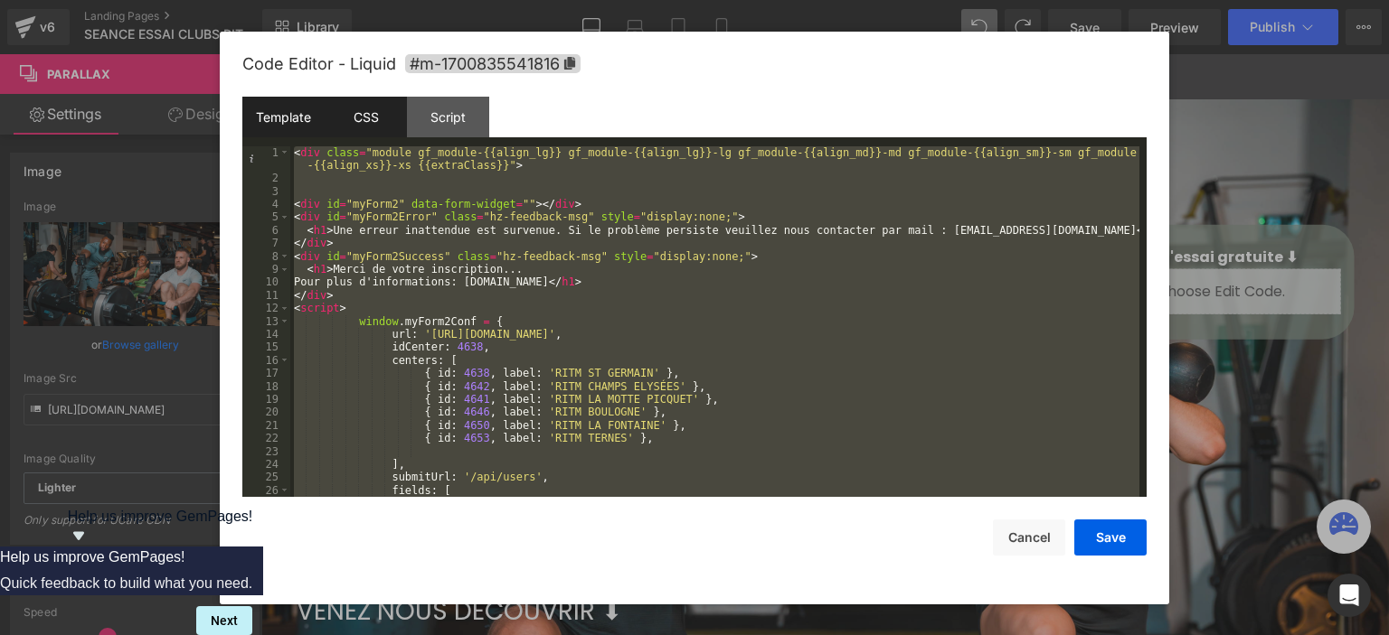
click at [378, 121] on div "CSS" at bounding box center [366, 117] width 82 height 41
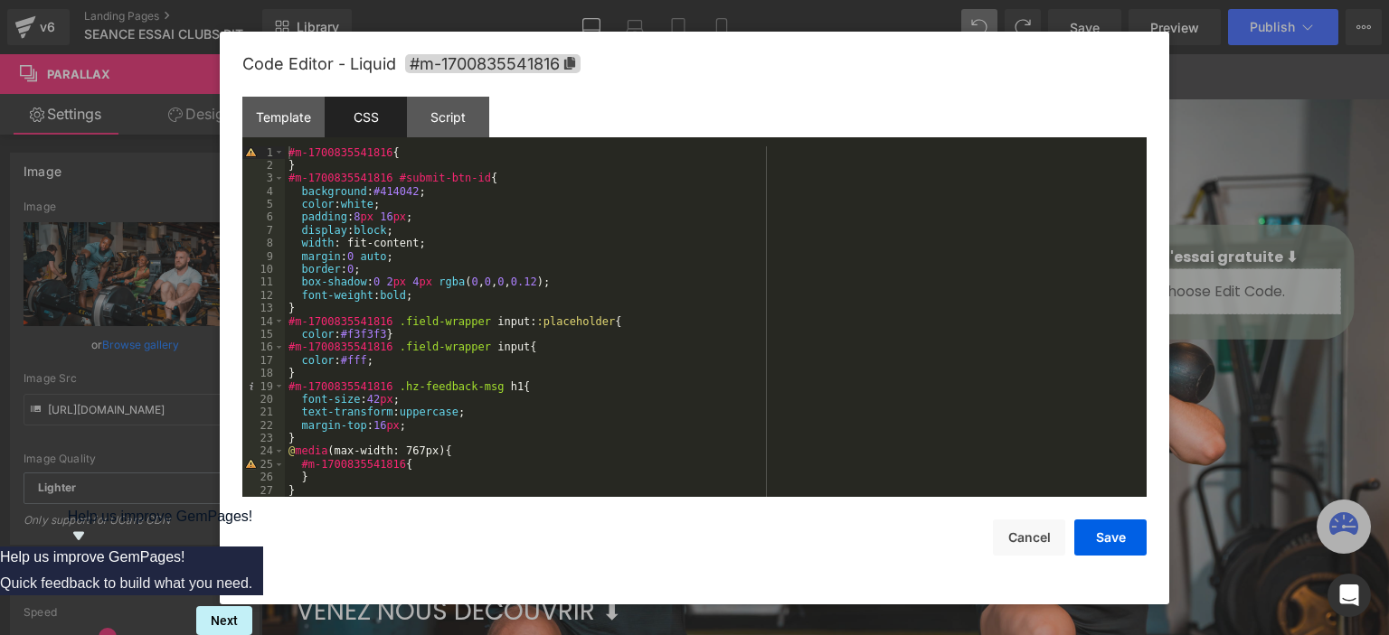
click at [285, 151] on div "#m-1700835541816 { } #m-1700835541816 #submit-btn-id { background : #414042 ; c…" at bounding box center [712, 335] width 854 height 378
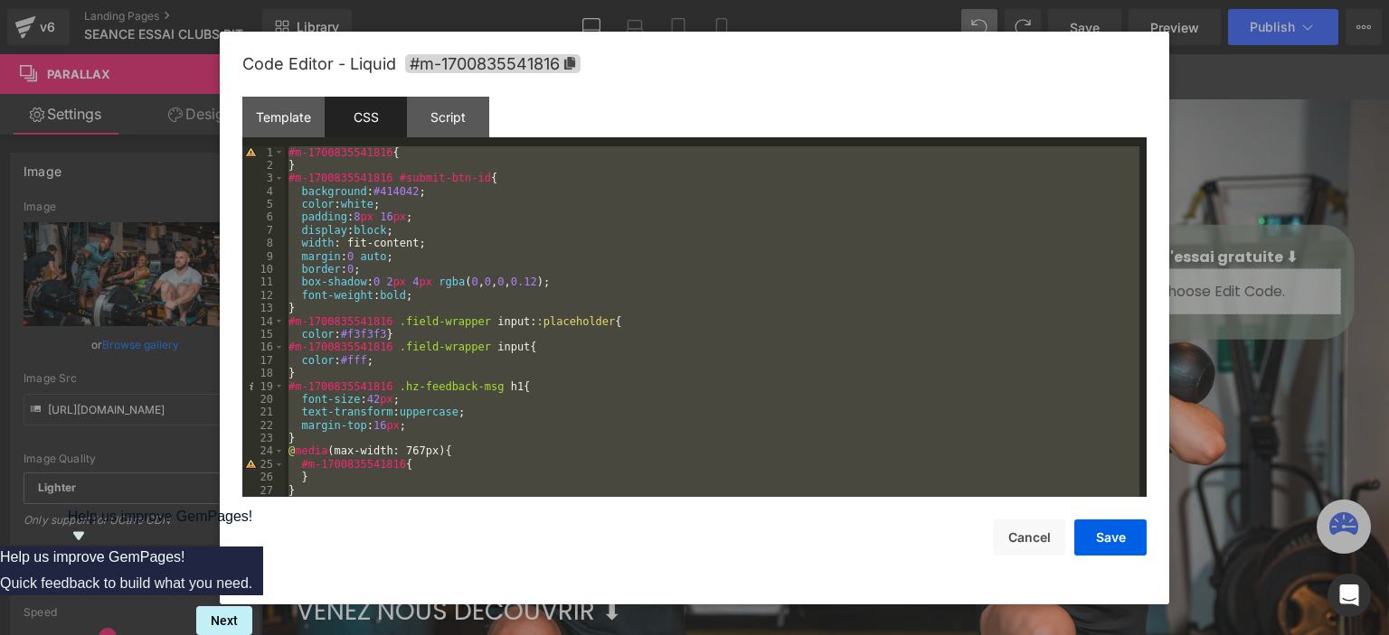
click at [546, 317] on div "#m-1700835541816 { } #m-1700835541816 #submit-btn-id { background : #414042 ; c…" at bounding box center [712, 322] width 854 height 352
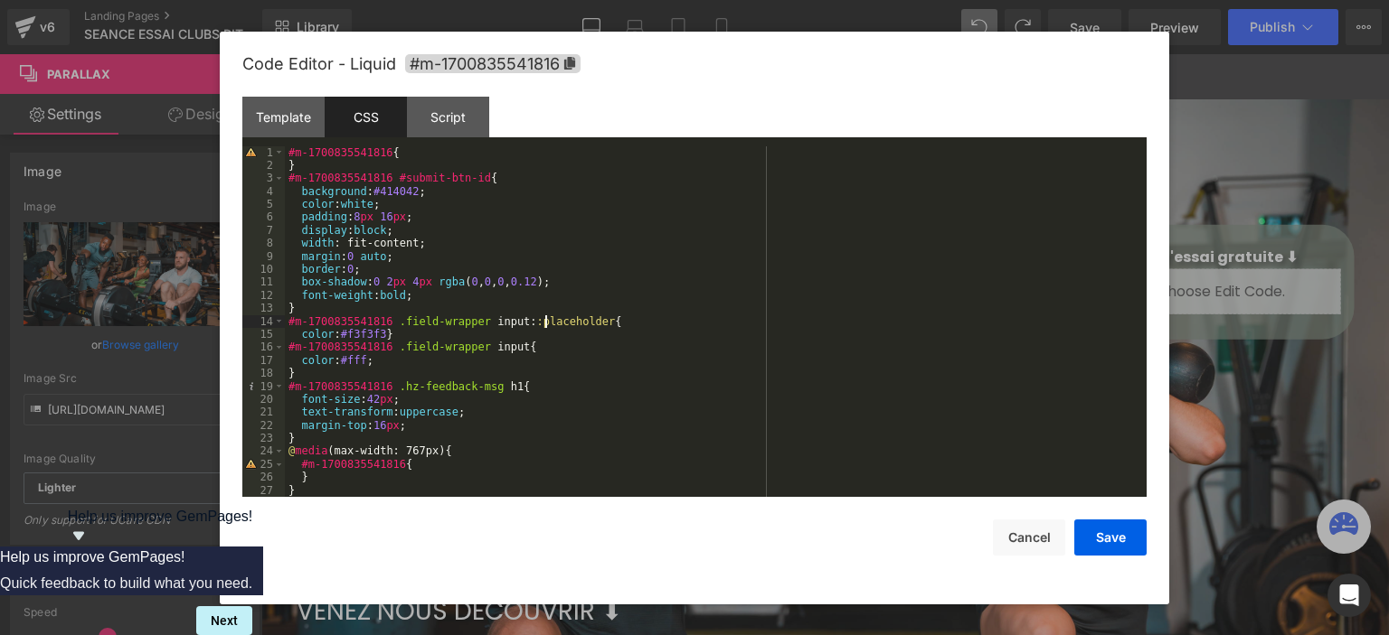
click at [517, 327] on div "#m-1700835541816 { } #m-1700835541816 #submit-btn-id { background : #414042 ; c…" at bounding box center [712, 335] width 854 height 378
drag, startPoint x: 517, startPoint y: 325, endPoint x: 603, endPoint y: 323, distance: 85.9
click at [603, 323] on div "#m-1700835541816 { } #m-1700835541816 #submit-btn-id { background : #414042 ; c…" at bounding box center [712, 335] width 854 height 378
click at [591, 323] on div "#m-1700835541816 { } #m-1700835541816 #submit-btn-id { background : #414042 ; c…" at bounding box center [712, 322] width 854 height 352
click at [588, 323] on div "#m-1700835541816 { } #m-1700835541816 #submit-btn-id { background : #414042 ; c…" at bounding box center [712, 335] width 854 height 378
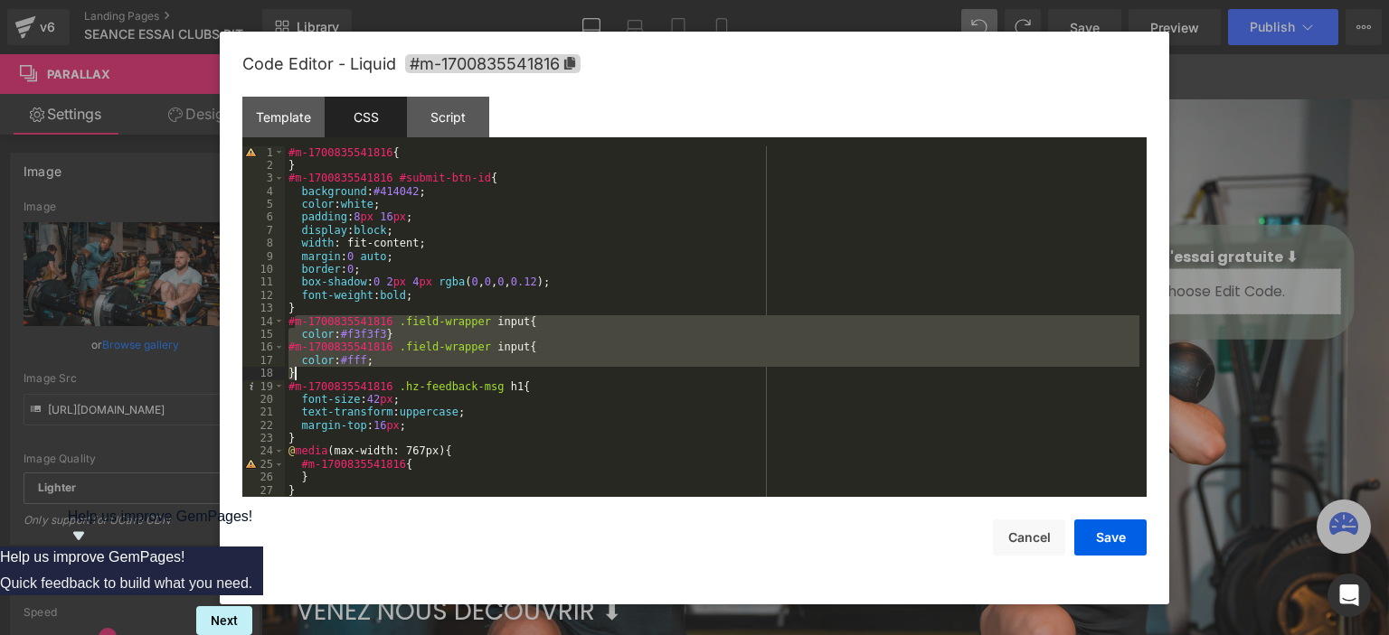
drag, startPoint x: 292, startPoint y: 318, endPoint x: 394, endPoint y: 366, distance: 112.8
click at [395, 368] on div "#m-1700835541816 { } #m-1700835541816 #submit-btn-id { background : #414042 ; c…" at bounding box center [712, 335] width 854 height 378
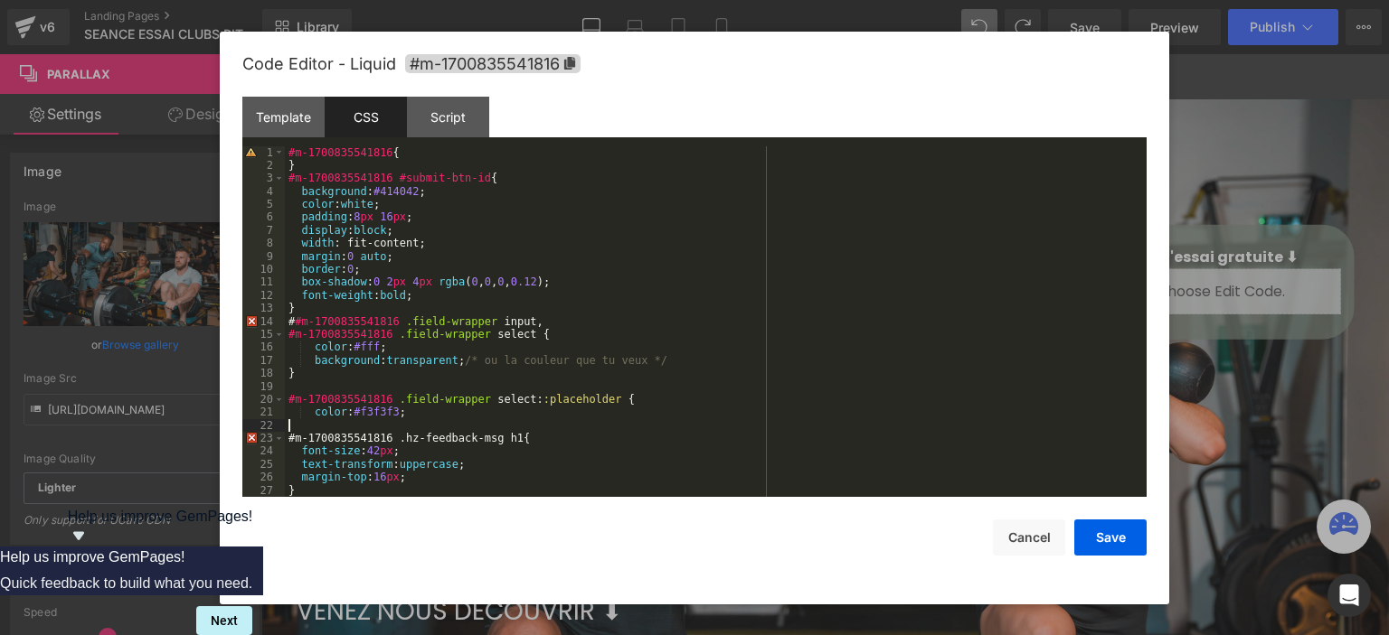
click at [524, 372] on div "#m-1700835541816 { } #m-1700835541816 #submit-btn-id { background : #414042 ; c…" at bounding box center [712, 335] width 854 height 378
drag, startPoint x: 489, startPoint y: 370, endPoint x: 412, endPoint y: 364, distance: 77.0
click at [488, 370] on div "#m-1700835541816 { } #m-1700835541816 #submit-btn-id { background : #414042 ; c…" at bounding box center [712, 335] width 854 height 378
click at [407, 364] on div "#m-1700835541816 { } #m-1700835541816 #submit-btn-id { background : #414042 ; c…" at bounding box center [712, 335] width 854 height 378
click at [513, 374] on div "#m-1700835541816 { } #m-1700835541816 #submit-btn-id { background : #414042 ; c…" at bounding box center [712, 335] width 854 height 378
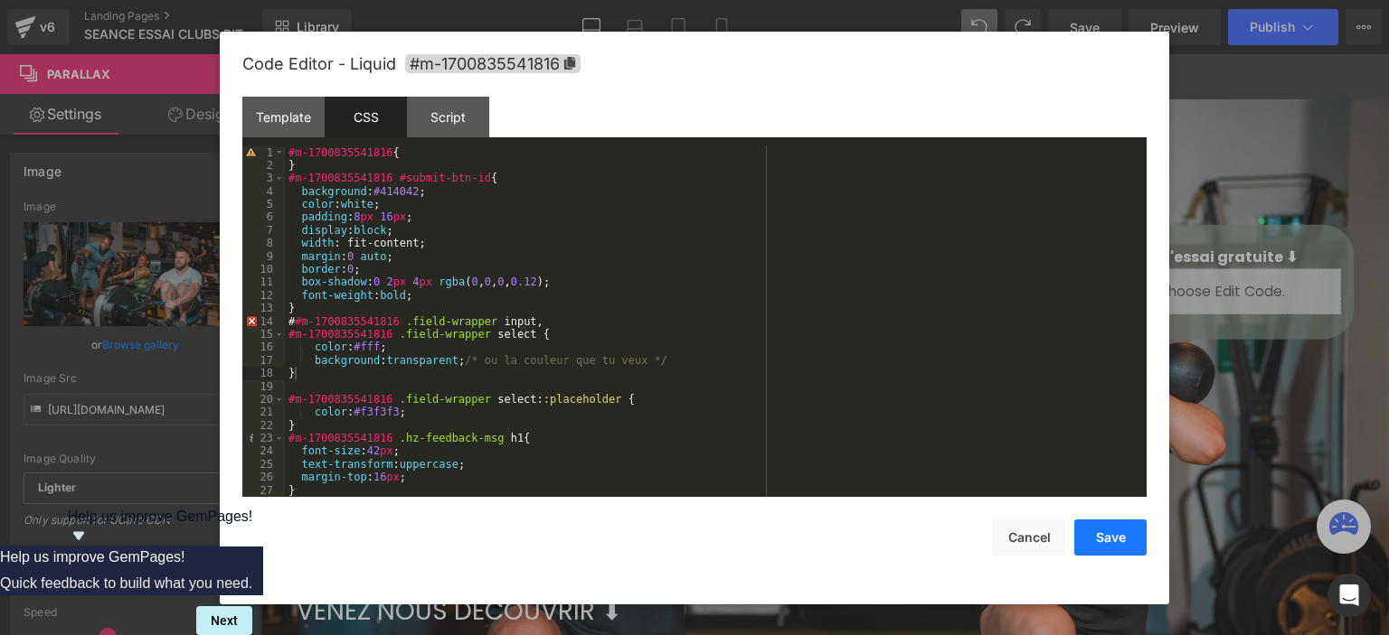
click at [1106, 541] on button "Save" at bounding box center [1110, 538] width 72 height 36
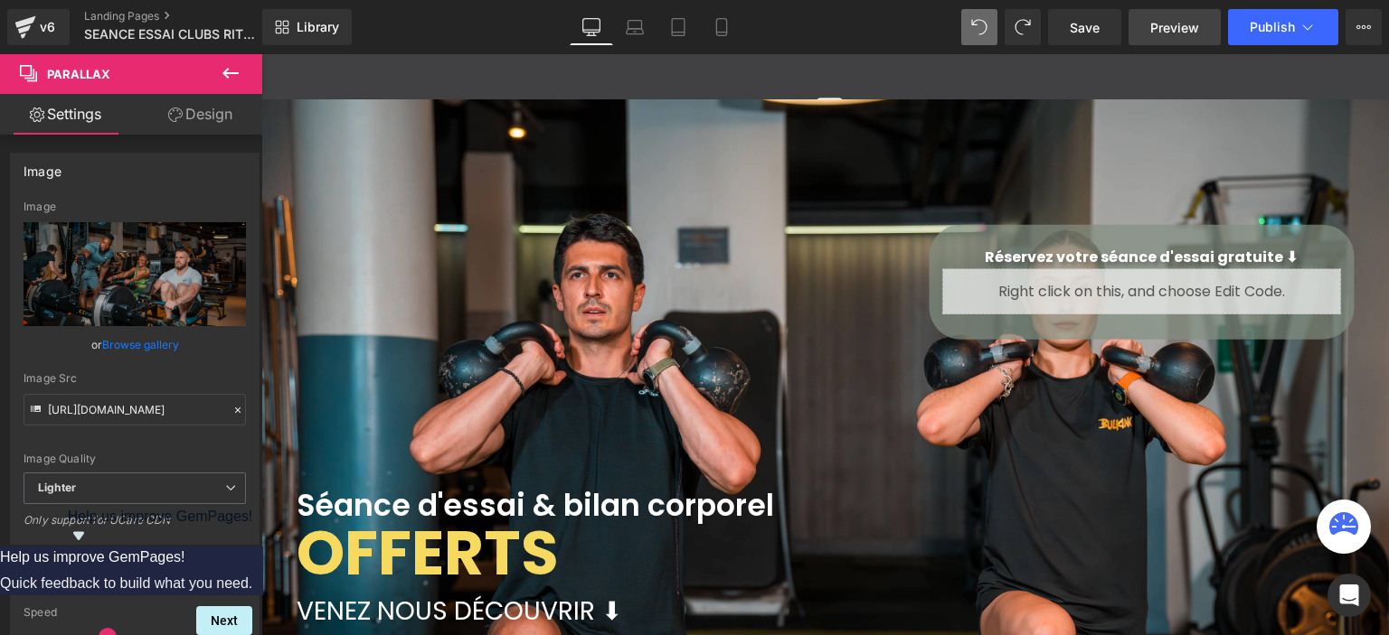
drag, startPoint x: 1085, startPoint y: 37, endPoint x: 1190, endPoint y: 25, distance: 105.5
click at [1086, 37] on link "Save" at bounding box center [1084, 27] width 73 height 36
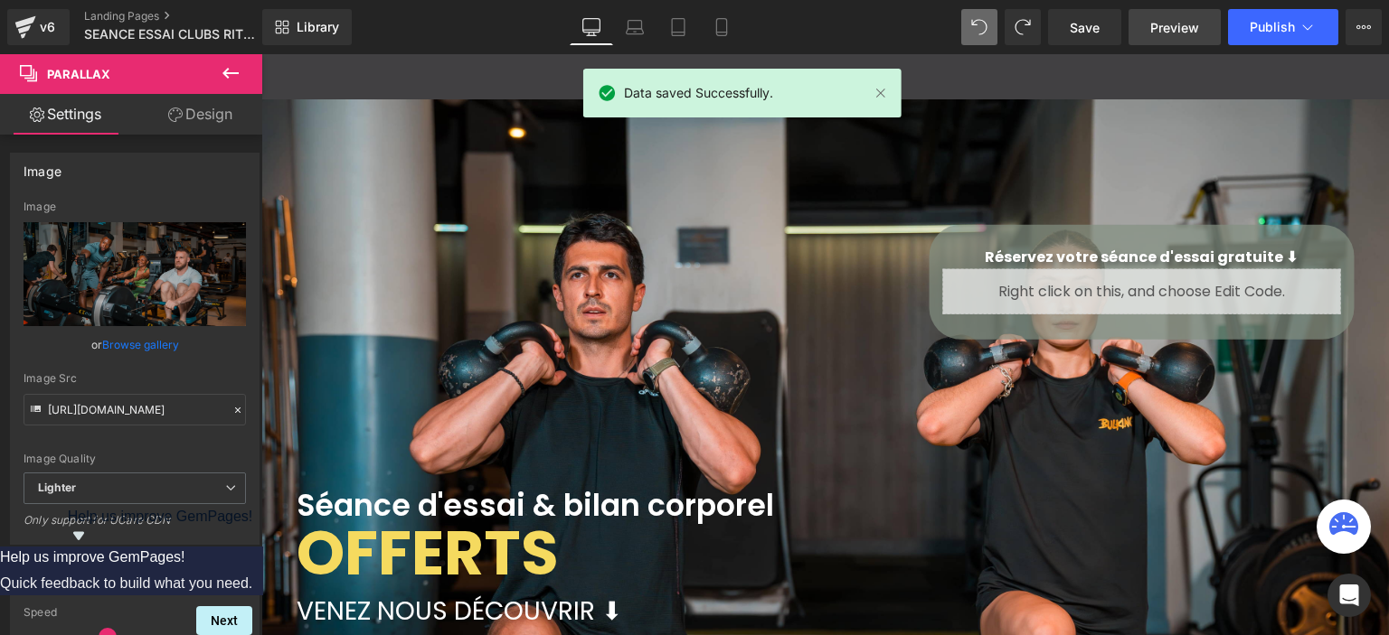
click at [1169, 24] on span "Preview" at bounding box center [1174, 27] width 49 height 19
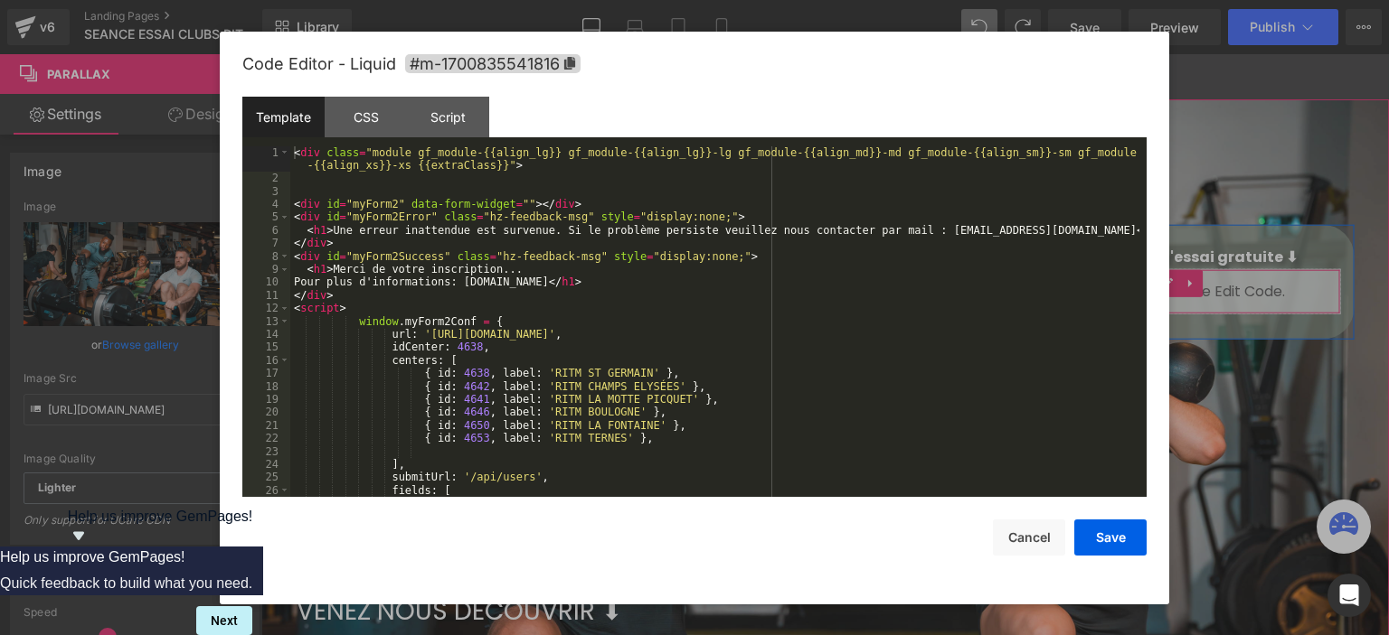
click at [1157, 283] on div "Liquid" at bounding box center [1141, 290] width 398 height 45
click at [354, 118] on div "CSS" at bounding box center [366, 117] width 82 height 41
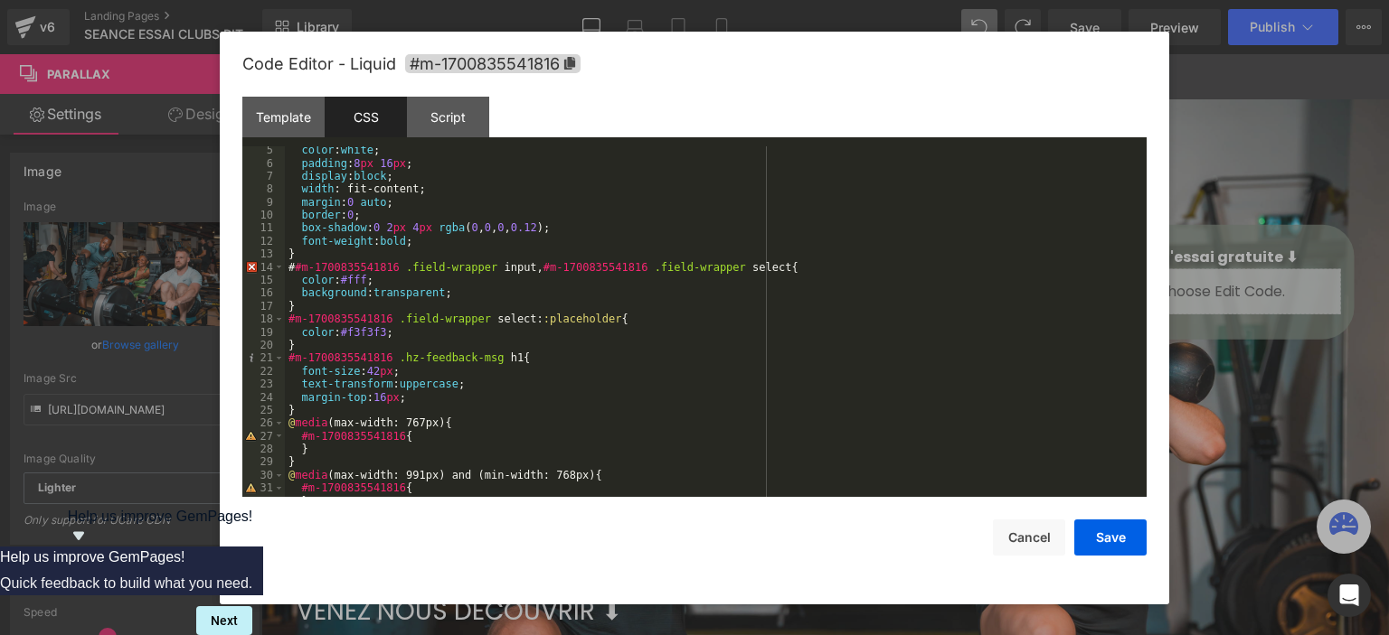
scroll to position [54, 0]
drag, startPoint x: 297, startPoint y: 266, endPoint x: 278, endPoint y: 259, distance: 20.9
click at [297, 264] on div "color : white ; padding : 8 px 16 px ; display : block ; width : fit-content; m…" at bounding box center [712, 333] width 854 height 378
click at [256, 267] on div "14" at bounding box center [263, 267] width 42 height 13
click at [522, 267] on div "color : white ; padding : 8 px 16 px ; display : block ; width : fit-content; m…" at bounding box center [712, 322] width 854 height 352
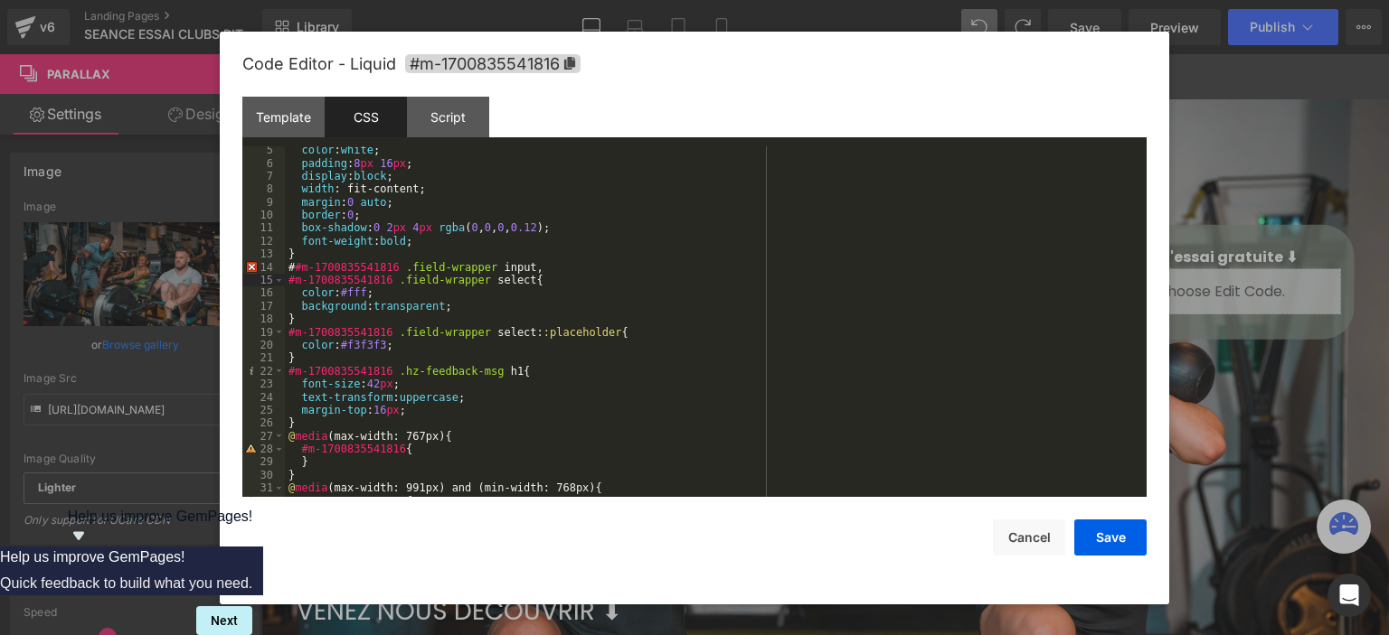
click at [296, 269] on div "color : white ; padding : 8 px 16 px ; display : block ; width : fit-content; m…" at bounding box center [712, 333] width 854 height 378
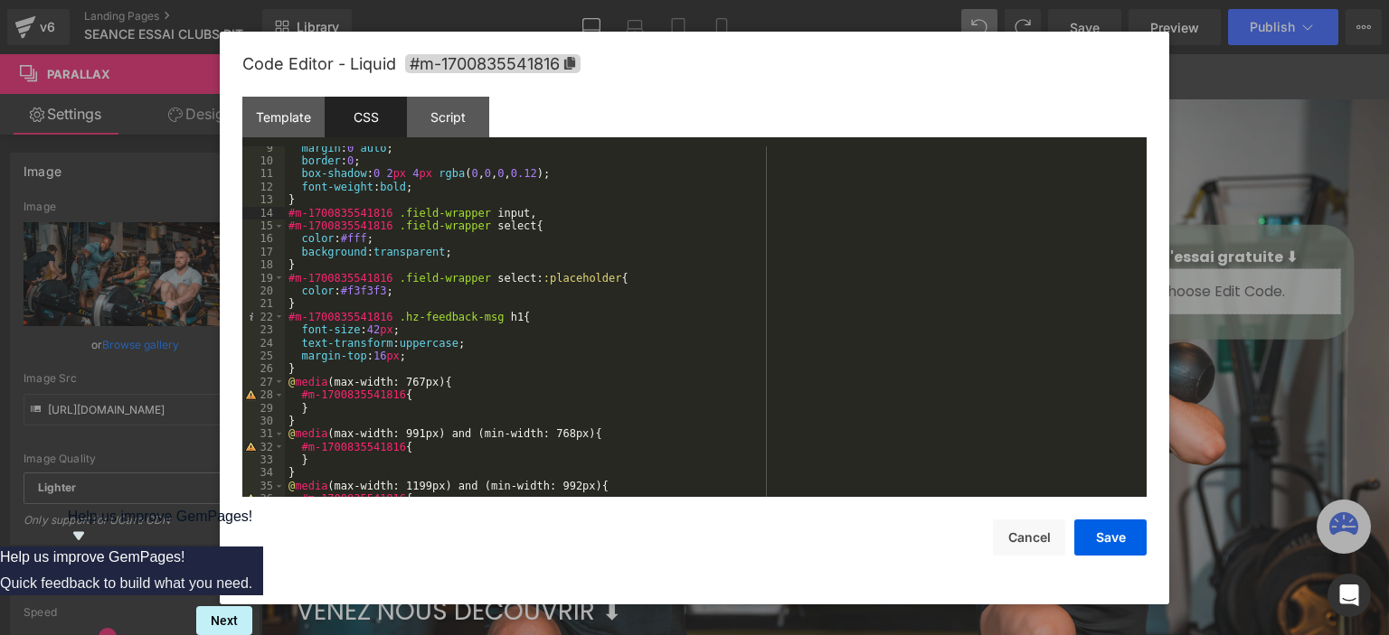
click at [297, 389] on div "margin : 0 auto ; border : 0 ; box-shadow : 0 2 px 4 px rgba ( 0 , 0 , 0 , 0.12…" at bounding box center [712, 331] width 854 height 378
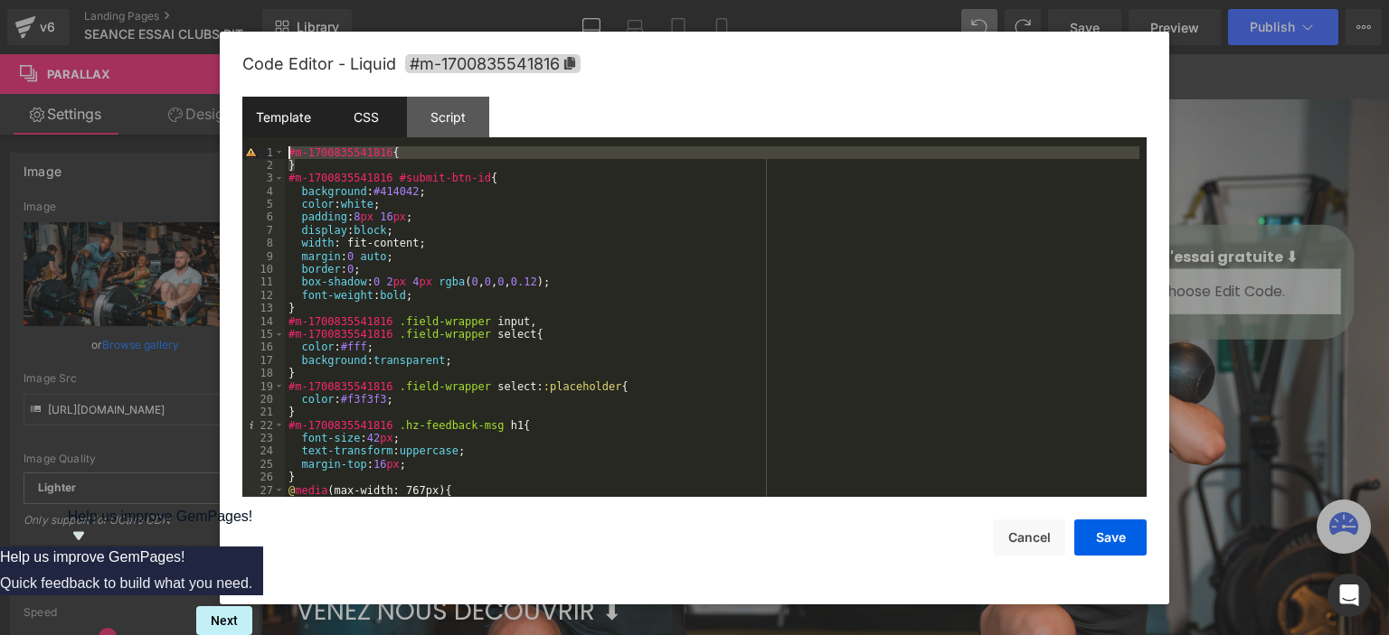
drag, startPoint x: 304, startPoint y: 166, endPoint x: 262, endPoint y: 137, distance: 51.2
click at [262, 137] on div "Template CSS Script Data 1 2 3 4 5 6 7 8 9 10 11 12 13 14 15 16 17 18 19 20 21 …" at bounding box center [694, 297] width 904 height 401
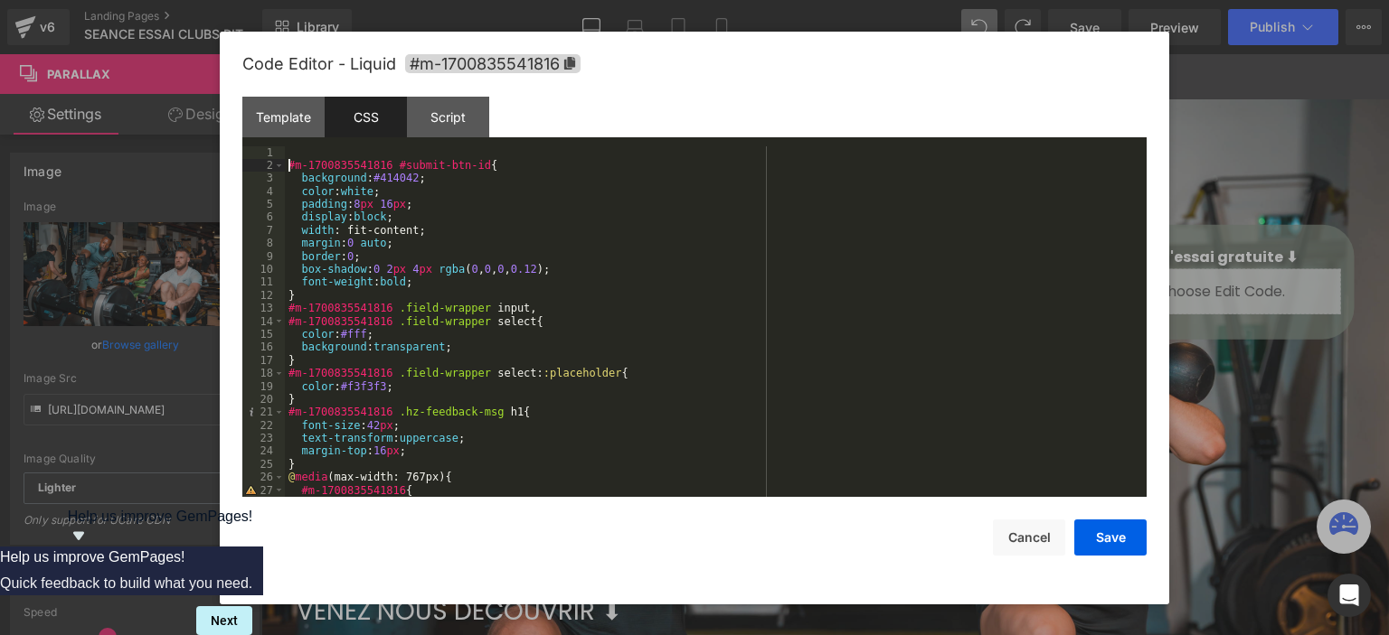
click at [289, 169] on div "#m-1700835541816 #submit-btn-id { background : #414042 ; color : white ; paddin…" at bounding box center [712, 335] width 854 height 378
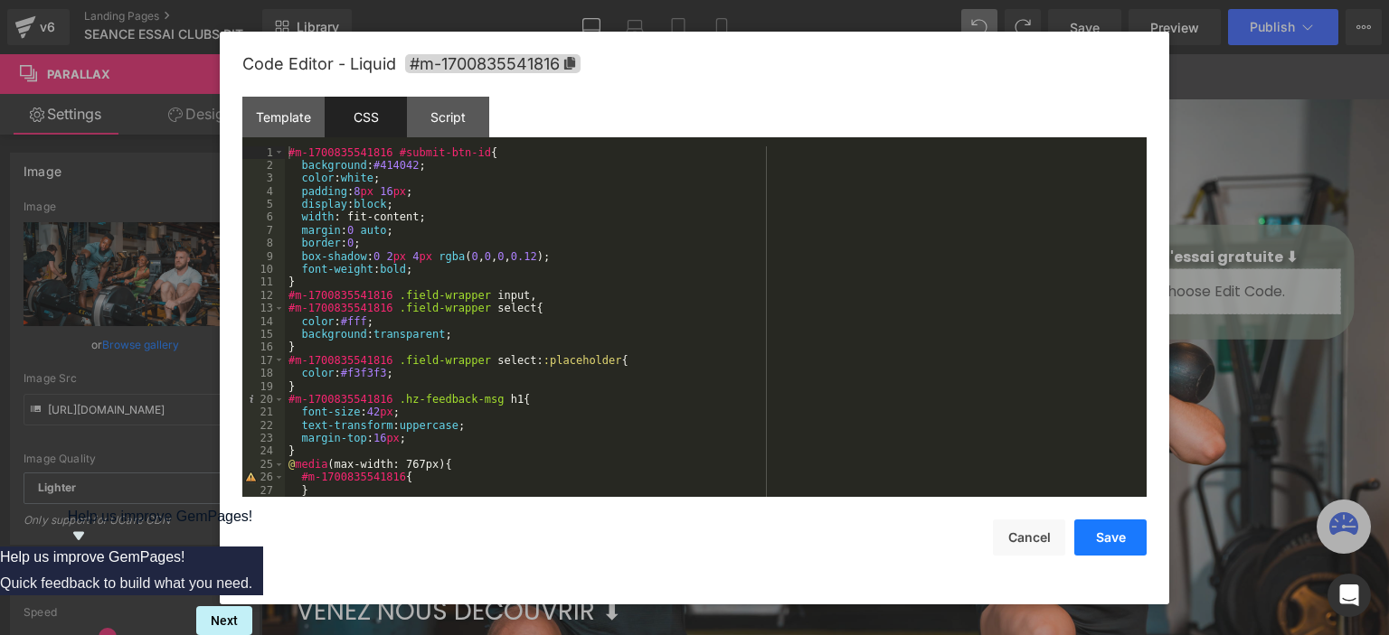
drag, startPoint x: 1110, startPoint y: 537, endPoint x: 748, endPoint y: 557, distance: 363.0
click at [1109, 535] on button "Save" at bounding box center [1110, 538] width 72 height 36
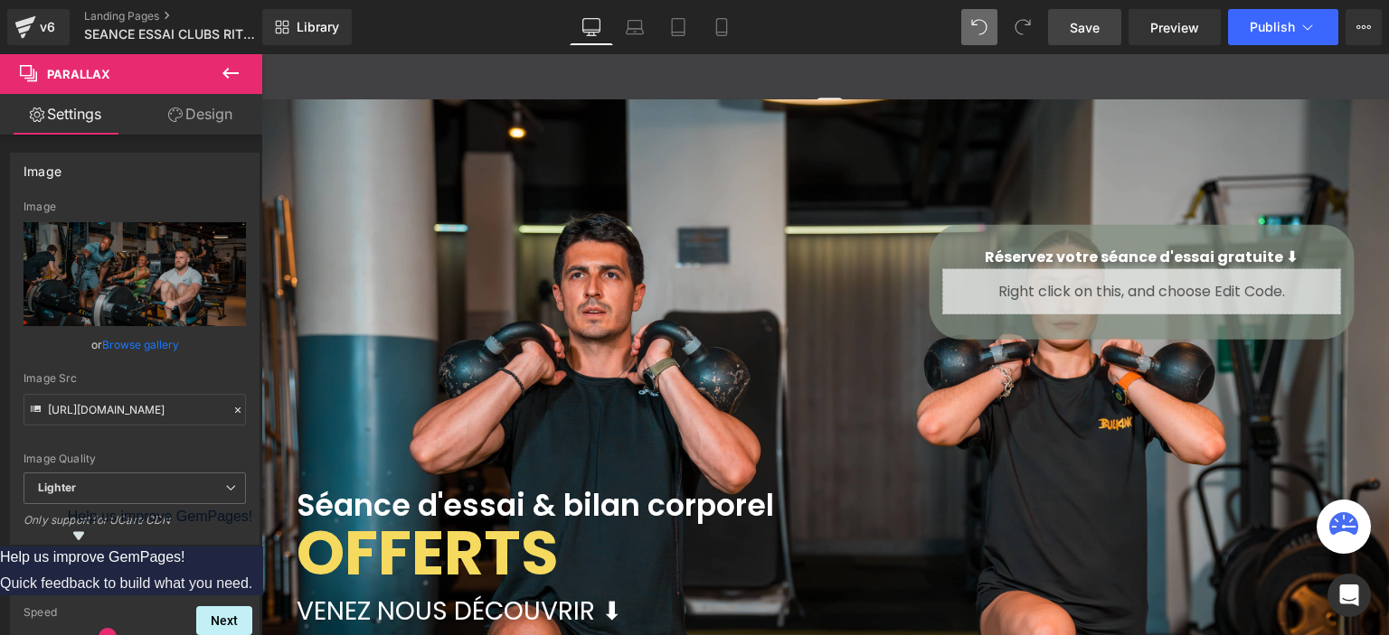
click at [1079, 21] on span "Save" at bounding box center [1084, 27] width 30 height 19
click at [1174, 29] on span "Preview" at bounding box center [1174, 27] width 49 height 19
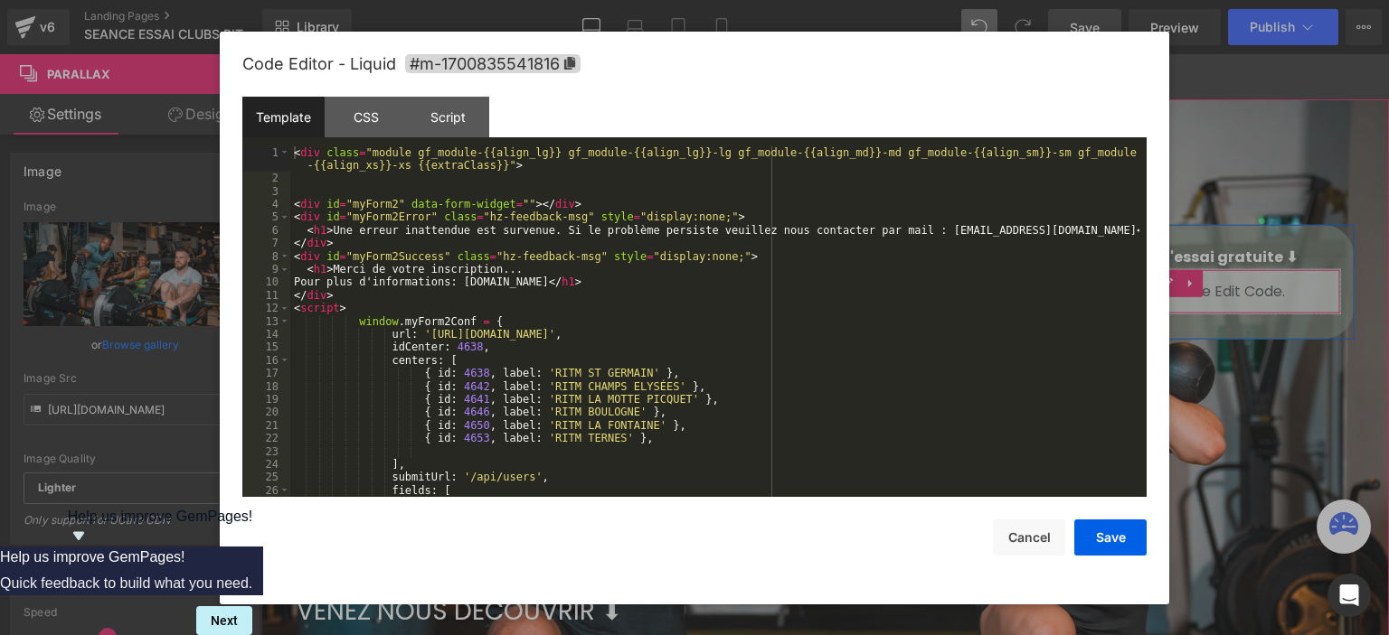
click at [1160, 282] on div "Liquid" at bounding box center [1141, 290] width 398 height 45
drag, startPoint x: 362, startPoint y: 115, endPoint x: 388, endPoint y: 127, distance: 29.1
click at [362, 113] on div "CSS" at bounding box center [366, 117] width 82 height 41
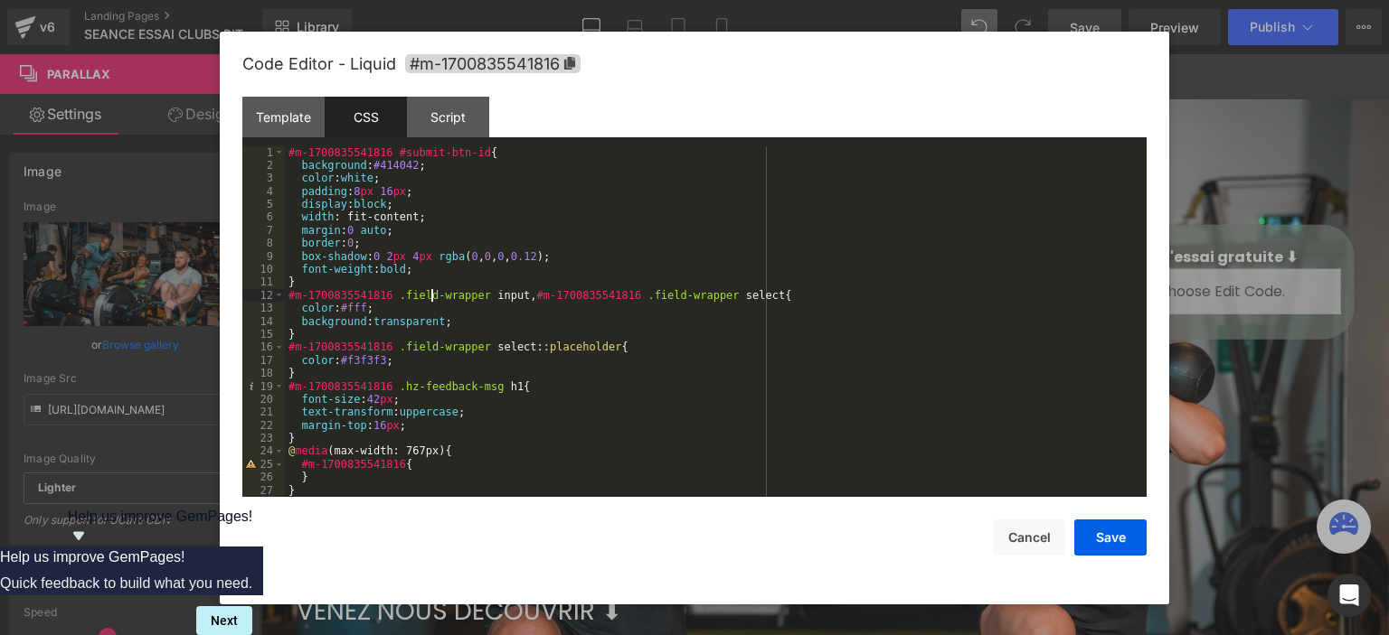
drag, startPoint x: 432, startPoint y: 299, endPoint x: 532, endPoint y: 297, distance: 99.5
click at [433, 298] on div "#m-1700835541816 #submit-btn-id { background : #414042 ; color : white ; paddin…" at bounding box center [712, 335] width 854 height 378
drag, startPoint x: 549, startPoint y: 362, endPoint x: 481, endPoint y: 362, distance: 67.8
click at [549, 362] on div "#m-1700835541816 #submit-btn-id { background : #414042 ; color : white ; paddin…" at bounding box center [712, 335] width 854 height 378
click at [513, 297] on div "#m-1700835541816 #submit-btn-id { background : #414042 ; color : white ; paddin…" at bounding box center [712, 335] width 854 height 378
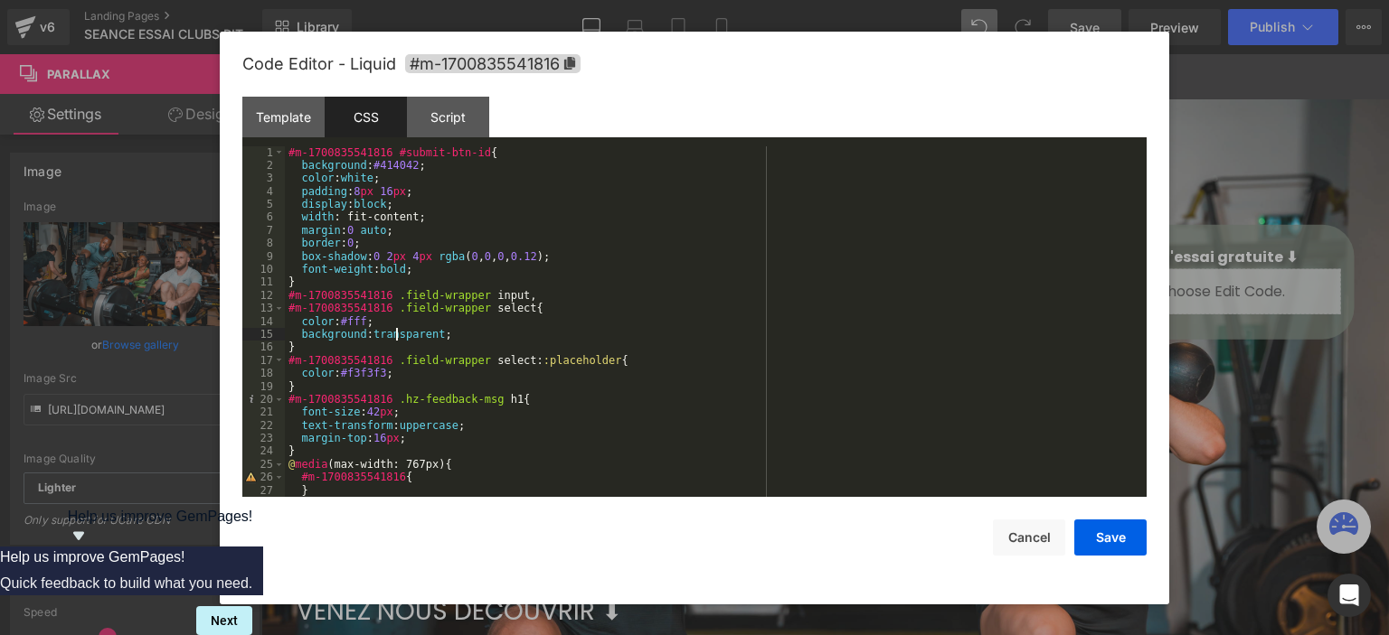
click at [397, 333] on div "#m-1700835541816 #submit-btn-id { background : #414042 ; color : white ; paddin…" at bounding box center [712, 335] width 854 height 378
click at [398, 333] on div "#m-1700835541816 #submit-btn-id { background : #414042 ; color : white ; paddin…" at bounding box center [712, 335] width 854 height 378
click at [362, 318] on div "#m-1700835541816 #submit-btn-id { background : #414042 ; color : white ; paddin…" at bounding box center [712, 335] width 854 height 378
drag, startPoint x: 1286, startPoint y: 57, endPoint x: 1157, endPoint y: 46, distance: 129.7
click at [1285, 56] on div at bounding box center [694, 317] width 1389 height 635
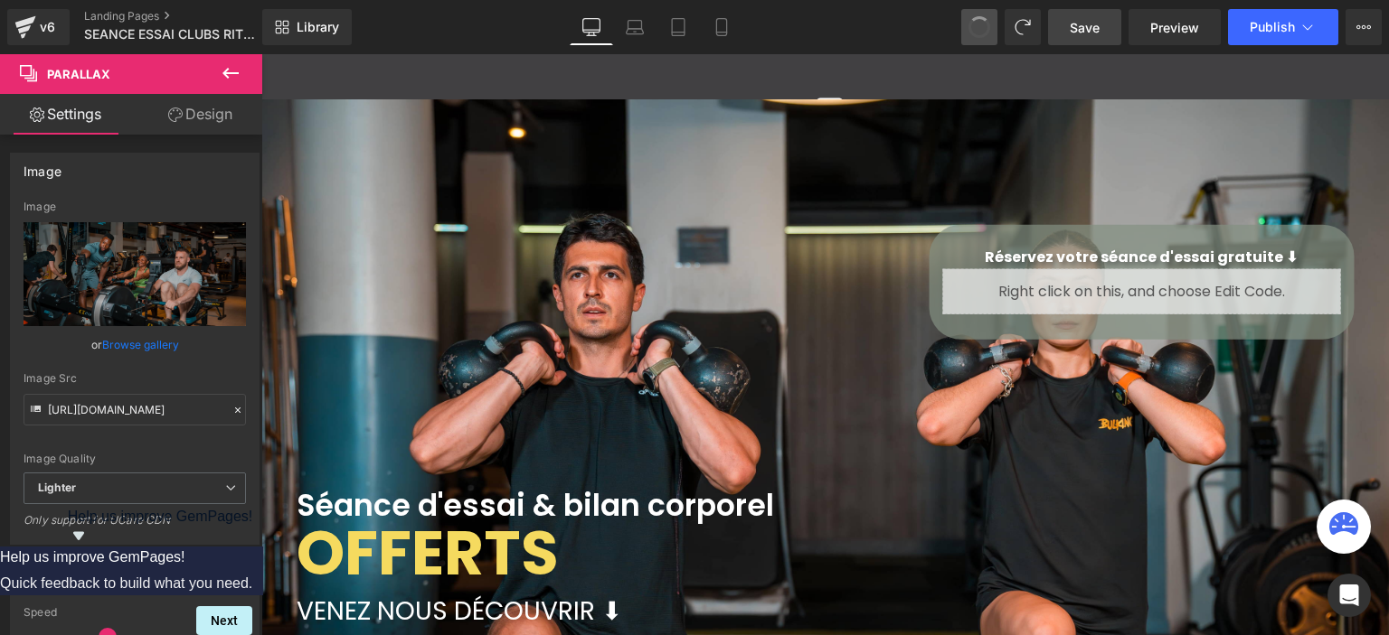
click at [975, 32] on span at bounding box center [979, 27] width 29 height 29
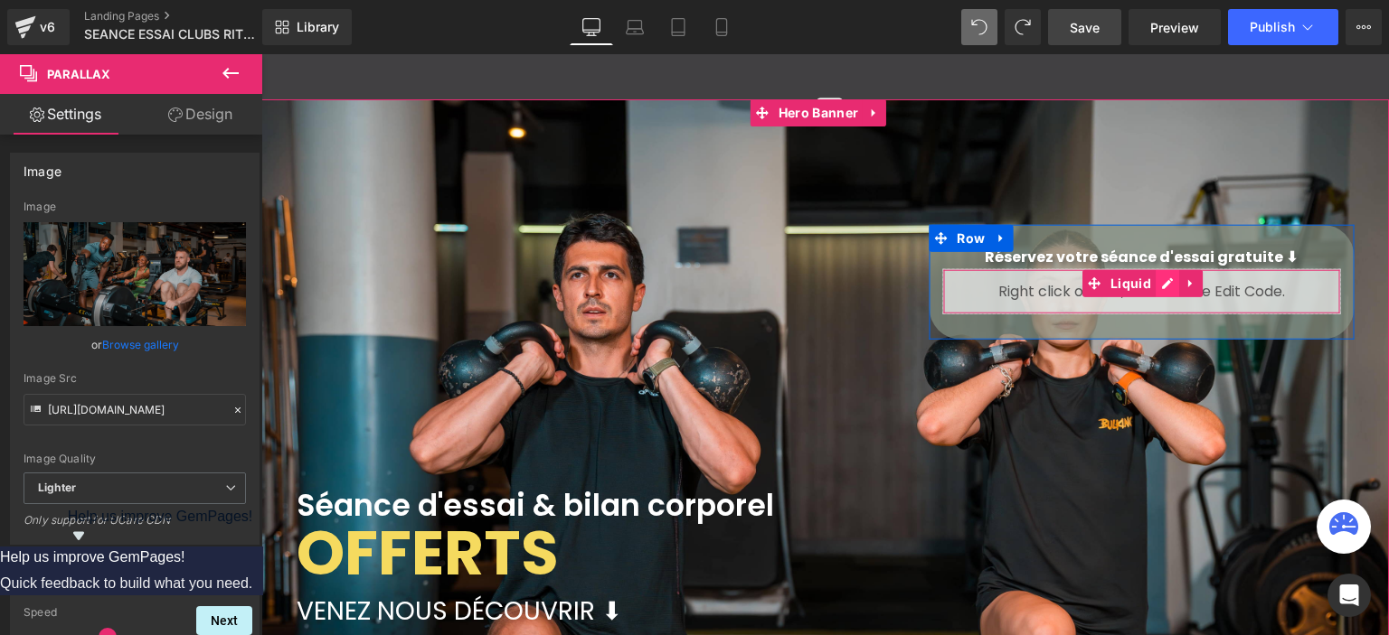
click at [1161, 281] on div "Liquid" at bounding box center [1141, 290] width 398 height 45
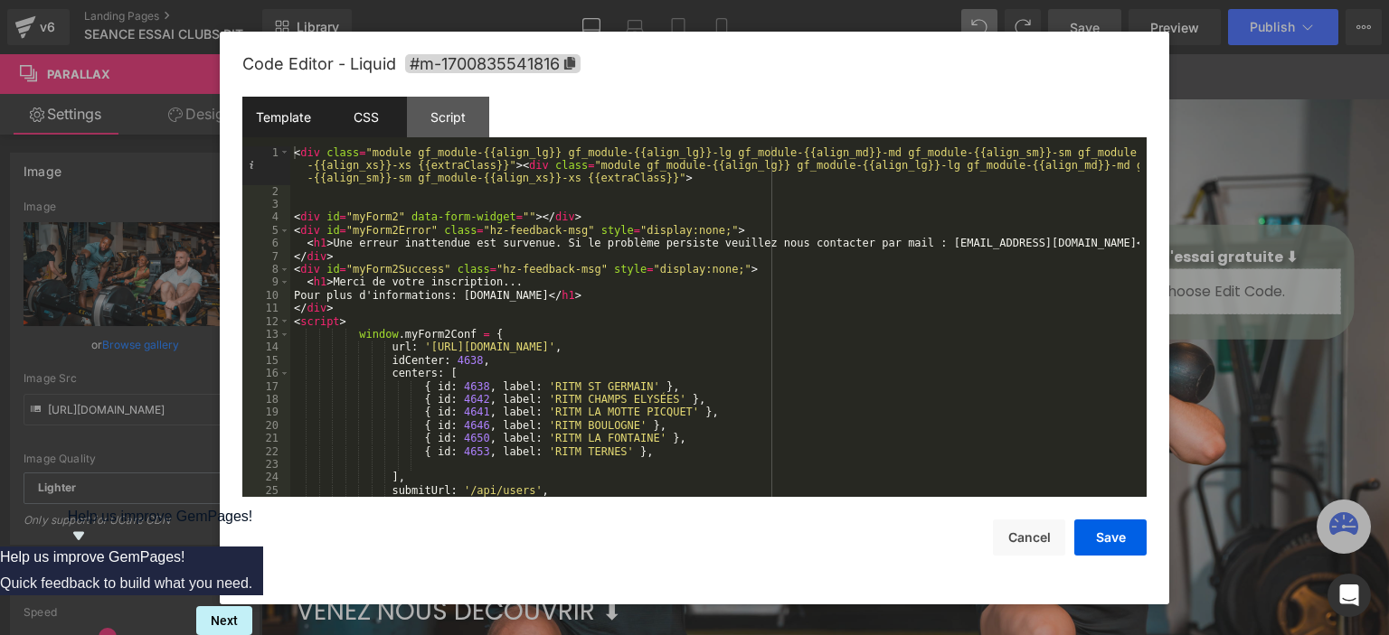
drag, startPoint x: 380, startPoint y: 105, endPoint x: 415, endPoint y: 5, distance: 105.5
click at [380, 104] on div "CSS" at bounding box center [366, 117] width 82 height 41
